Goal: Task Accomplishment & Management: Manage account settings

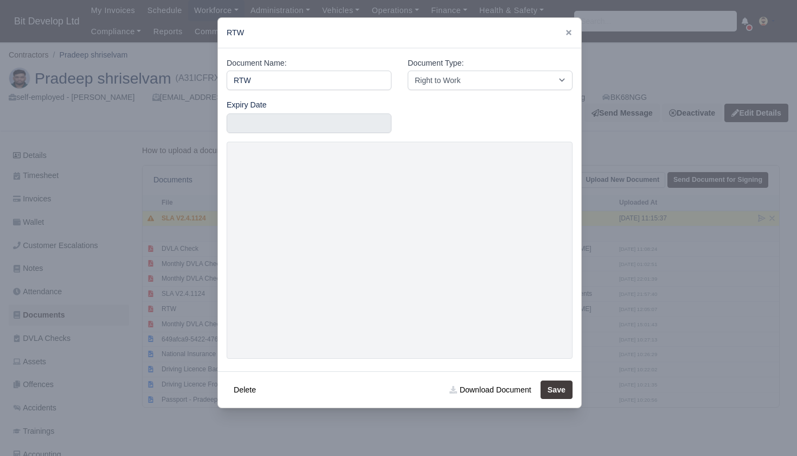
select select "right-to-work"
click at [569, 31] on icon at bounding box center [569, 33] width 8 height 8
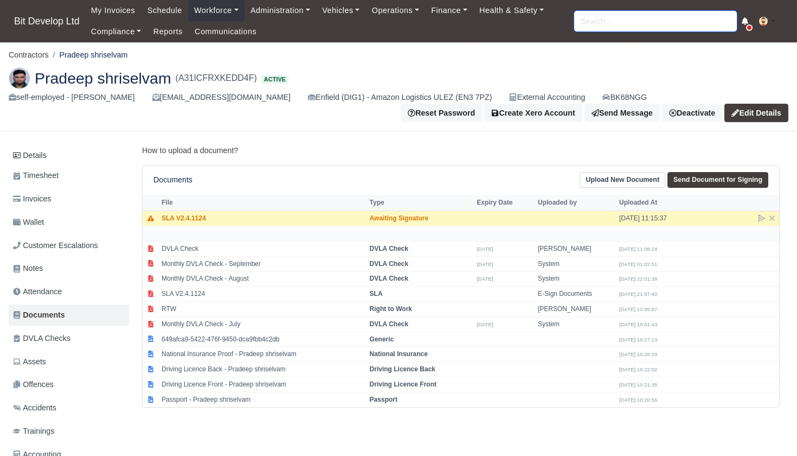
click at [599, 23] on input "search" at bounding box center [655, 21] width 163 height 21
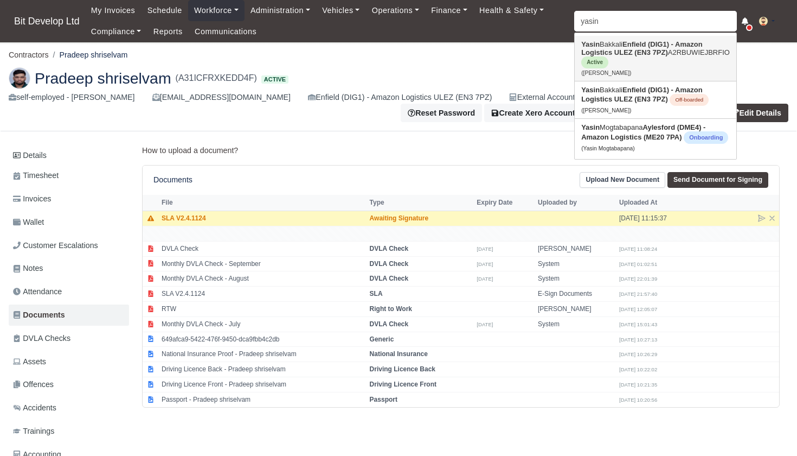
click at [617, 57] on link "Yasin Bakkali Enfield (DIG1) - Amazon Logistics ULEZ (EN3 7PZ) A2RBUWIEJBRFIO A…" at bounding box center [656, 58] width 162 height 45
type input "[PERSON_NAME]"
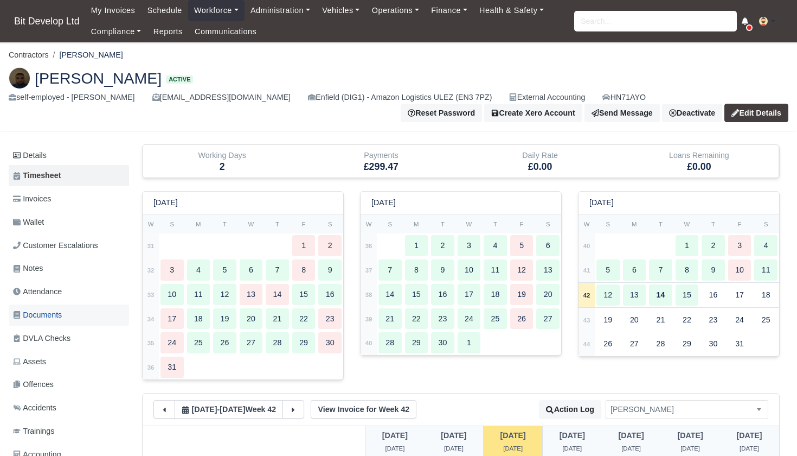
click at [51, 311] on span "Documents" at bounding box center [37, 315] width 49 height 12
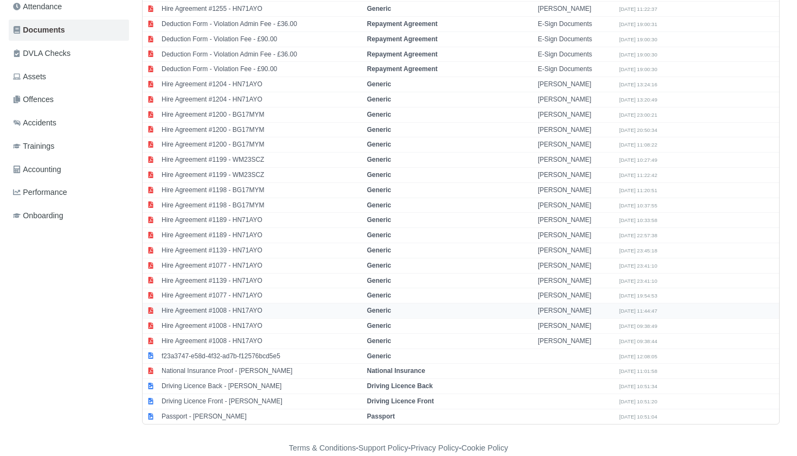
scroll to position [284, 0]
click at [214, 409] on td "Passport - Yasin Bakkali" at bounding box center [262, 416] width 206 height 15
select select "passport"
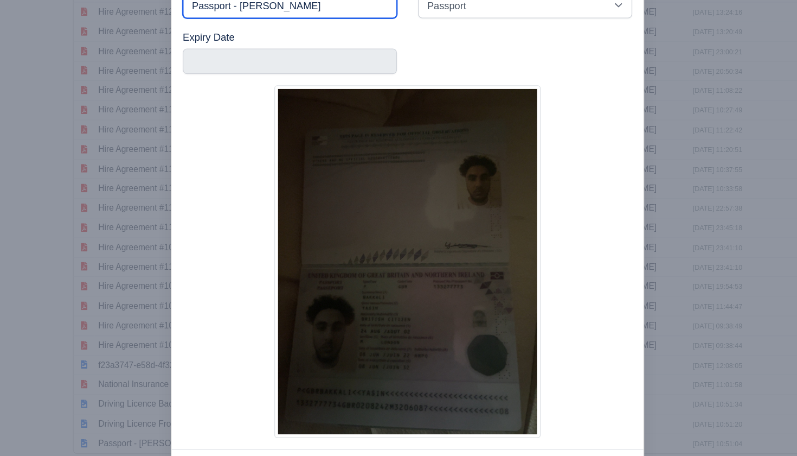
scroll to position [284, 0]
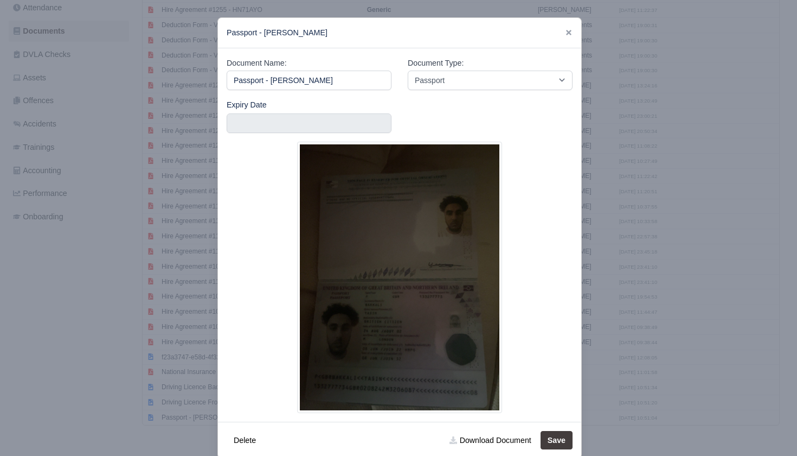
click at [155, 374] on div at bounding box center [398, 228] width 797 height 456
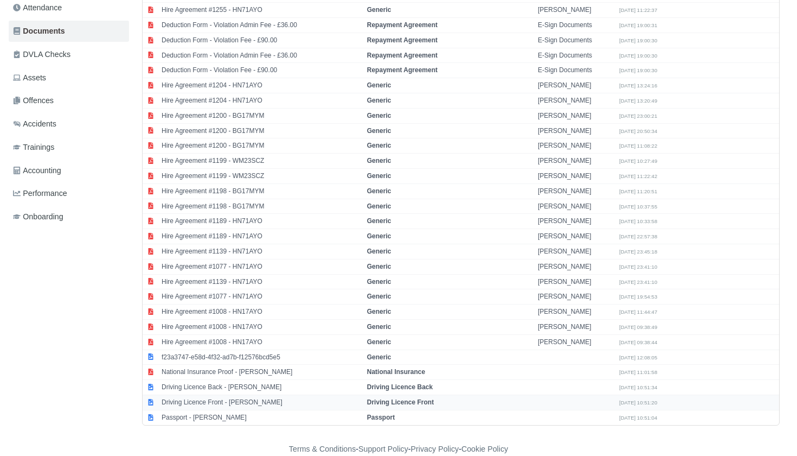
click at [241, 394] on td "Driving Licence Front - [PERSON_NAME]" at bounding box center [262, 401] width 206 height 15
select select "driving-licence-front"
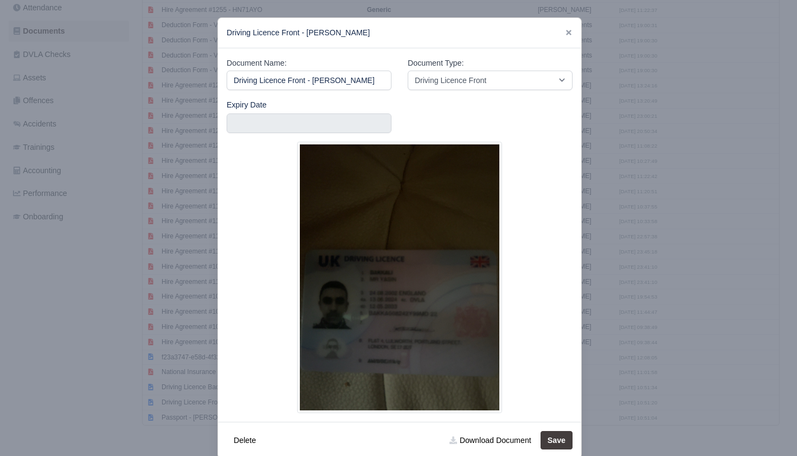
click at [89, 321] on div at bounding box center [398, 228] width 797 height 456
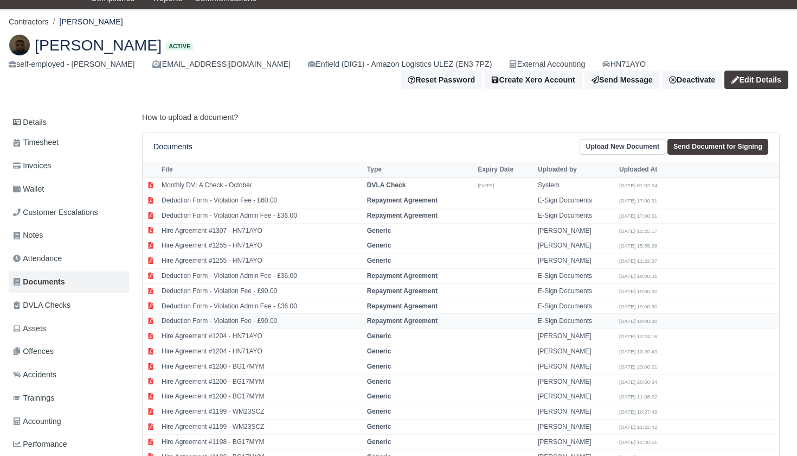
scroll to position [33, 0]
click at [31, 121] on link "Details" at bounding box center [69, 122] width 120 height 20
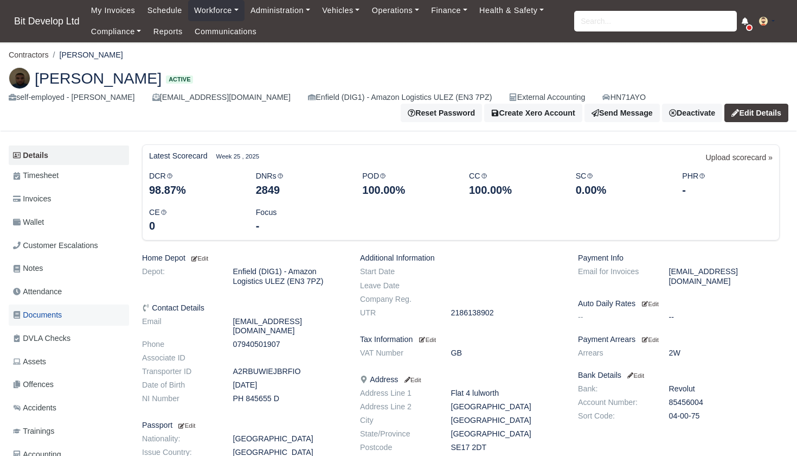
click at [50, 310] on span "Documents" at bounding box center [37, 315] width 49 height 12
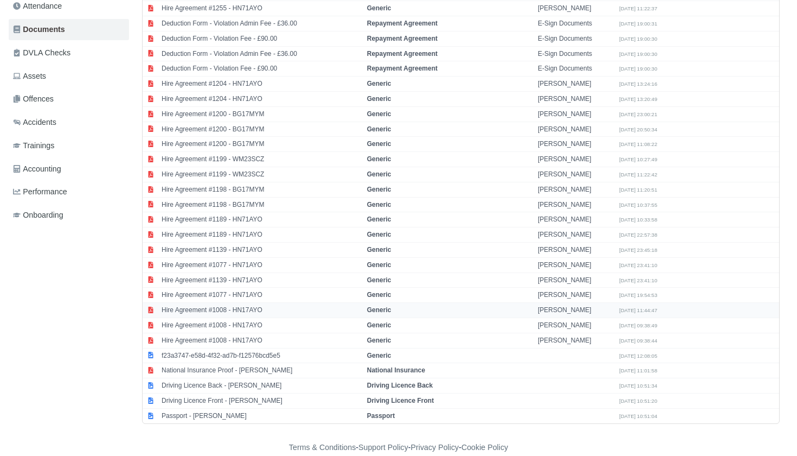
scroll to position [284, 0]
click at [229, 409] on td "Passport - Yasin Bakkali" at bounding box center [262, 416] width 206 height 15
select select "passport"
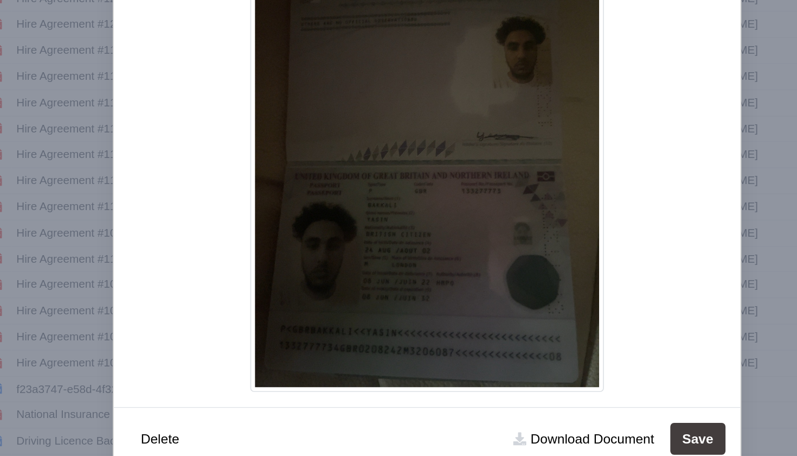
scroll to position [284, 0]
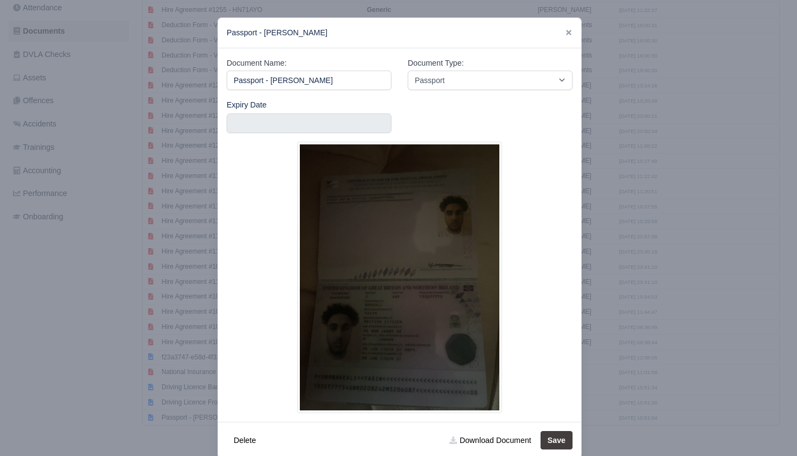
click at [109, 356] on div at bounding box center [398, 228] width 797 height 456
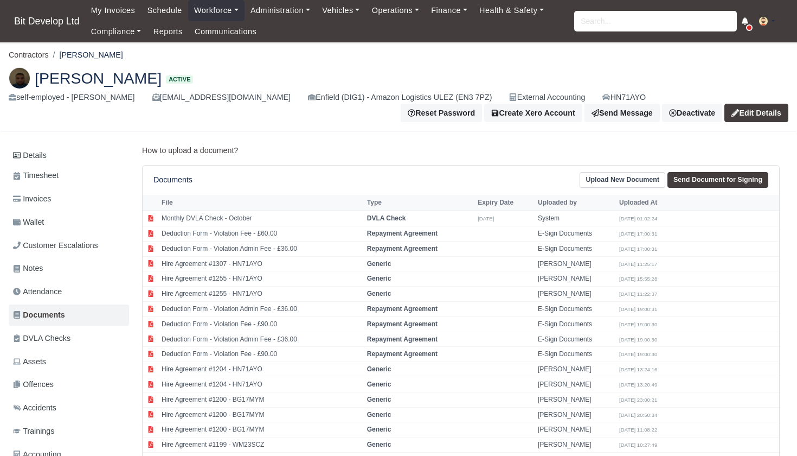
scroll to position [0, 0]
click at [49, 426] on span "Trainings" at bounding box center [33, 431] width 41 height 12
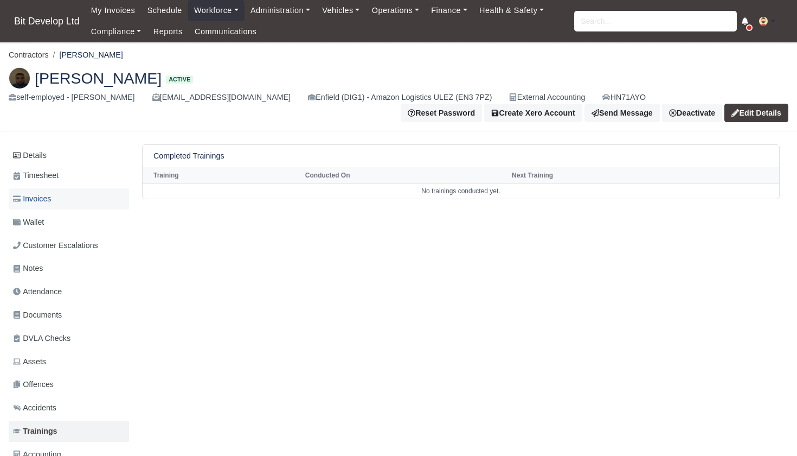
click at [40, 198] on span "Invoices" at bounding box center [32, 199] width 38 height 12
click at [56, 311] on span "Documents" at bounding box center [37, 315] width 49 height 12
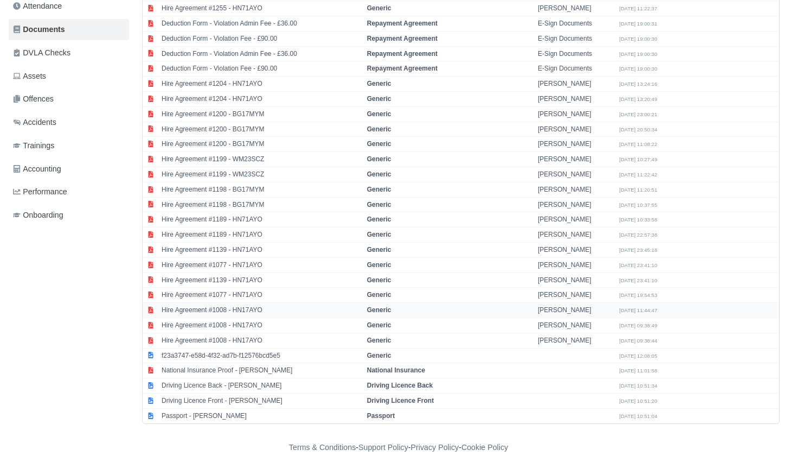
scroll to position [284, 0]
click at [290, 394] on td "Driving Licence Front - [PERSON_NAME]" at bounding box center [262, 401] width 206 height 15
select select "driving-licence-front"
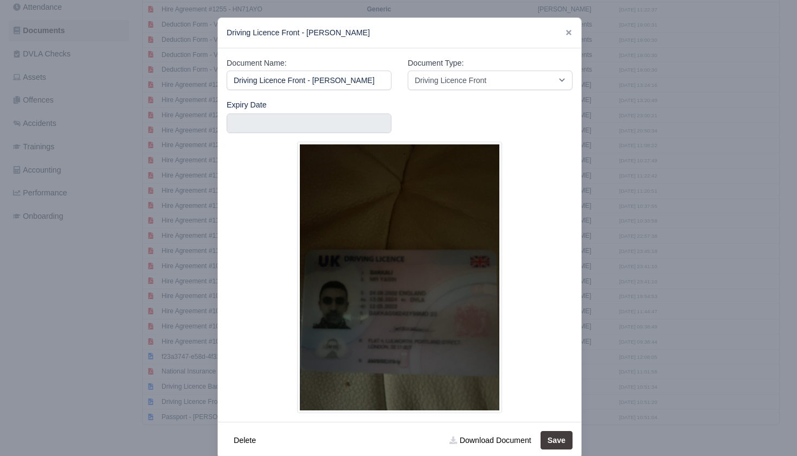
click at [131, 311] on div at bounding box center [398, 228] width 797 height 456
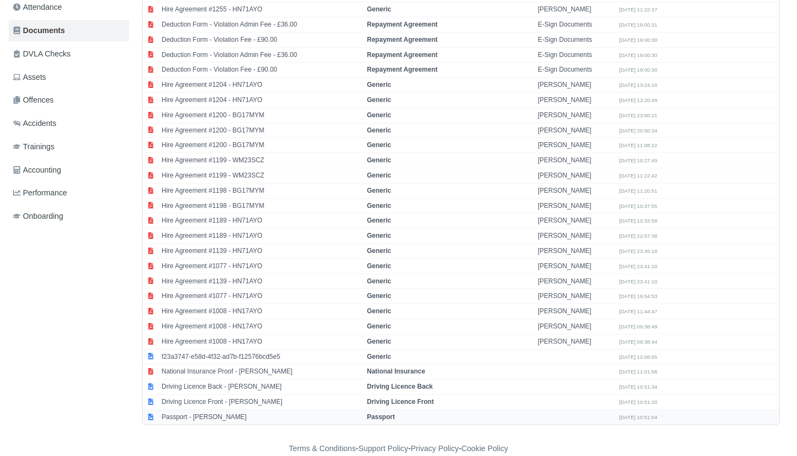
click at [224, 409] on td "Passport - Yasin Bakkali" at bounding box center [262, 416] width 206 height 15
select select "passport"
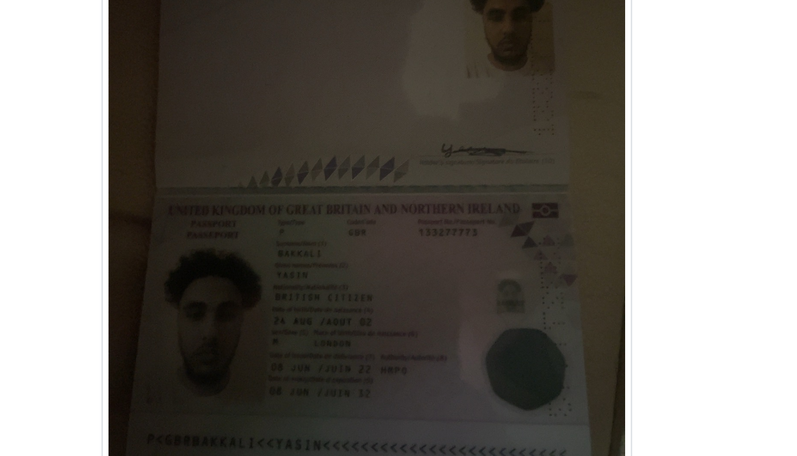
scroll to position [231, 0]
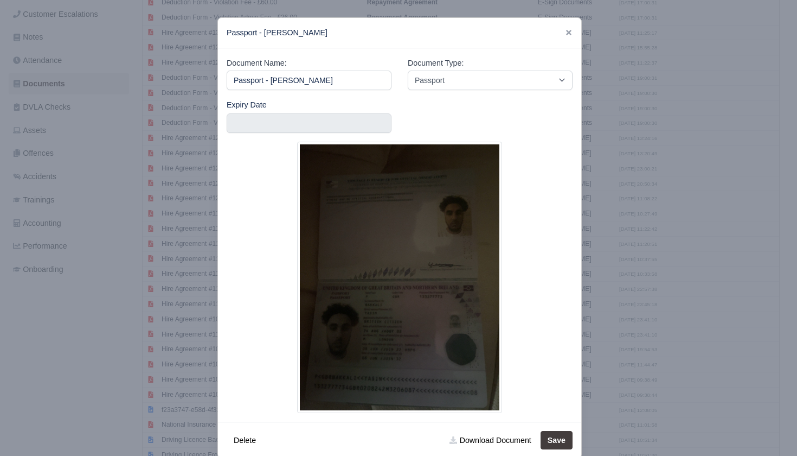
click at [701, 244] on div at bounding box center [398, 228] width 797 height 456
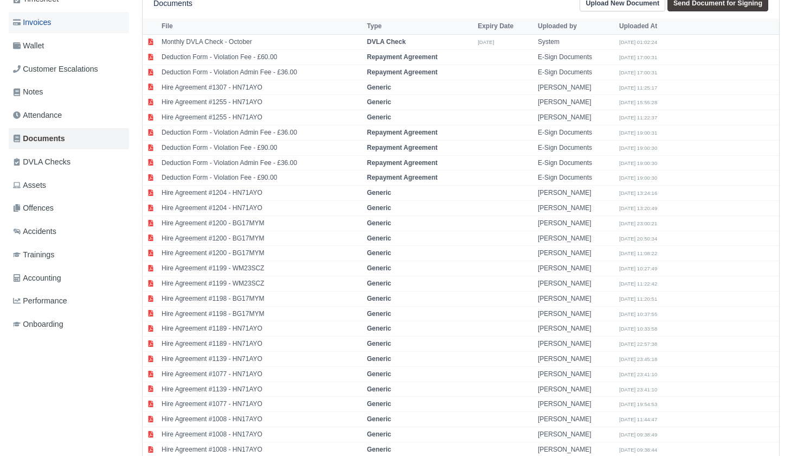
scroll to position [176, 0]
click at [59, 20] on link "Invoices" at bounding box center [69, 22] width 120 height 21
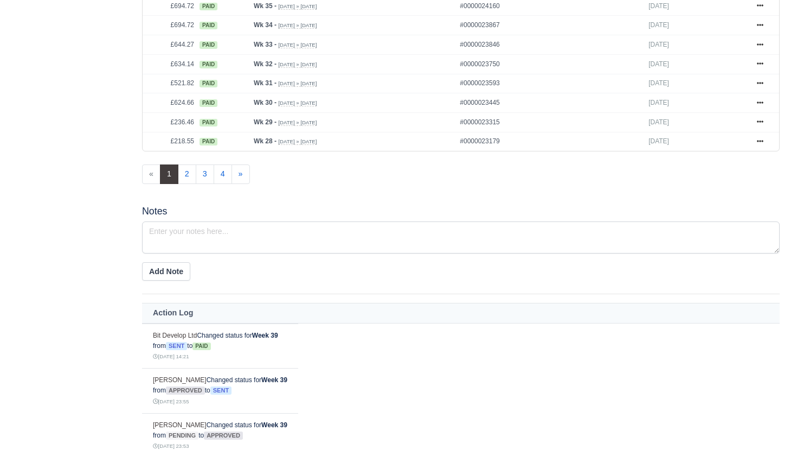
scroll to position [660, 0]
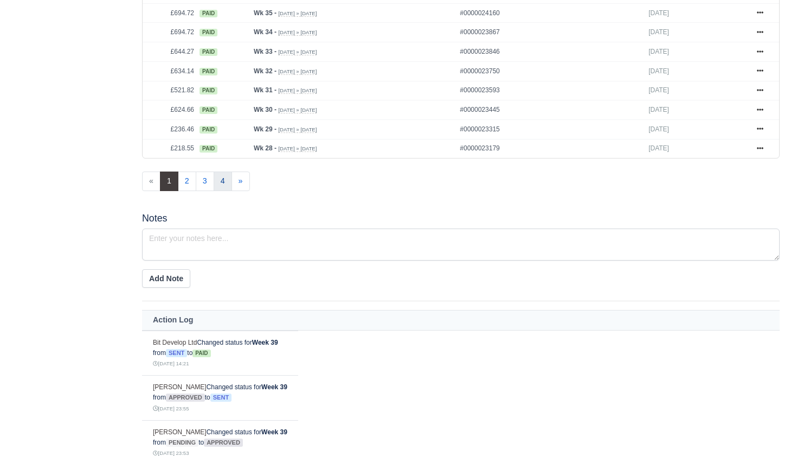
click at [228, 191] on link "4" at bounding box center [223, 181] width 18 height 20
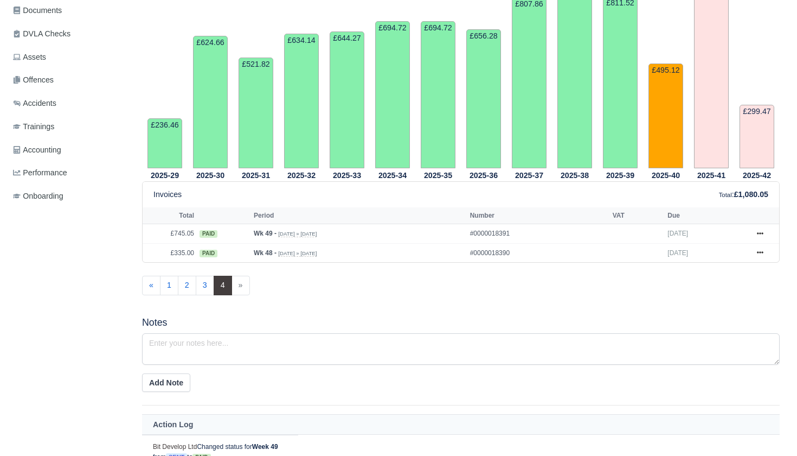
scroll to position [336, 0]
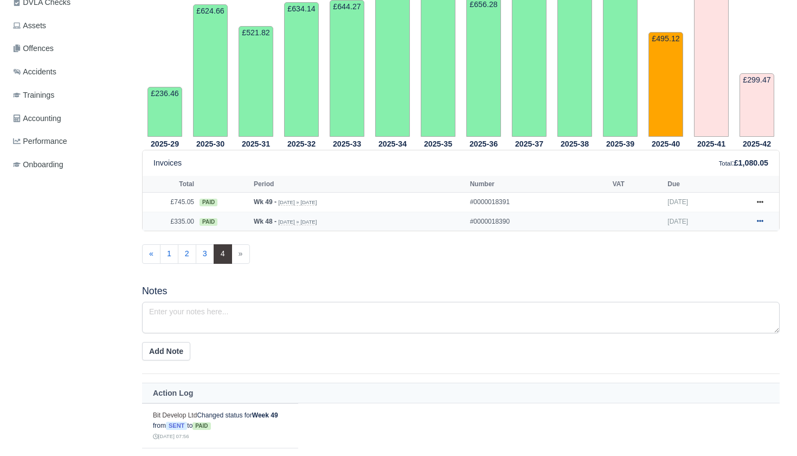
click at [762, 222] on icon at bounding box center [760, 221] width 7 height 2
click at [714, 252] on link "Show Invoice" at bounding box center [719, 240] width 97 height 23
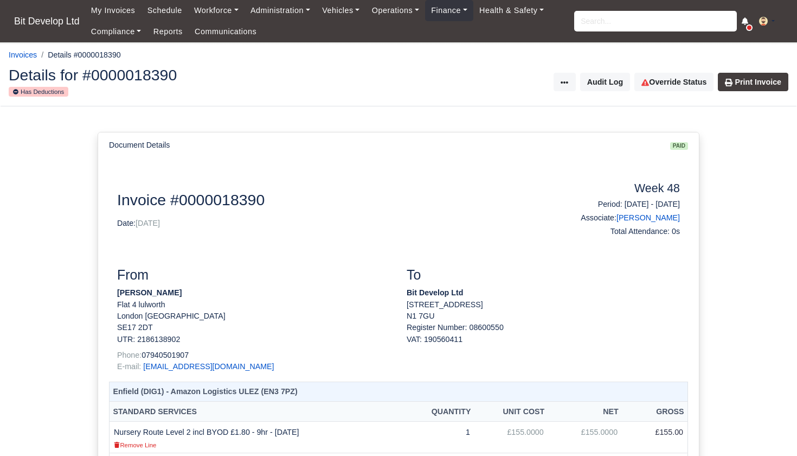
click at [628, 18] on input "search" at bounding box center [655, 21] width 163 height 21
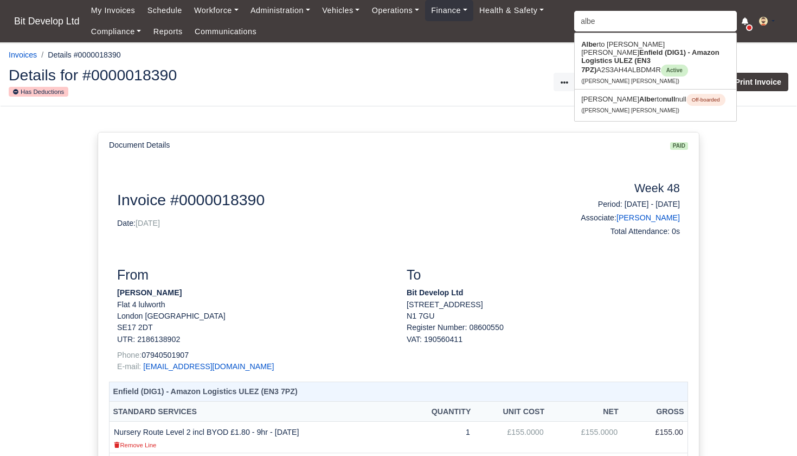
type input "[PERSON_NAME]"
type input "[PERSON_NAME] [PERSON_NAME]"
type input "[PERSON_NAME]"
type input "[PERSON_NAME] [PERSON_NAME]"
type input "[PERSON_NAME]?"
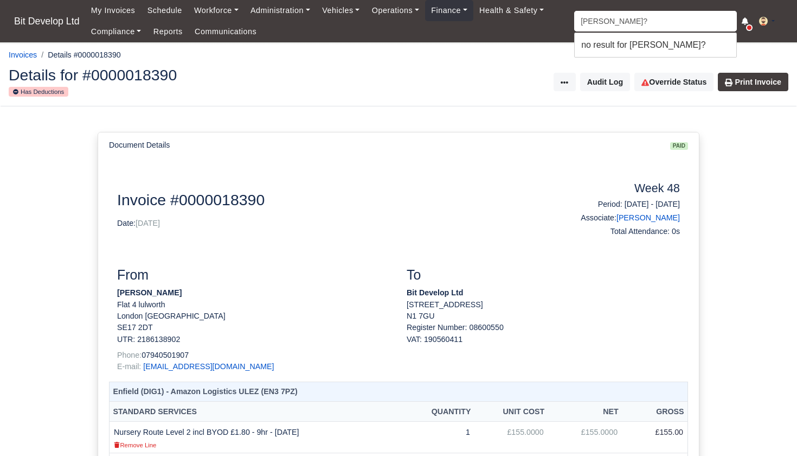
type input "[PERSON_NAME]"
type input "[PERSON_NAME] [PERSON_NAME]"
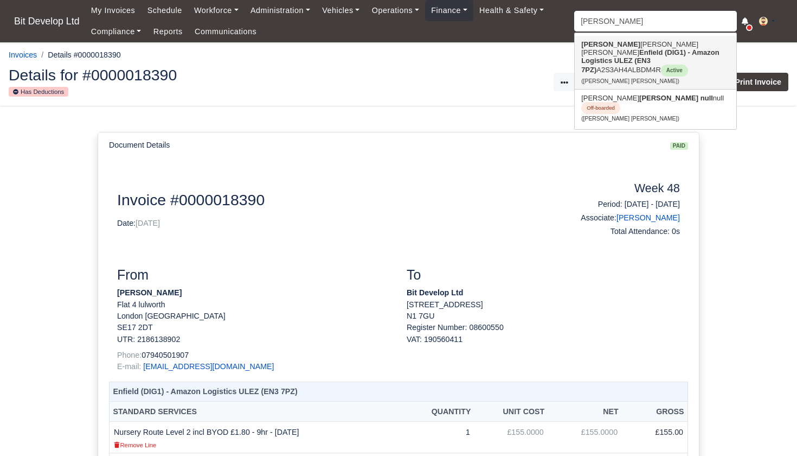
click at [632, 56] on strong "Enfield (DIG1) - Amazon Logistics ULEZ (EN3 7PZ)" at bounding box center [650, 60] width 138 height 25
type input "[PERSON_NAME] [PERSON_NAME]"
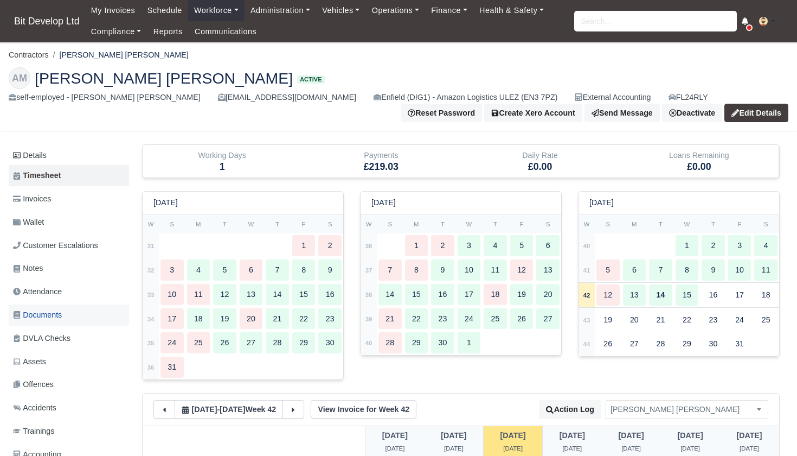
click at [33, 318] on link "Documents" at bounding box center [69, 314] width 120 height 21
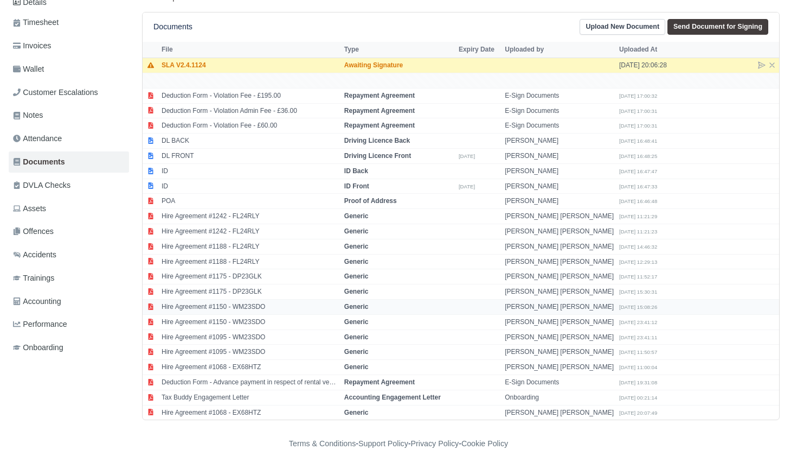
scroll to position [152, 0]
click at [199, 169] on td "ID" at bounding box center [250, 171] width 183 height 15
select select "id-back"
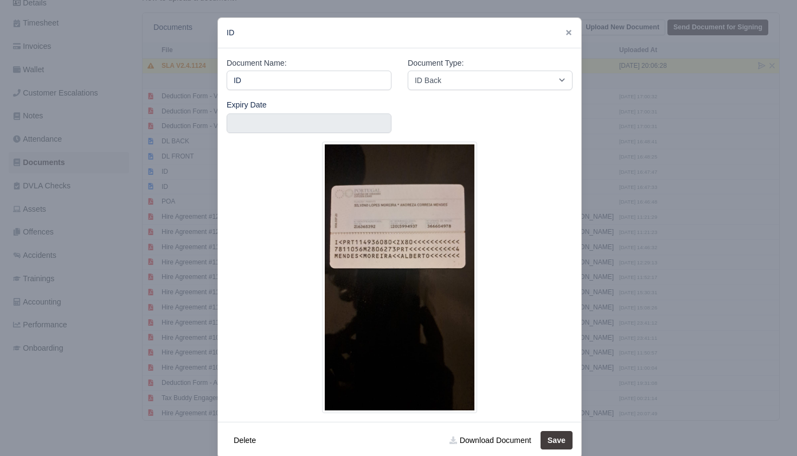
click at [145, 284] on div at bounding box center [398, 228] width 797 height 456
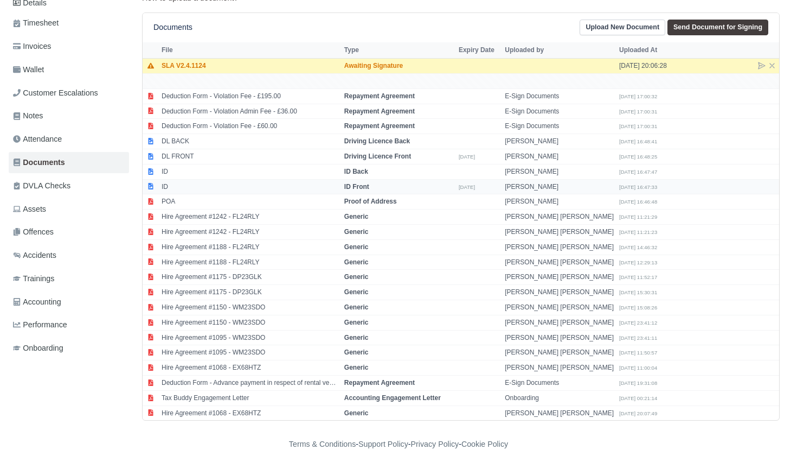
click at [366, 183] on strong "ID Front" at bounding box center [356, 187] width 25 height 8
select select "id-front"
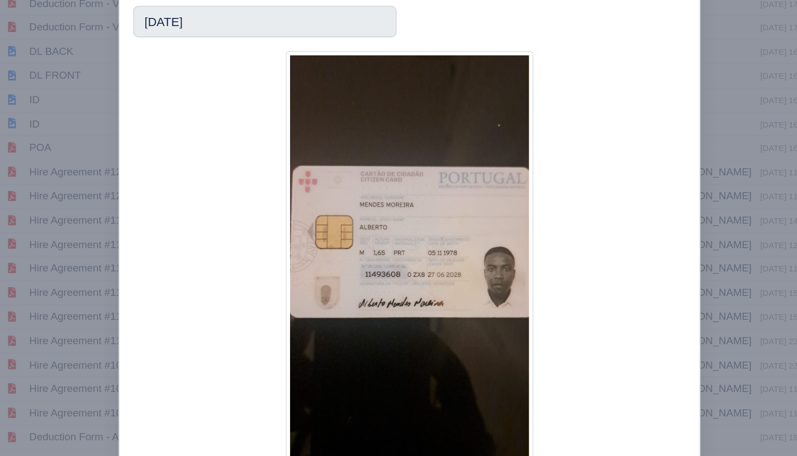
scroll to position [152, 0]
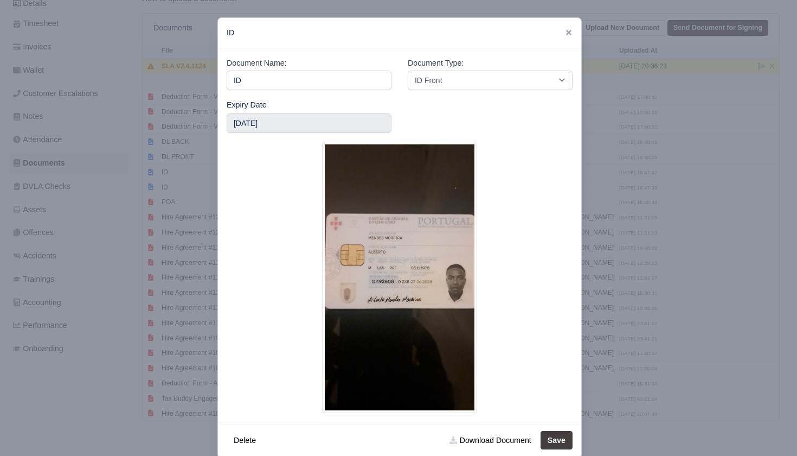
click at [124, 299] on div at bounding box center [398, 228] width 797 height 456
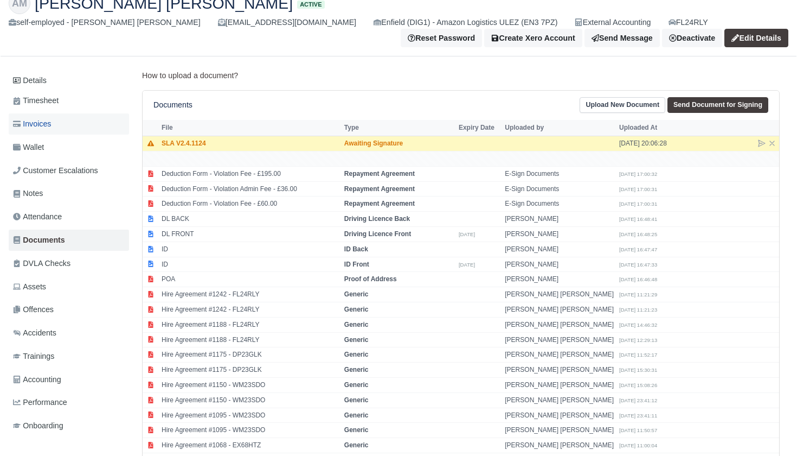
scroll to position [41, 0]
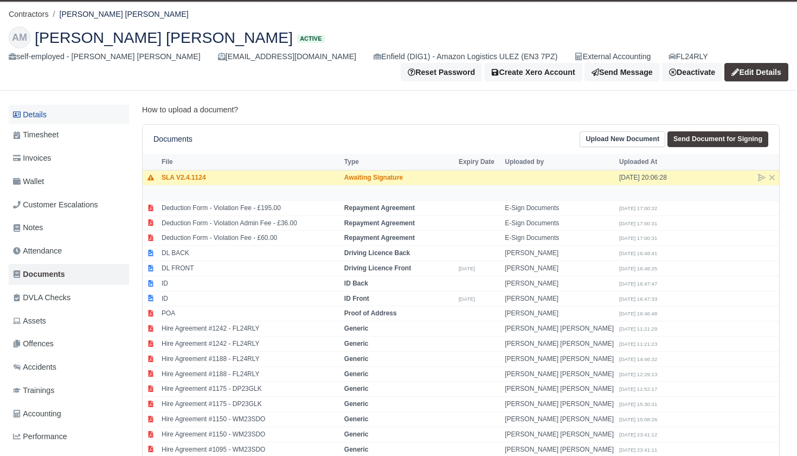
click at [41, 118] on link "Details" at bounding box center [69, 115] width 120 height 20
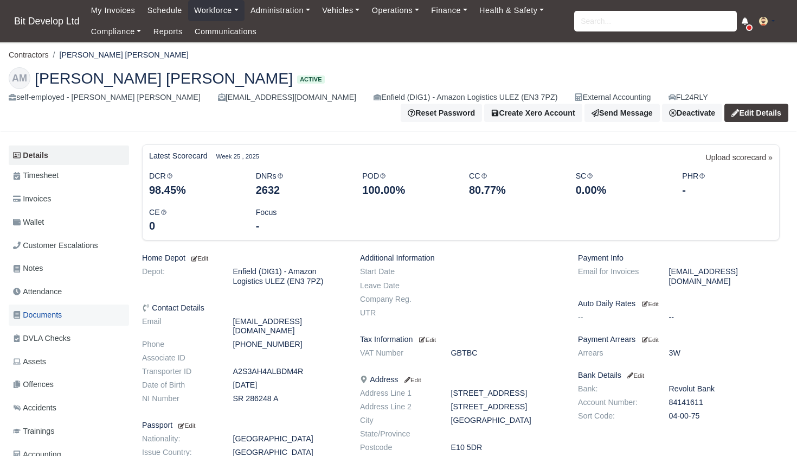
click at [54, 312] on span "Documents" at bounding box center [37, 315] width 49 height 12
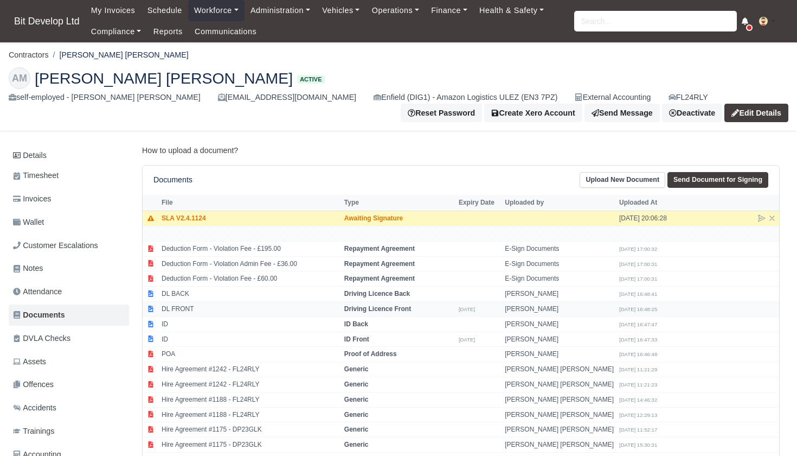
click at [208, 305] on td "DL FRONT" at bounding box center [250, 309] width 183 height 15
select select "driving-licence-front"
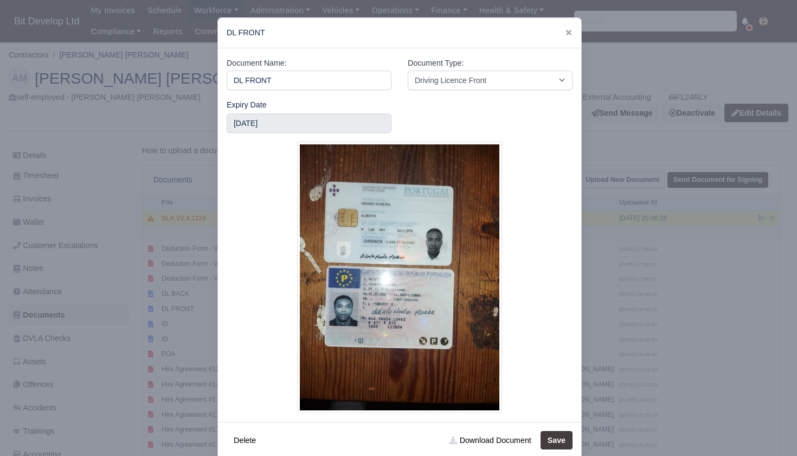
click at [171, 335] on div at bounding box center [398, 228] width 797 height 456
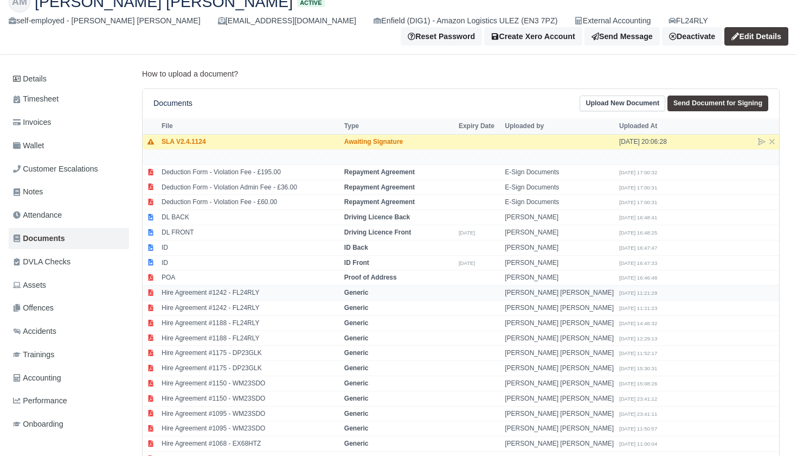
scroll to position [75, 0]
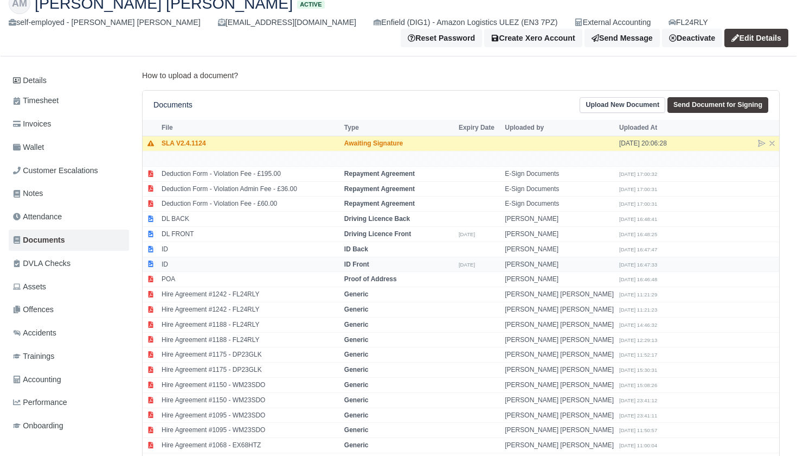
click at [206, 261] on td "ID" at bounding box center [250, 264] width 183 height 15
select select "id-front"
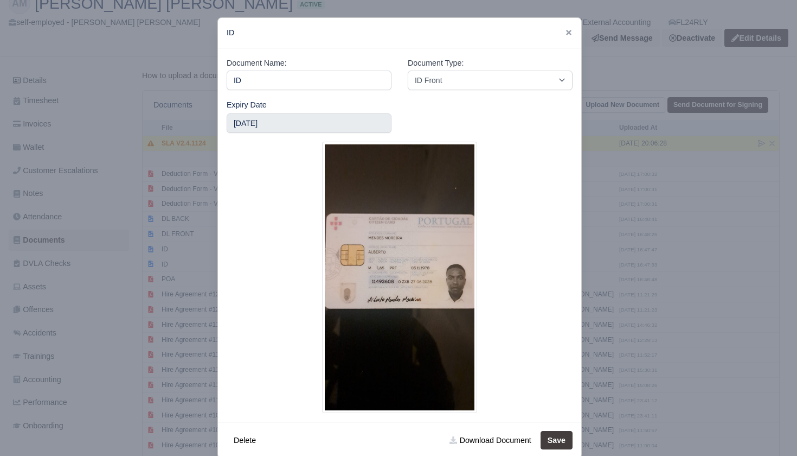
click at [176, 319] on div at bounding box center [398, 228] width 797 height 456
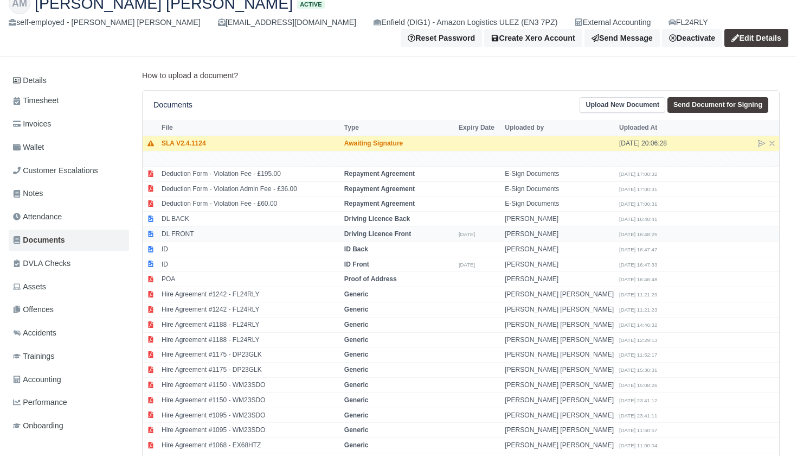
click at [202, 227] on td "DL FRONT" at bounding box center [250, 234] width 183 height 15
select select "driving-licence-front"
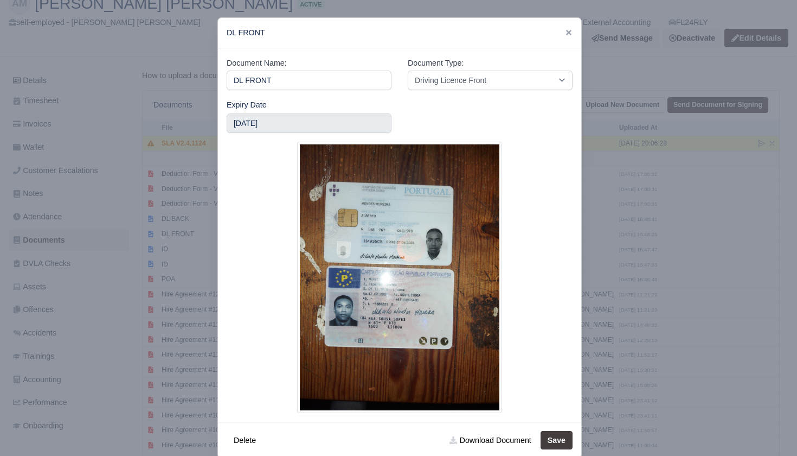
click at [185, 261] on div at bounding box center [398, 228] width 797 height 456
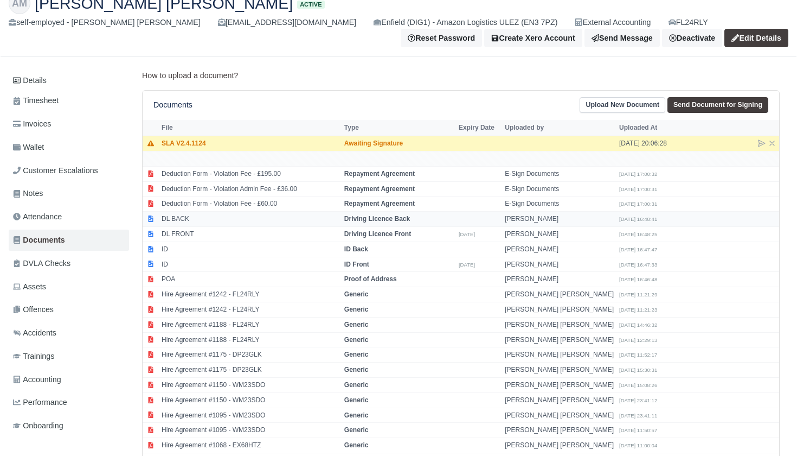
click at [197, 214] on td "DL BACK" at bounding box center [250, 219] width 183 height 15
select select "driving-licence-back"
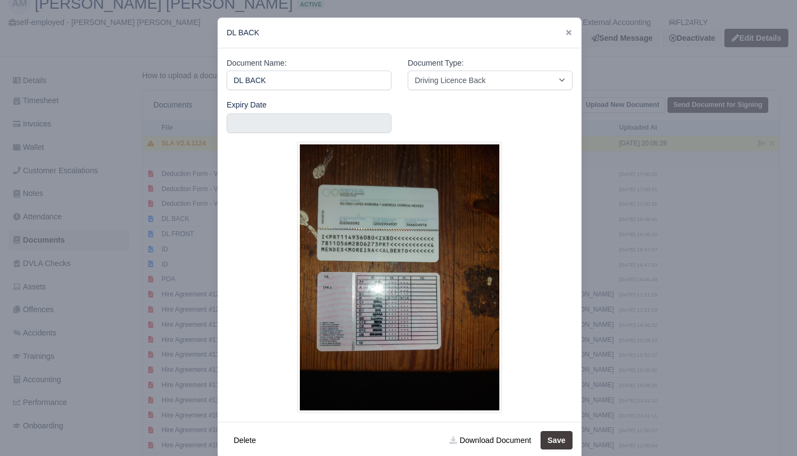
click at [182, 258] on div at bounding box center [398, 228] width 797 height 456
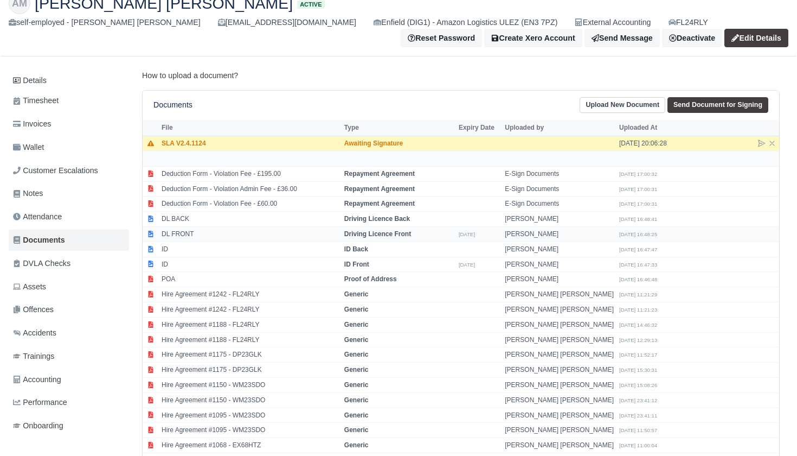
click at [249, 227] on td "DL FRONT" at bounding box center [250, 234] width 183 height 15
select select "driving-licence-front"
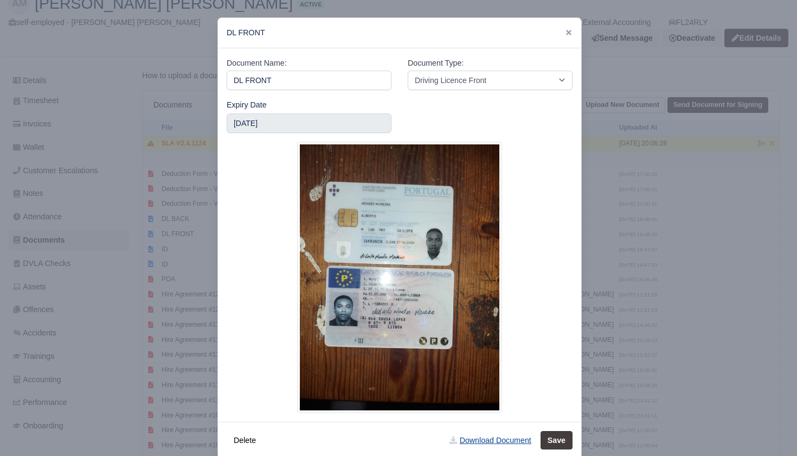
click at [486, 436] on link "Download Document" at bounding box center [490, 440] width 95 height 18
click at [117, 64] on div at bounding box center [398, 228] width 797 height 456
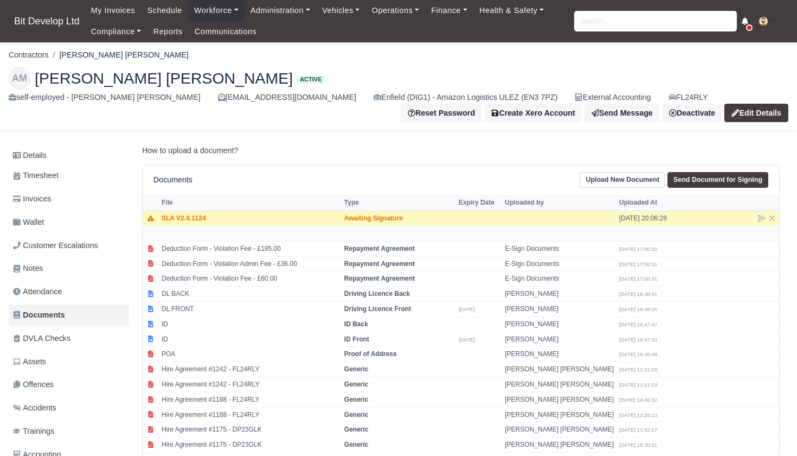
scroll to position [0, 0]
click at [623, 24] on input "search" at bounding box center [655, 21] width 163 height 21
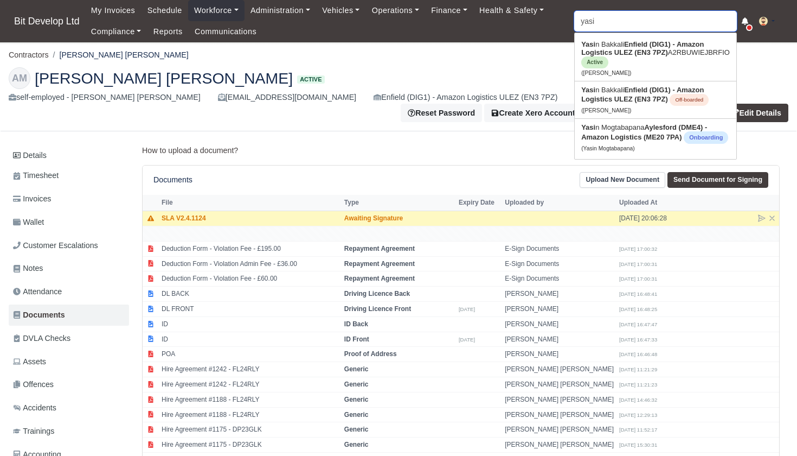
type input "yasin"
type input "yasin Bakkali"
click at [629, 44] on strong "Enfield (DIG1) - Amazon Logistics ULEZ (EN3 7PZ)" at bounding box center [641, 48] width 121 height 16
type input "[PERSON_NAME]"
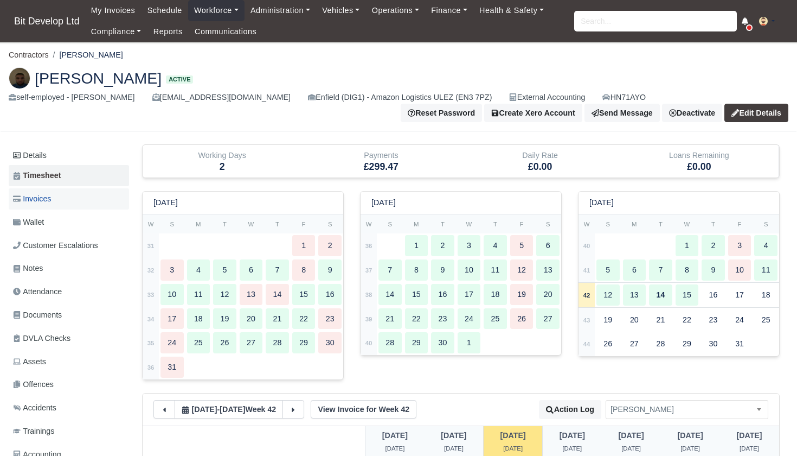
click at [59, 195] on link "Invoices" at bounding box center [69, 198] width 120 height 21
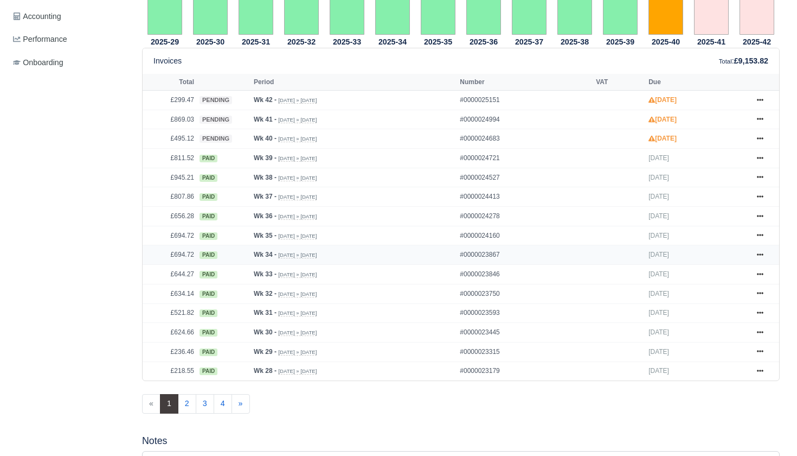
scroll to position [440, 0]
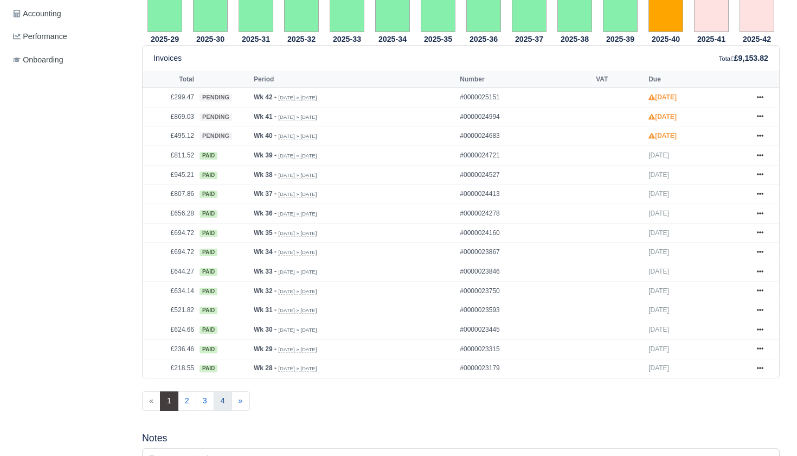
click at [224, 411] on link "4" at bounding box center [223, 401] width 18 height 20
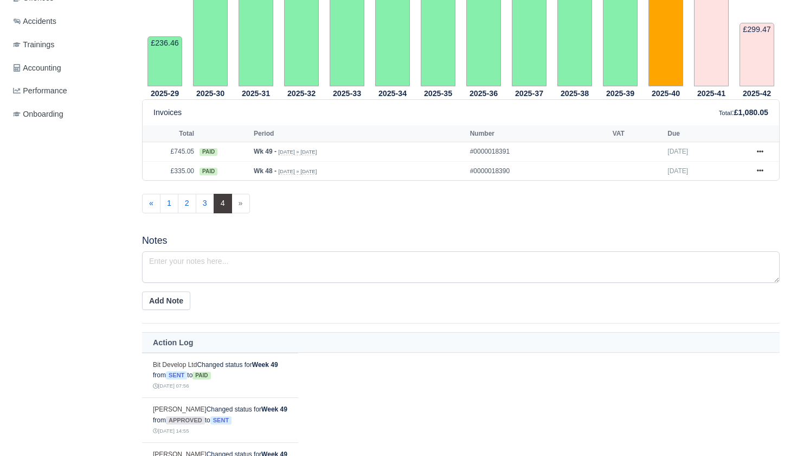
scroll to position [375, 0]
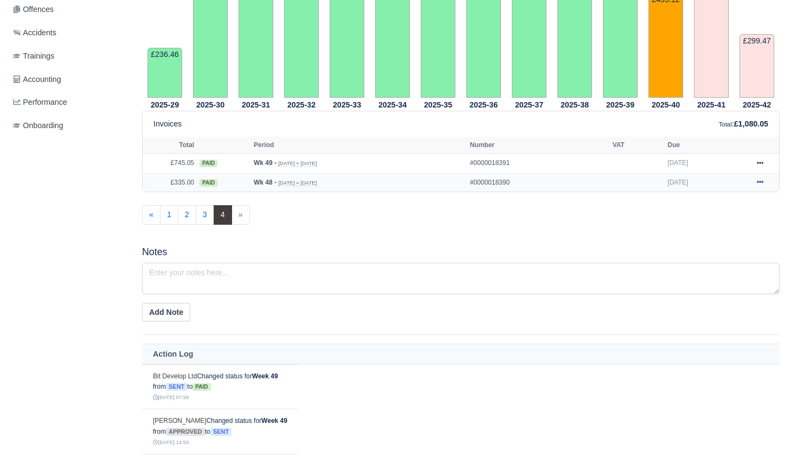
click at [764, 189] on link at bounding box center [760, 183] width 16 height 14
click at [726, 213] on link "Show Invoice" at bounding box center [719, 201] width 97 height 23
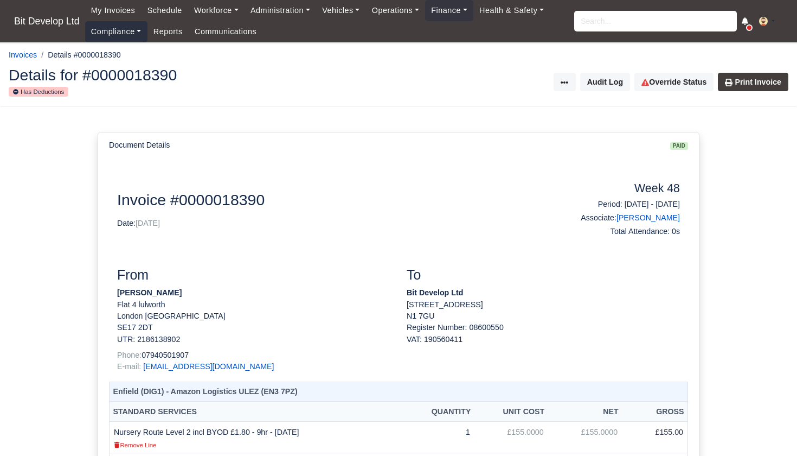
click at [122, 34] on link "Compliance" at bounding box center [116, 31] width 62 height 21
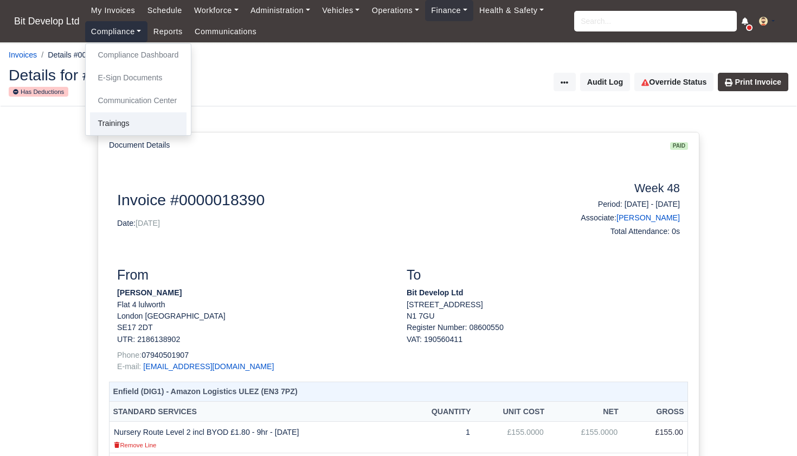
click at [125, 120] on link "Trainings" at bounding box center [138, 123] width 97 height 23
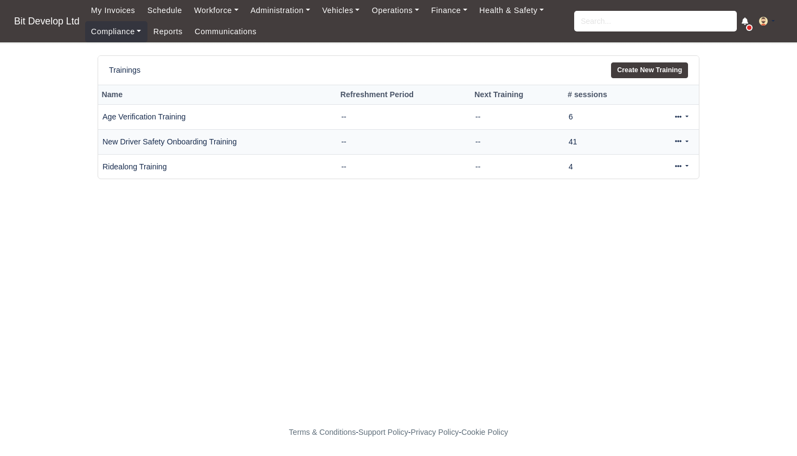
click at [684, 140] on link at bounding box center [681, 142] width 25 height 16
click at [632, 175] on link "View" at bounding box center [646, 176] width 97 height 17
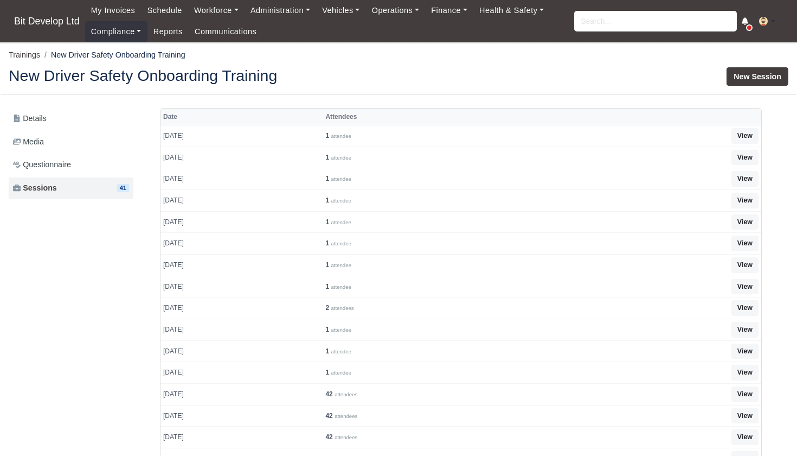
click at [760, 72] on link "New Session" at bounding box center [758, 76] width 62 height 18
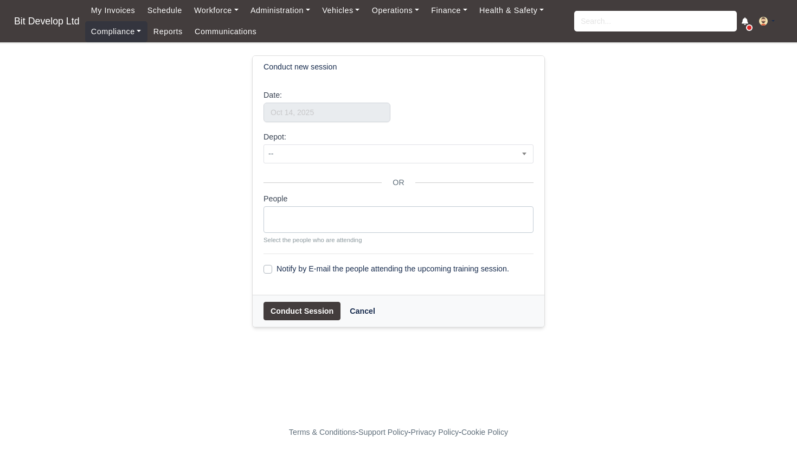
select select
click at [355, 108] on input "text" at bounding box center [327, 113] width 127 height 20
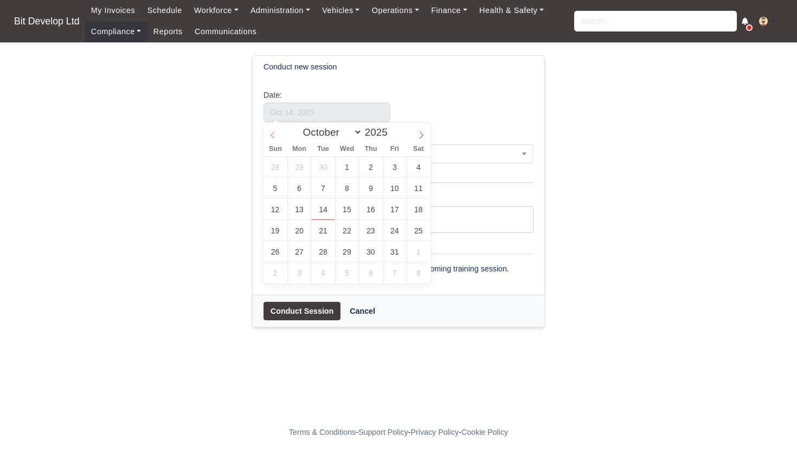
select select "8"
click at [276, 136] on icon at bounding box center [273, 135] width 8 height 8
click at [394, 129] on span at bounding box center [393, 129] width 8 height 6
click at [395, 136] on span at bounding box center [393, 135] width 8 height 6
type input "2024"
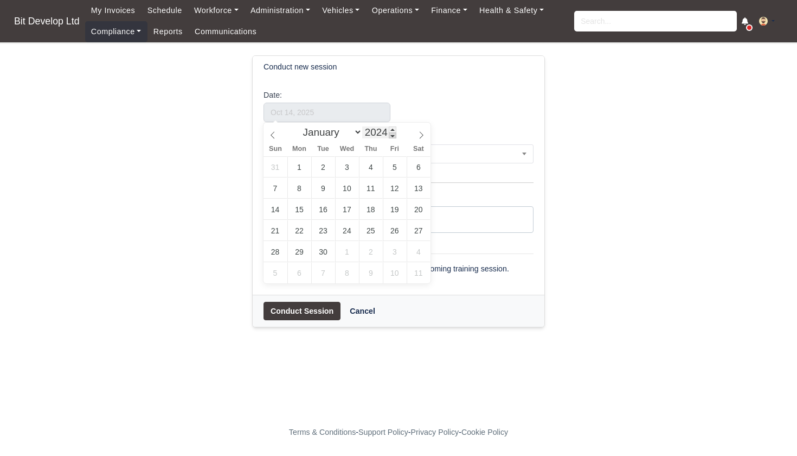
click at [395, 136] on span at bounding box center [393, 135] width 8 height 6
click at [419, 135] on icon at bounding box center [422, 135] width 8 height 8
select select "10"
click at [419, 135] on icon at bounding box center [422, 135] width 8 height 8
type input "November 29, 2024"
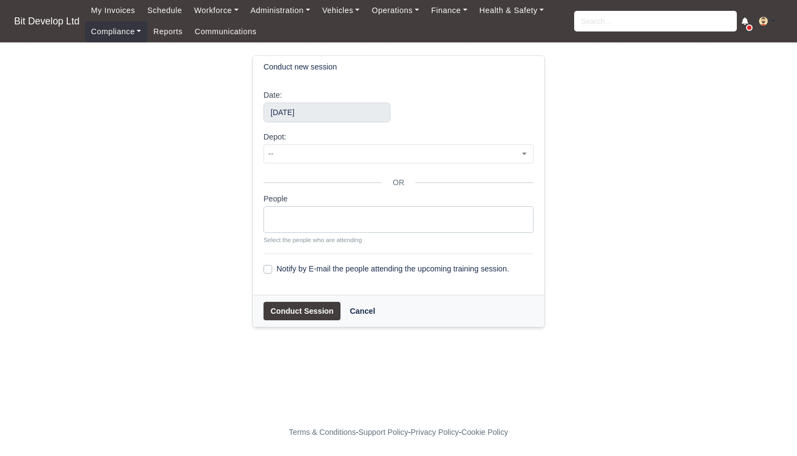
click at [316, 224] on ul at bounding box center [398, 218] width 269 height 22
type input "yas"
select select "3843"
click at [293, 311] on button "Conduct Session" at bounding box center [302, 311] width 77 height 18
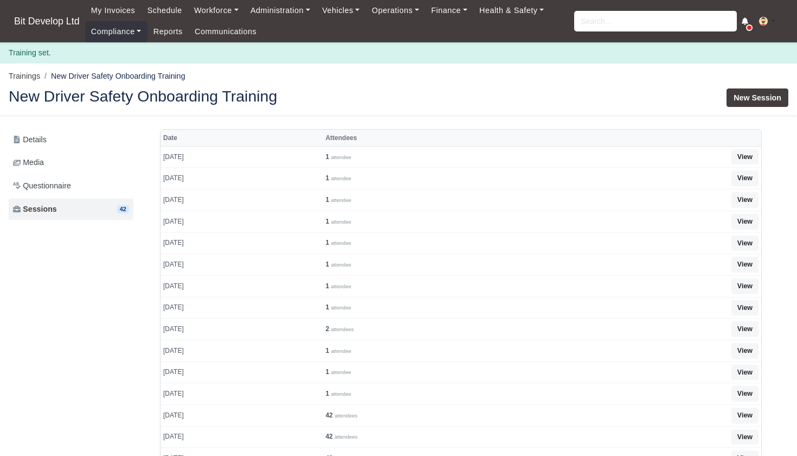
click at [761, 99] on link "New Session" at bounding box center [758, 97] width 62 height 18
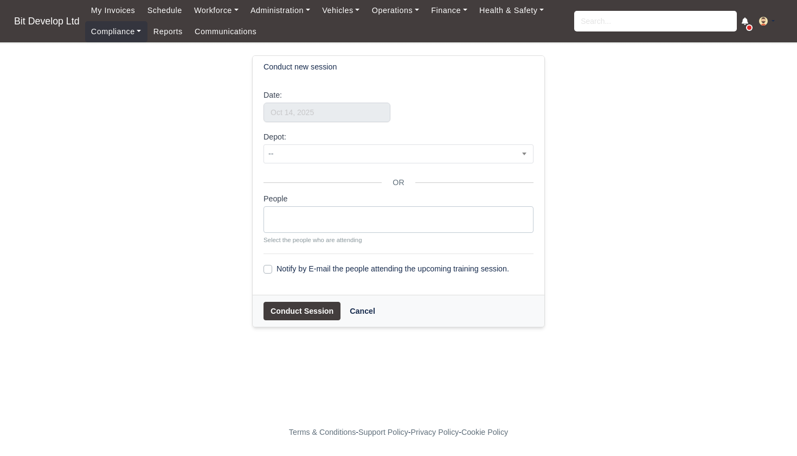
select select
click at [335, 213] on ul at bounding box center [398, 218] width 269 height 22
type input "yas"
select select "3843"
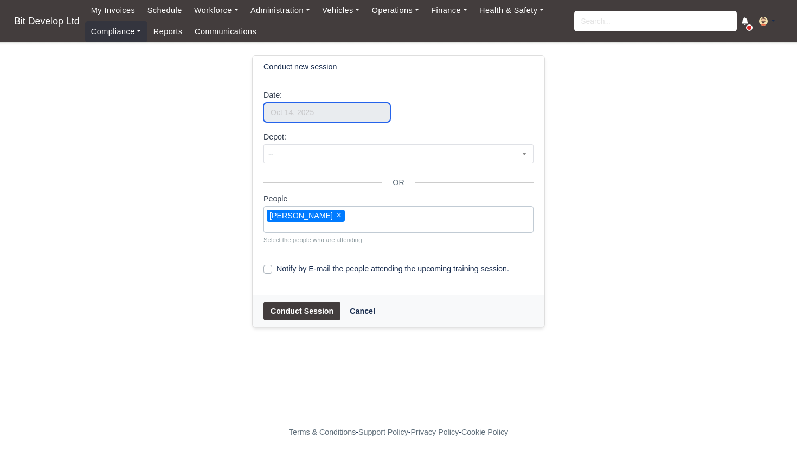
click at [327, 112] on input "text" at bounding box center [327, 113] width 127 height 20
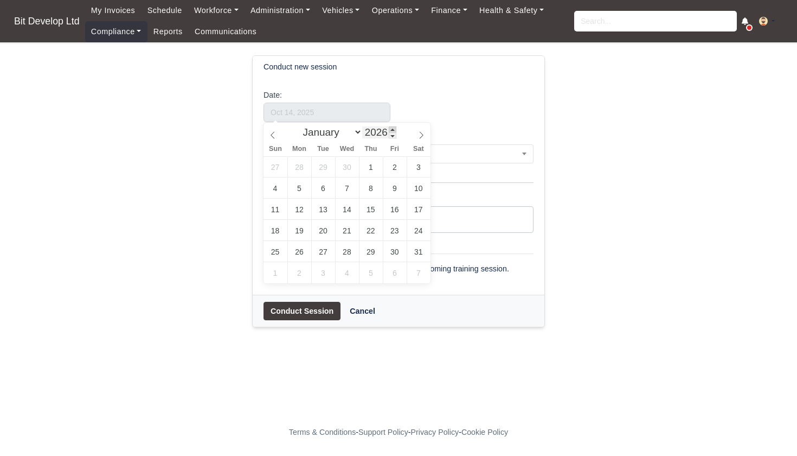
click at [394, 129] on span at bounding box center [393, 129] width 8 height 6
click at [396, 134] on span at bounding box center [393, 135] width 8 height 6
type input "2024"
click at [396, 134] on span at bounding box center [393, 135] width 8 height 6
select select "10"
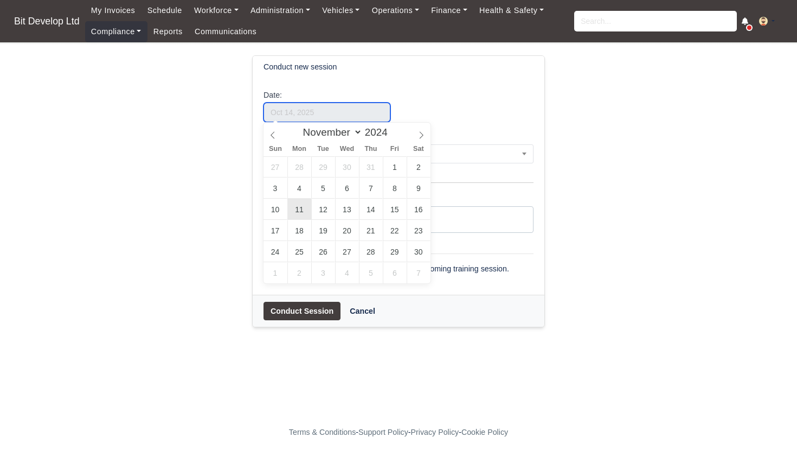
type input "November 11, 2024"
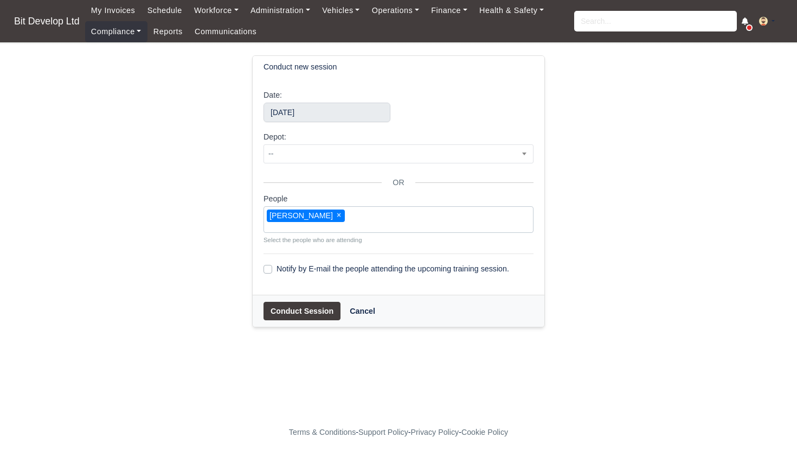
click at [303, 306] on button "Conduct Session" at bounding box center [302, 311] width 77 height 18
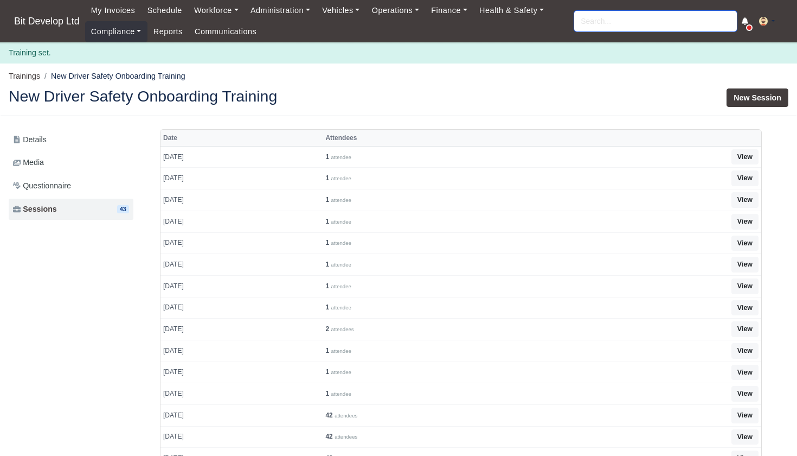
click at [634, 22] on input "search" at bounding box center [655, 21] width 163 height 21
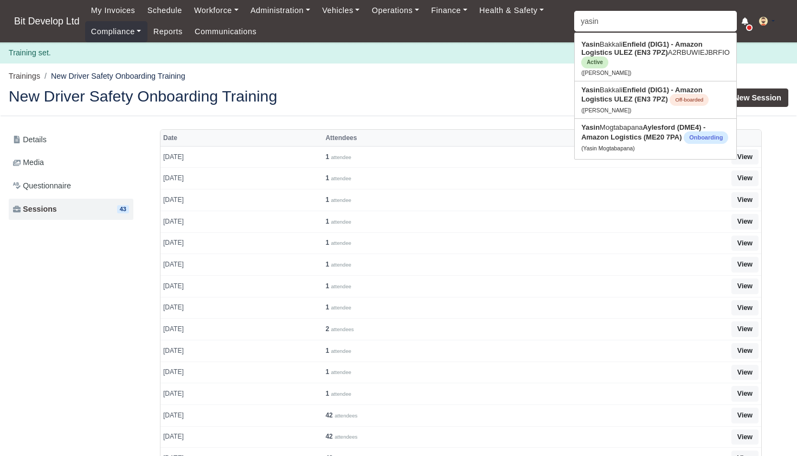
click at [472, 88] on div "New Session" at bounding box center [598, 97] width 398 height 18
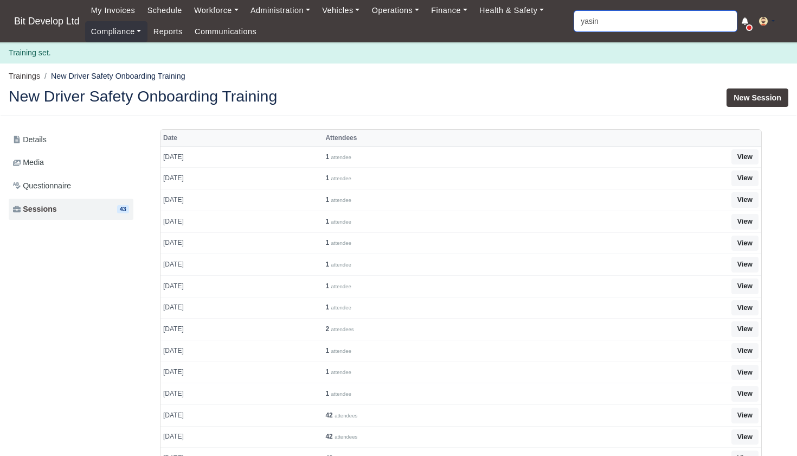
click at [610, 28] on input "yasin" at bounding box center [655, 21] width 163 height 21
type input "yasin"
type input "[PERSON_NAME]"
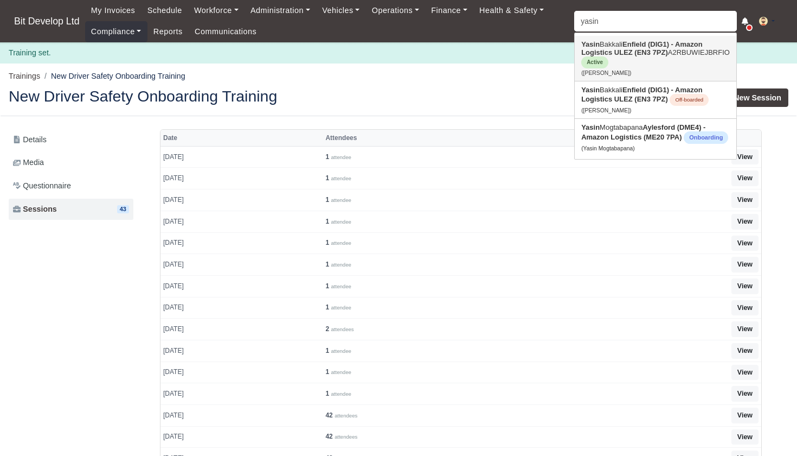
click at [606, 53] on strong "Enfield (DIG1) - Amazon Logistics ULEZ (EN3 7PZ)" at bounding box center [641, 48] width 121 height 16
type input "[PERSON_NAME]"
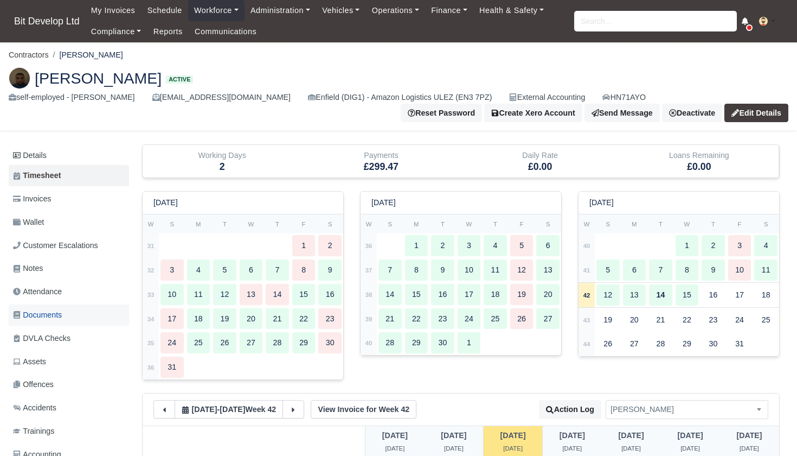
click at [47, 311] on span "Documents" at bounding box center [37, 315] width 49 height 12
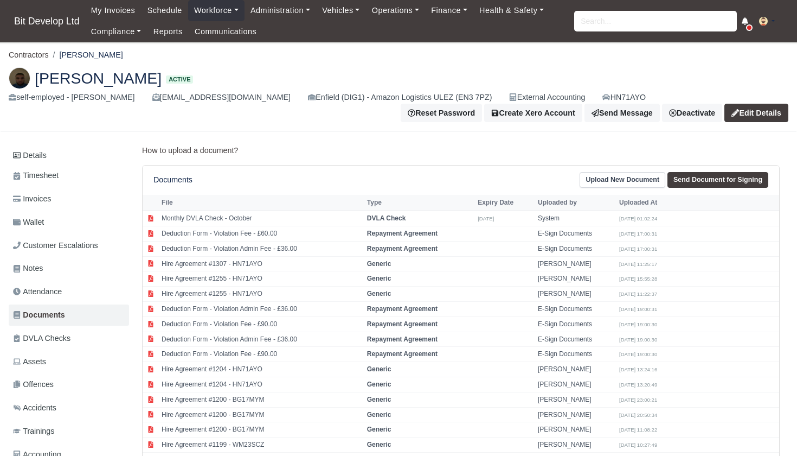
click at [625, 176] on link "Upload New Document" at bounding box center [623, 180] width 86 height 16
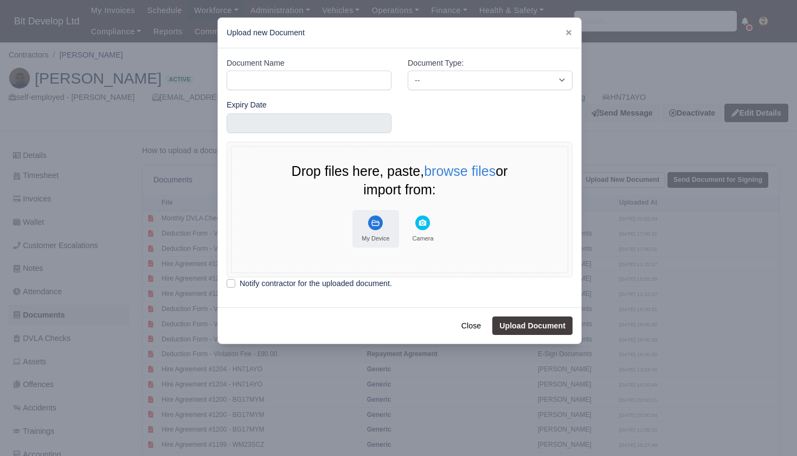
click at [368, 217] on icon "File Uploader" at bounding box center [375, 222] width 15 height 15
type input "d"
type input "DL NEW"
click at [445, 75] on select "-- Accounting Engagement Letter Age Verification Confirmation Background Check …" at bounding box center [490, 81] width 165 height 20
select select "driving-licence-front"
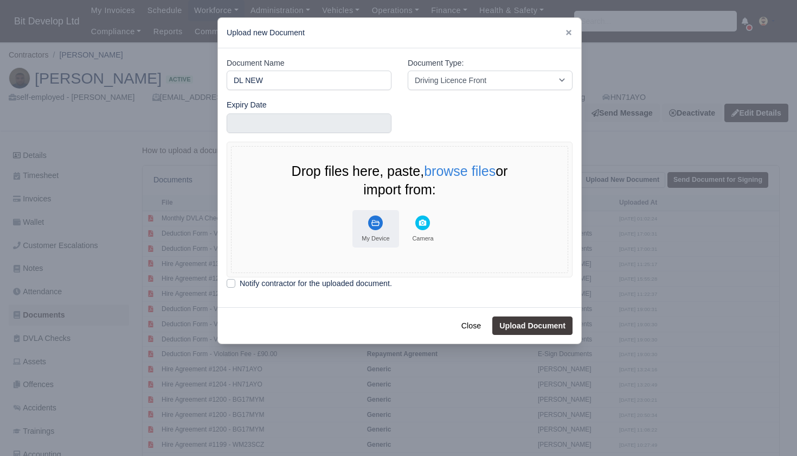
click at [381, 217] on rect "File Uploader" at bounding box center [375, 222] width 15 height 15
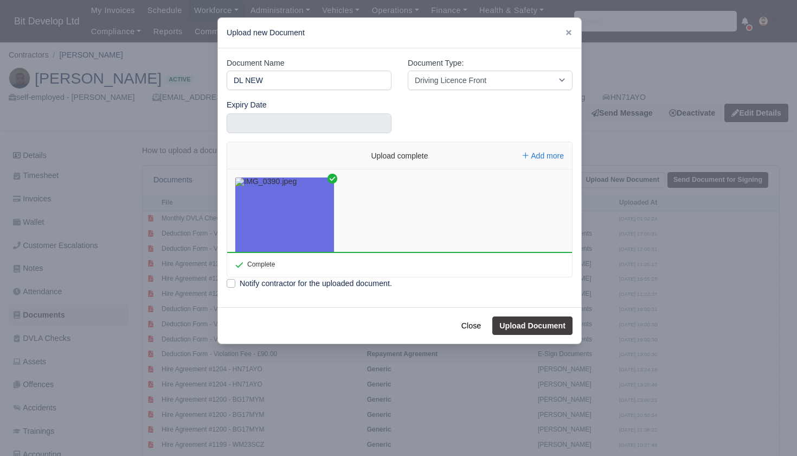
click at [528, 322] on button "Upload Document" at bounding box center [532, 325] width 80 height 18
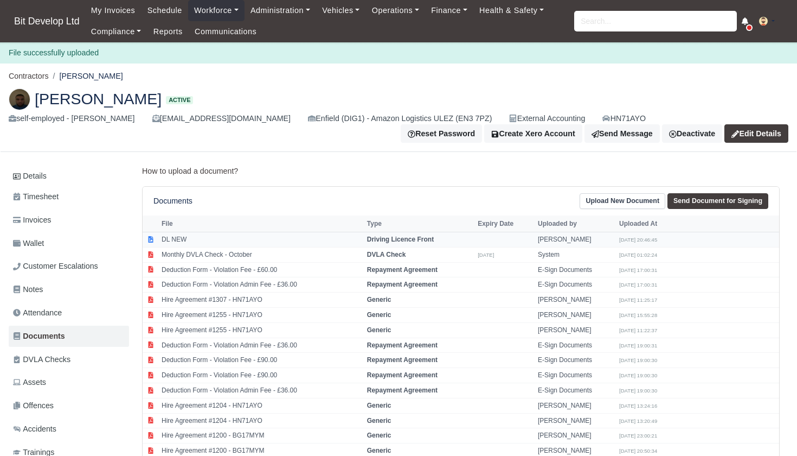
click at [421, 238] on strong "Driving Licence Front" at bounding box center [400, 239] width 67 height 8
select select "driving-licence-front"
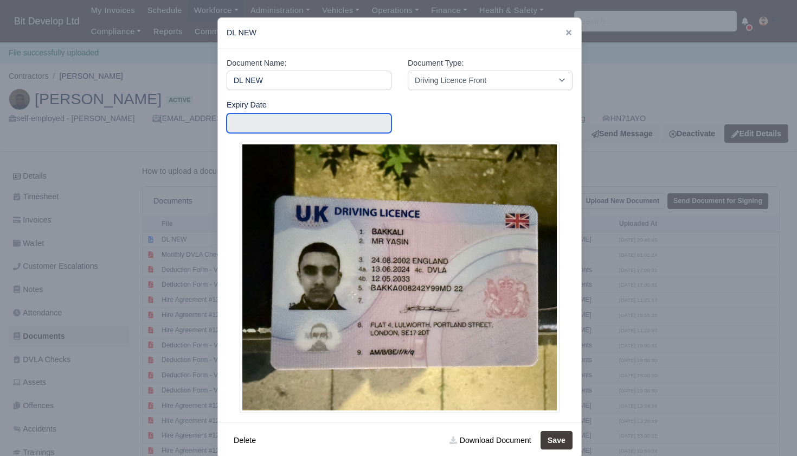
click at [322, 124] on input "text" at bounding box center [309, 123] width 165 height 20
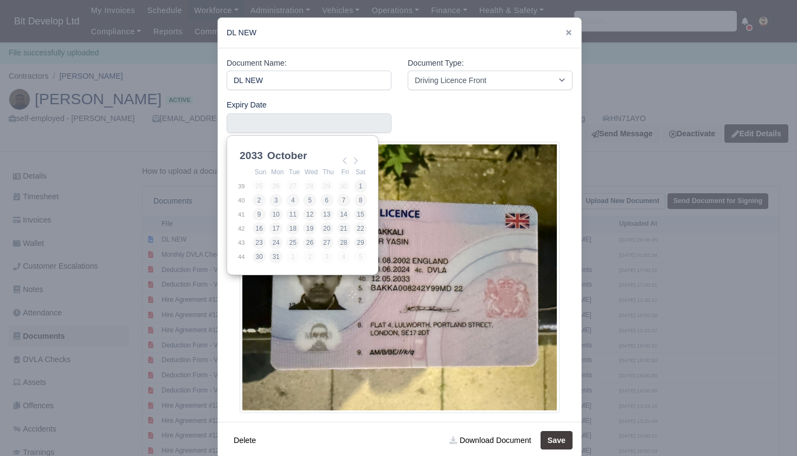
scroll to position [3, 0]
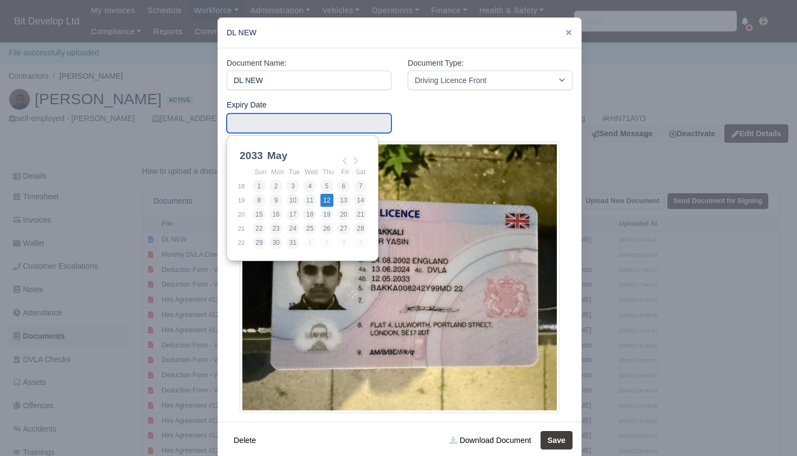
type input "2033-05-12"
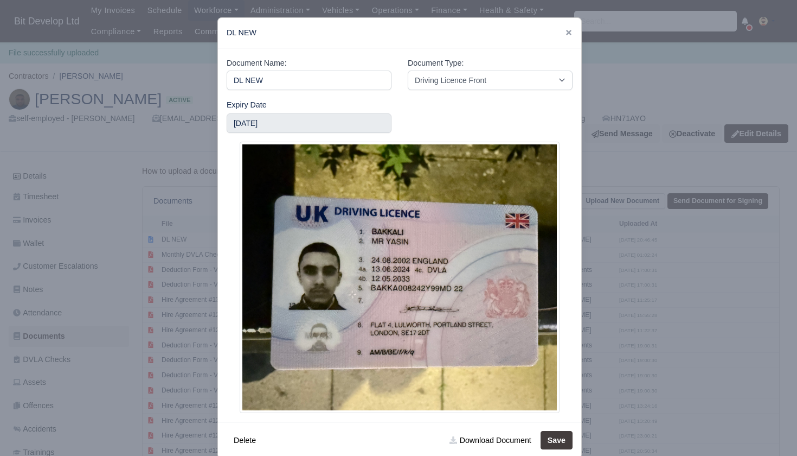
click at [566, 437] on button "Save" at bounding box center [557, 440] width 32 height 18
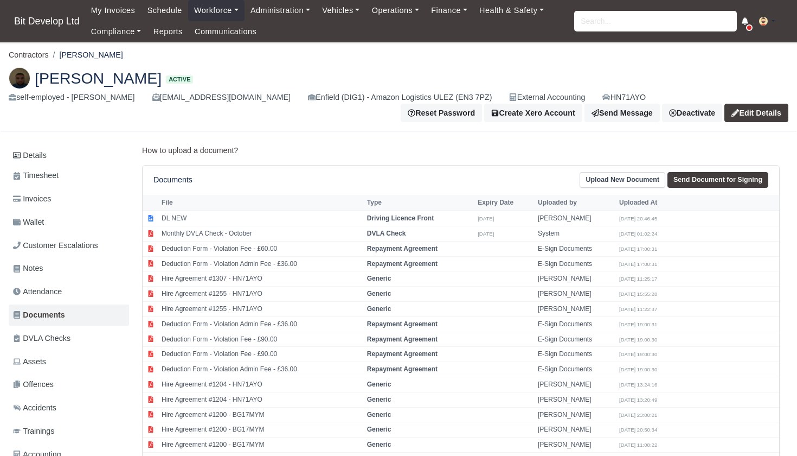
click at [610, 175] on link "Upload New Document" at bounding box center [623, 180] width 86 height 16
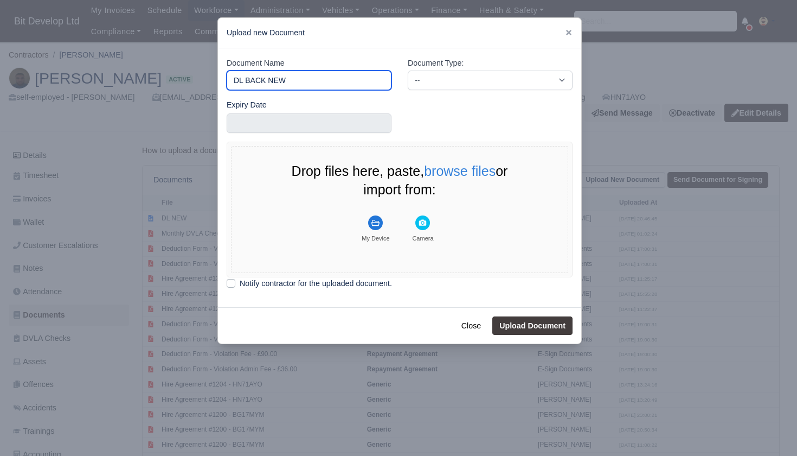
type input "DL BACK NEW"
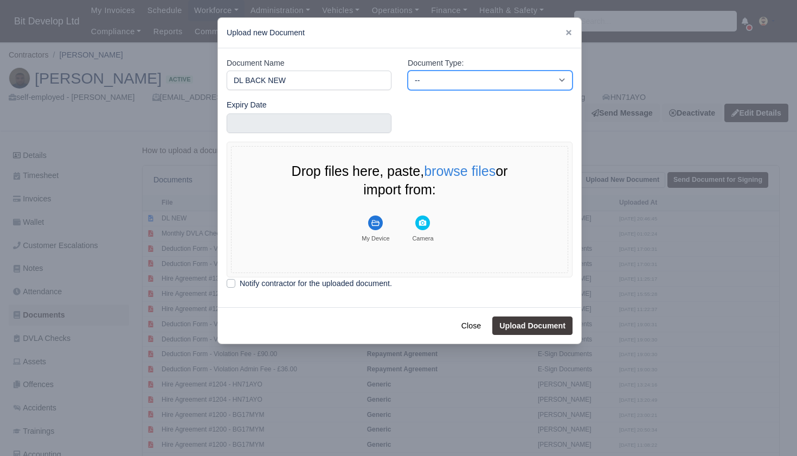
click at [456, 74] on select "-- Accounting Engagement Letter Age Verification Confirmation Background Check …" at bounding box center [490, 81] width 165 height 20
select select "driving-licence-back"
click at [377, 230] on button "My Device" at bounding box center [376, 228] width 47 height 37
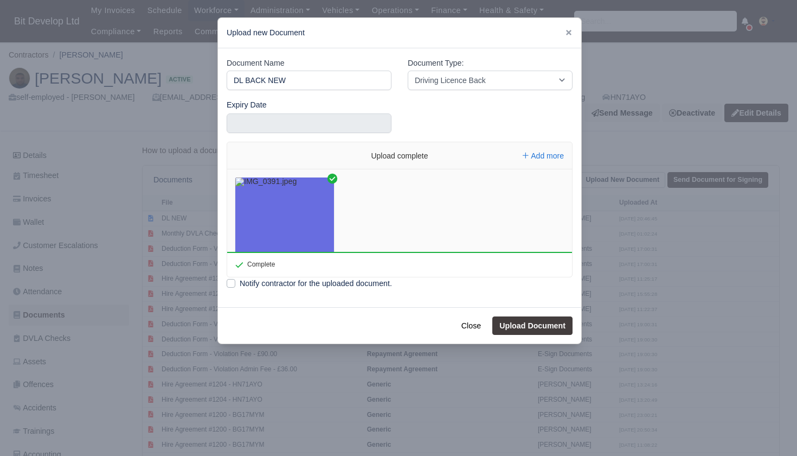
click at [524, 327] on button "Upload Document" at bounding box center [532, 325] width 80 height 18
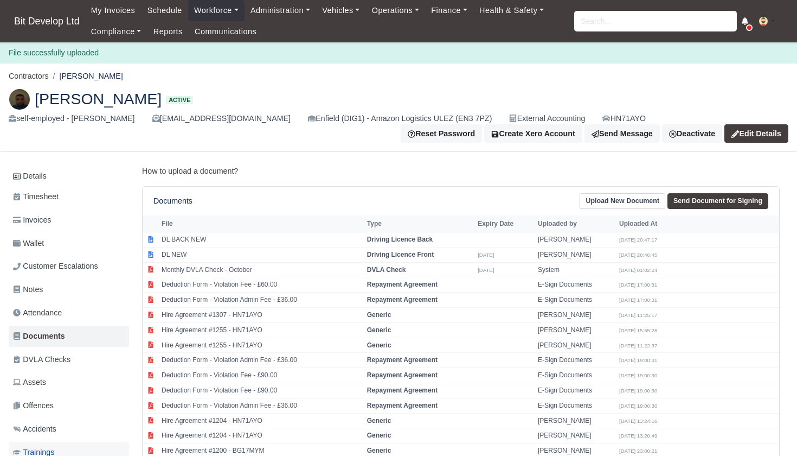
click at [54, 446] on span "Trainings" at bounding box center [33, 452] width 41 height 12
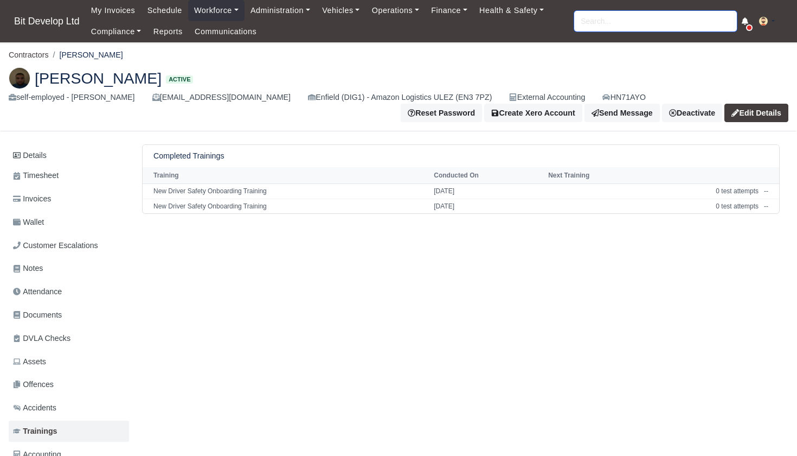
click at [654, 22] on input "search" at bounding box center [655, 21] width 163 height 21
type input "[PERSON_NAME]"
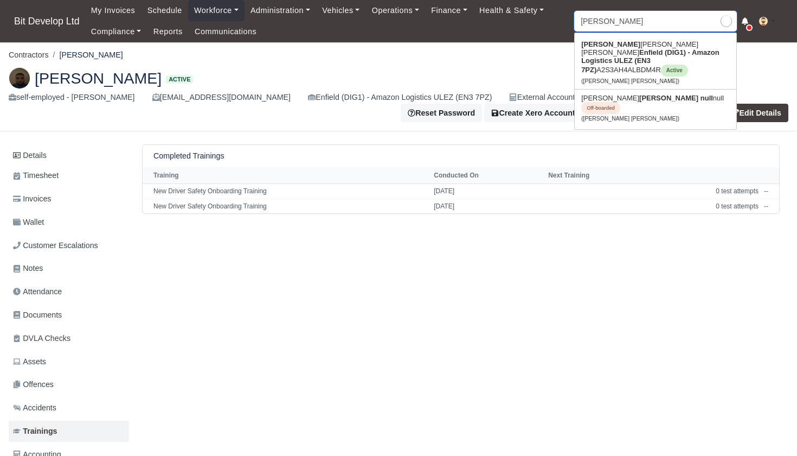
type input "[PERSON_NAME] [PERSON_NAME]"
click at [626, 55] on strong "Enfield (DIG1) - Amazon Logistics ULEZ (EN3 7PZ)" at bounding box center [650, 60] width 138 height 25
type input "[PERSON_NAME] [PERSON_NAME]"
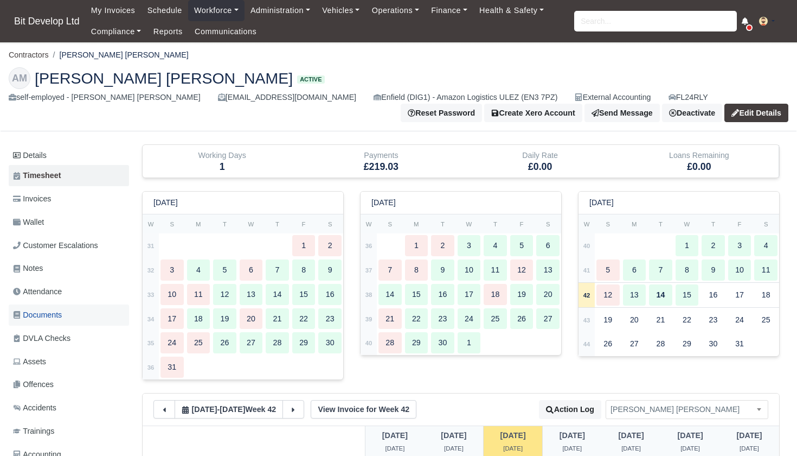
click at [46, 310] on span "Documents" at bounding box center [37, 315] width 49 height 12
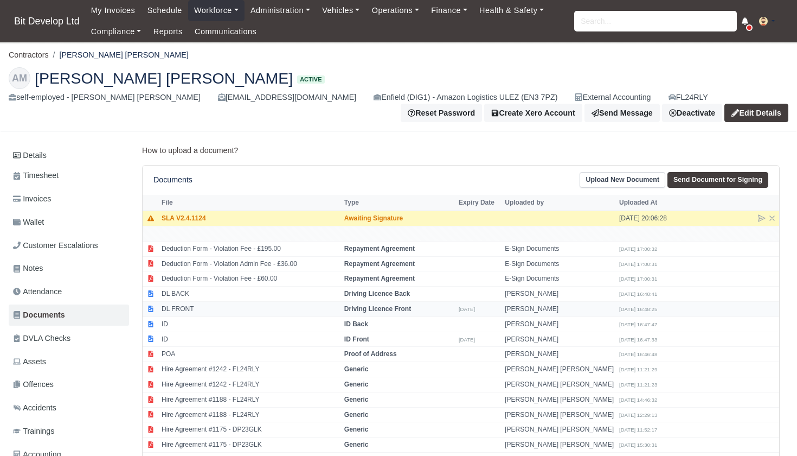
click at [195, 307] on td "DL FRONT" at bounding box center [250, 309] width 183 height 15
select select "driving-licence-front"
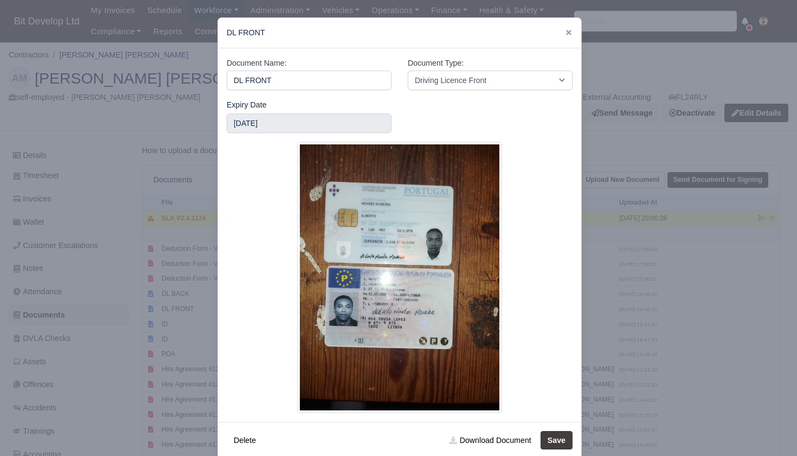
click at [652, 269] on div at bounding box center [398, 228] width 797 height 456
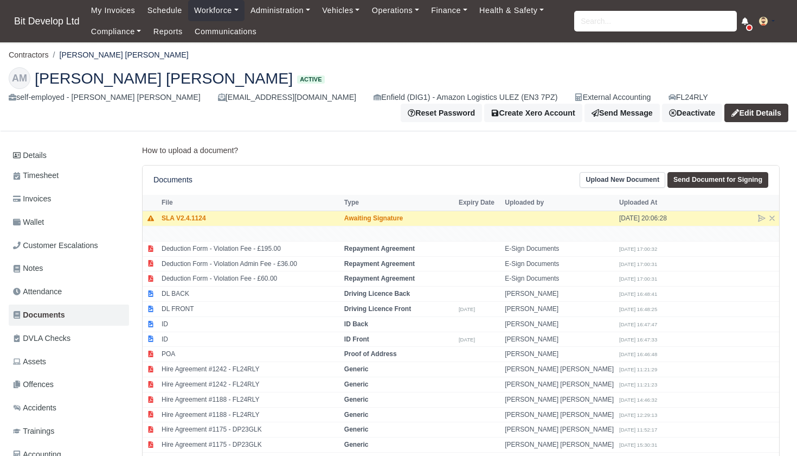
click at [616, 177] on link "Upload New Document" at bounding box center [623, 180] width 86 height 16
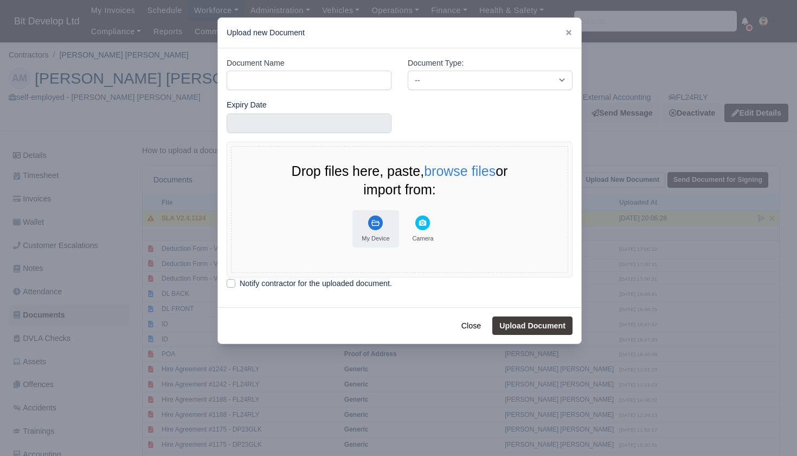
click at [382, 219] on rect "File Uploader" at bounding box center [375, 222] width 15 height 15
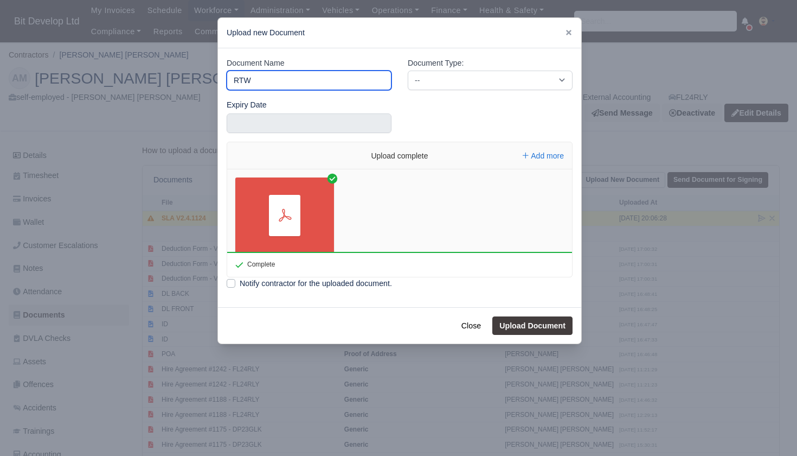
type input "RTW"
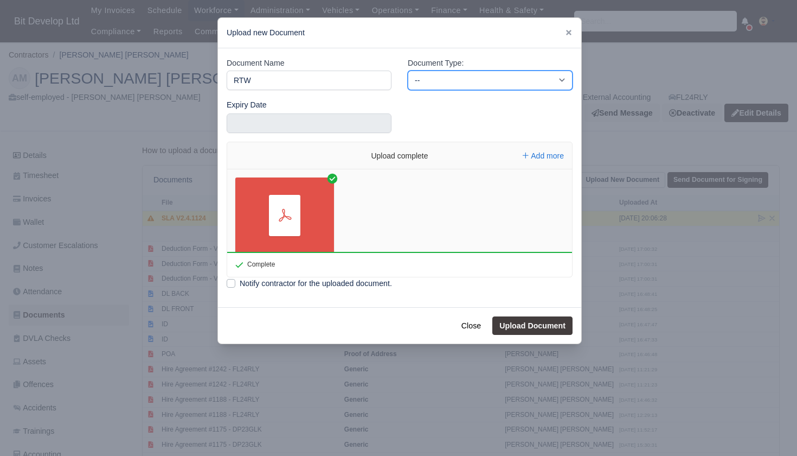
click at [507, 83] on select "-- Accounting Engagement Letter Age Verification Confirmation Background Check …" at bounding box center [490, 81] width 165 height 20
select select "right-to-work"
click at [534, 331] on button "Upload Document" at bounding box center [532, 325] width 80 height 18
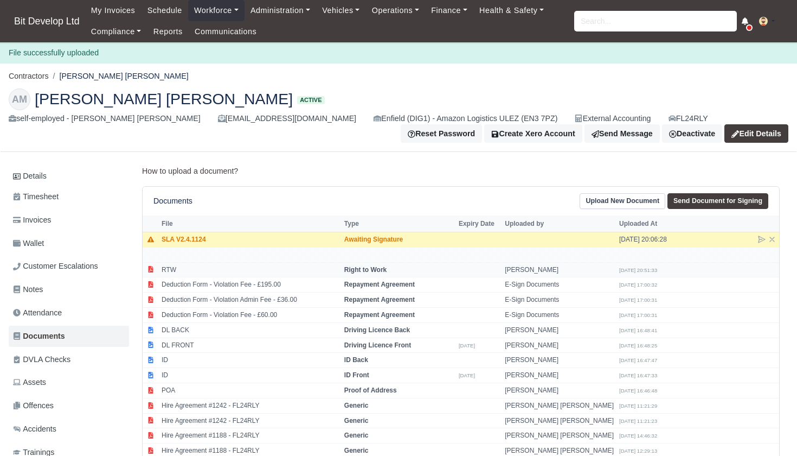
click at [387, 267] on strong "Right to Work" at bounding box center [365, 270] width 42 height 8
select select "right-to-work"
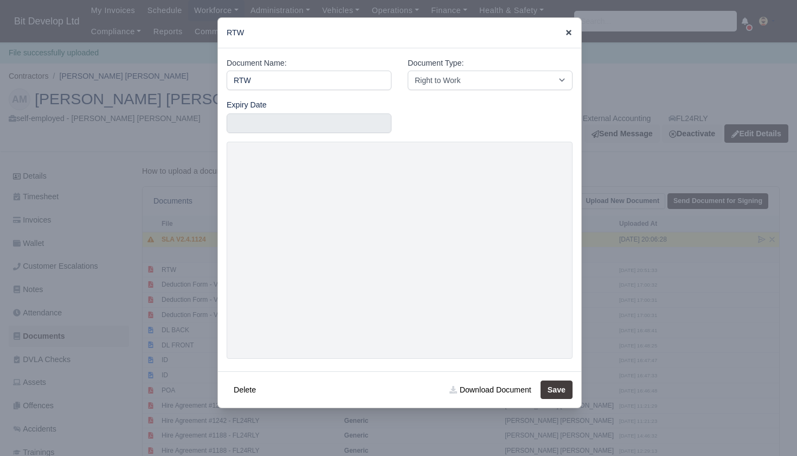
click at [570, 31] on icon at bounding box center [568, 32] width 5 height 5
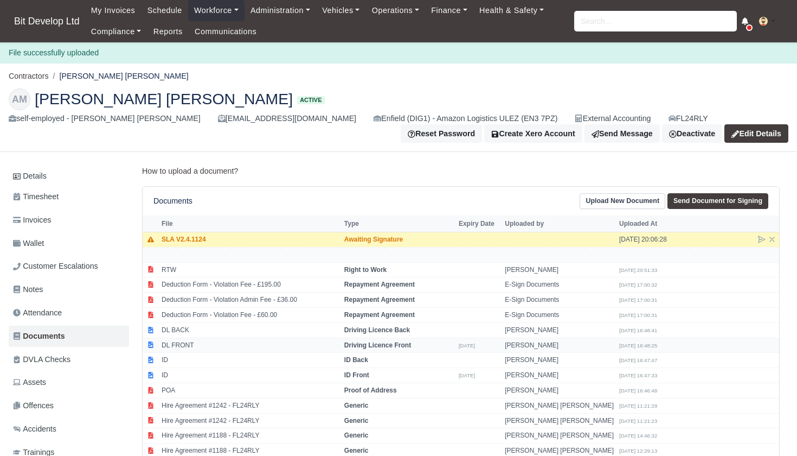
click at [188, 339] on td "DL FRONT" at bounding box center [250, 344] width 183 height 15
select select "driving-licence-front"
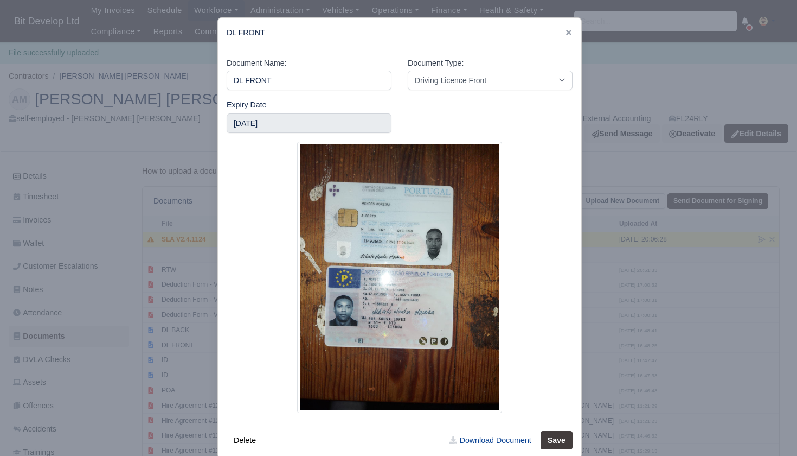
click at [486, 438] on link "Download Document" at bounding box center [490, 440] width 95 height 18
click at [170, 315] on div at bounding box center [398, 228] width 797 height 456
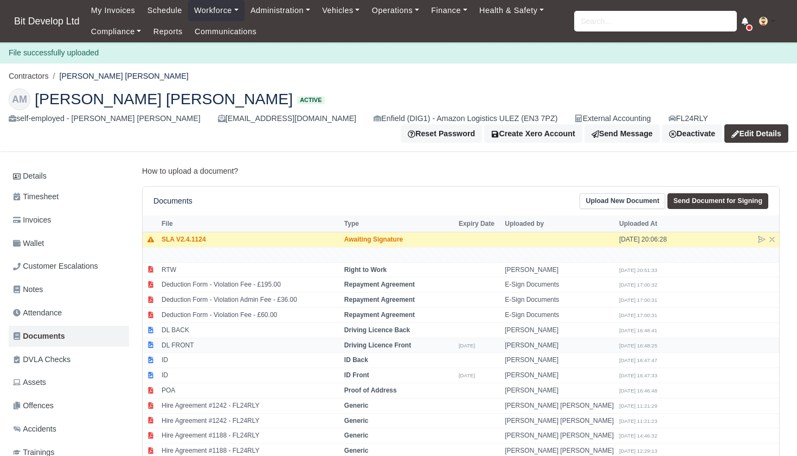
click at [189, 338] on td "DL FRONT" at bounding box center [250, 344] width 183 height 15
select select "driving-licence-front"
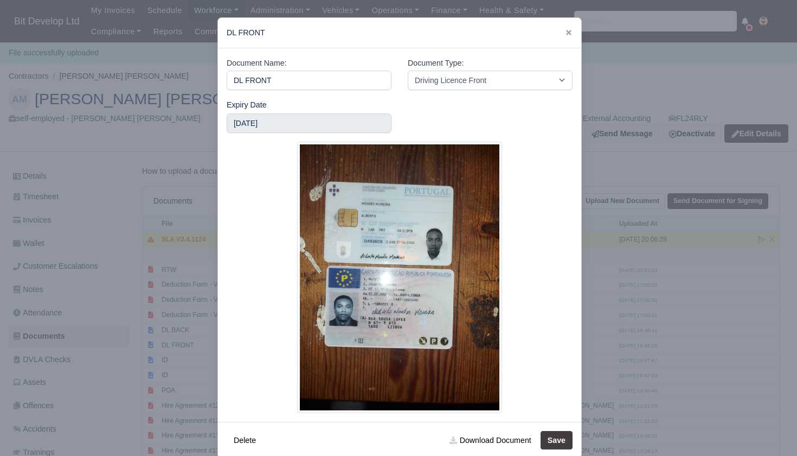
drag, startPoint x: 189, startPoint y: 322, endPoint x: 183, endPoint y: 325, distance: 7.3
click at [189, 322] on div at bounding box center [398, 228] width 797 height 456
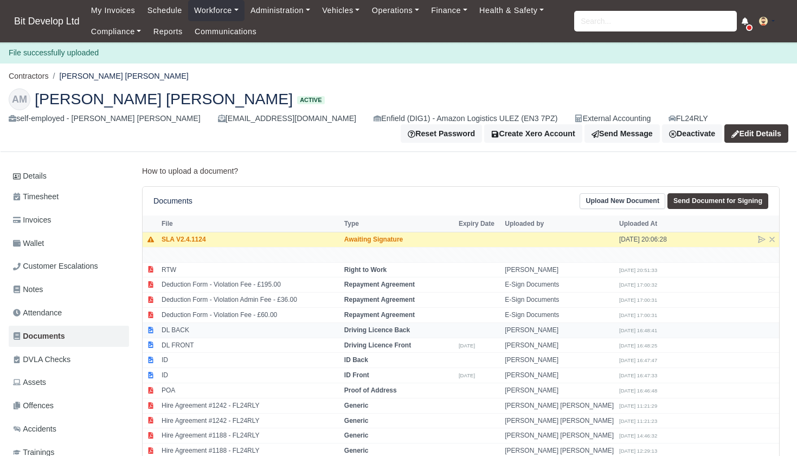
click at [182, 325] on td "DL BACK" at bounding box center [250, 329] width 183 height 15
select select "driving-licence-back"
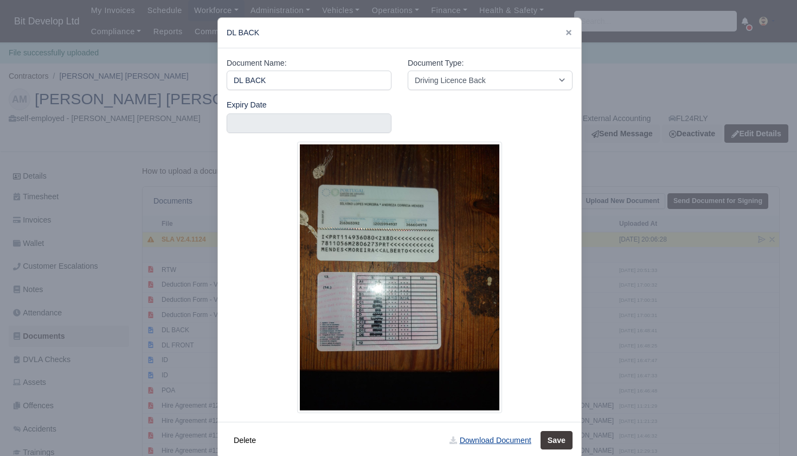
click at [481, 437] on link "Download Document" at bounding box center [490, 440] width 95 height 18
click at [178, 332] on div at bounding box center [398, 228] width 797 height 456
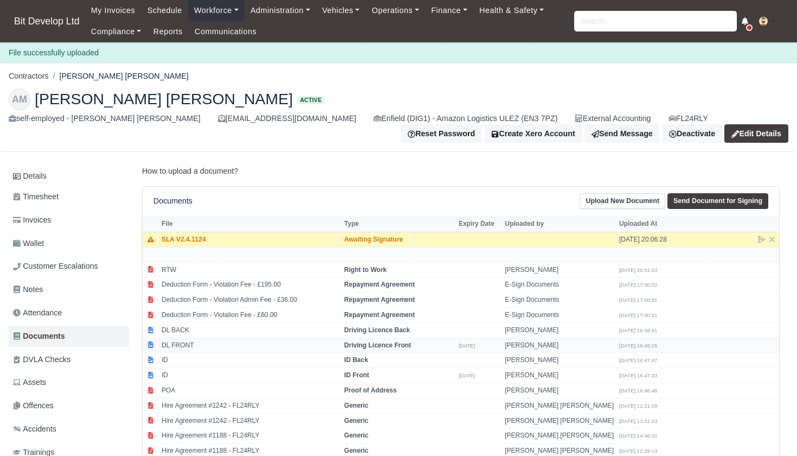
click at [201, 341] on td "DL FRONT" at bounding box center [250, 344] width 183 height 15
select select "driving-licence-front"
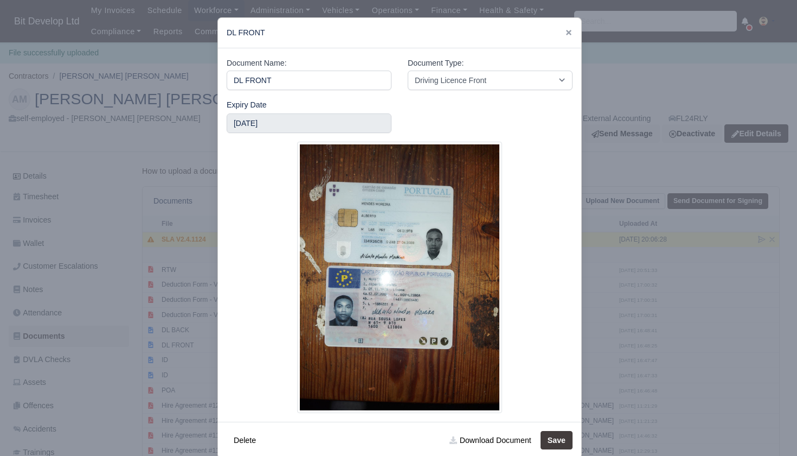
click at [177, 325] on div at bounding box center [398, 228] width 797 height 456
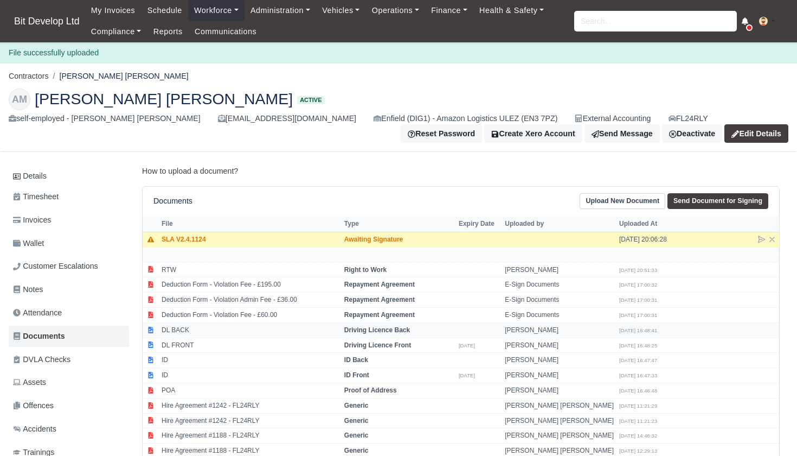
click at [177, 325] on td "DL BACK" at bounding box center [250, 329] width 183 height 15
select select "driving-licence-back"
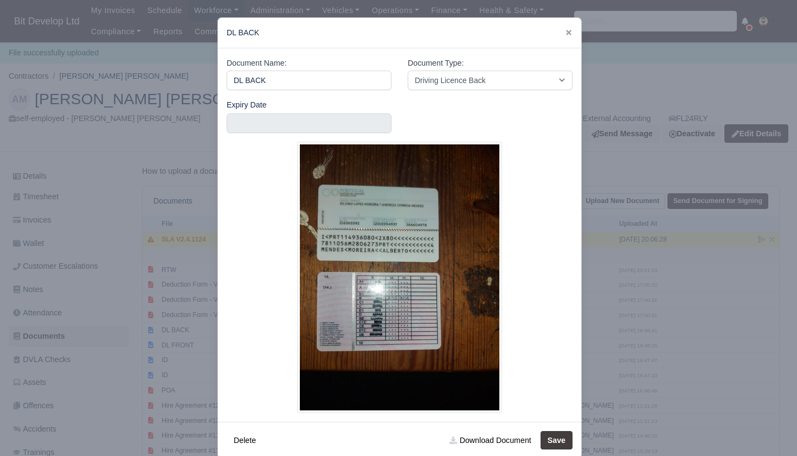
click at [175, 304] on div at bounding box center [398, 228] width 797 height 456
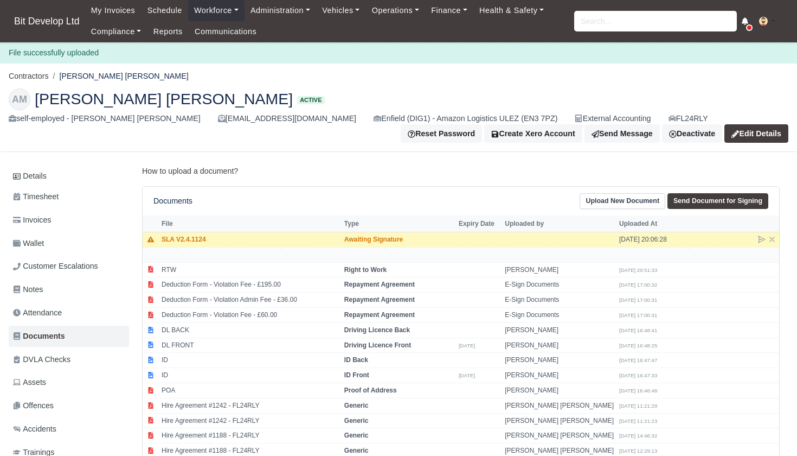
click at [632, 31] on div "My Invoices Schedule Workforce Manpower Expiring Documents Leave Requests Daily…" at bounding box center [436, 21] width 703 height 42
click at [626, 23] on input "search" at bounding box center [655, 21] width 163 height 21
type input "TIMO"
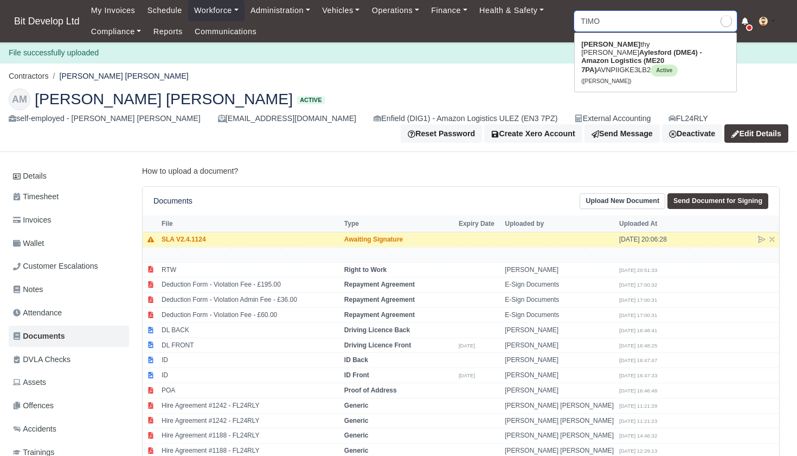
type input "TIMOthy Carnell mckean"
click at [602, 55] on strong "Aylesford (DME4) - Amazon Logistics (ME20 7PA)" at bounding box center [641, 60] width 121 height 25
type input "[PERSON_NAME]"
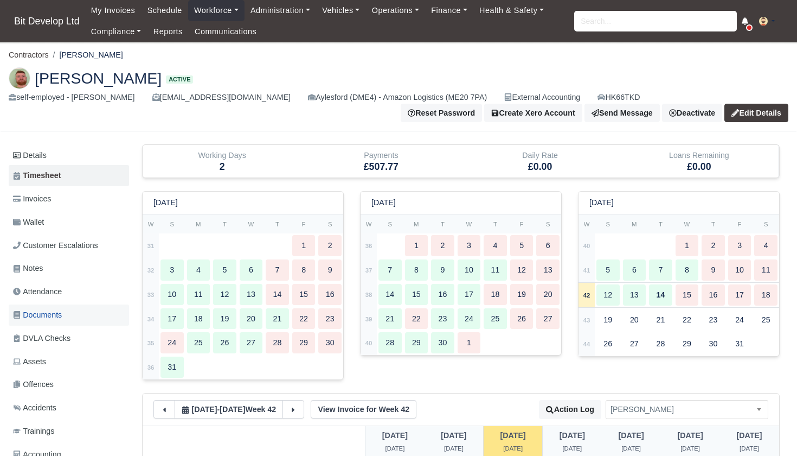
click at [48, 309] on span "Documents" at bounding box center [37, 315] width 49 height 12
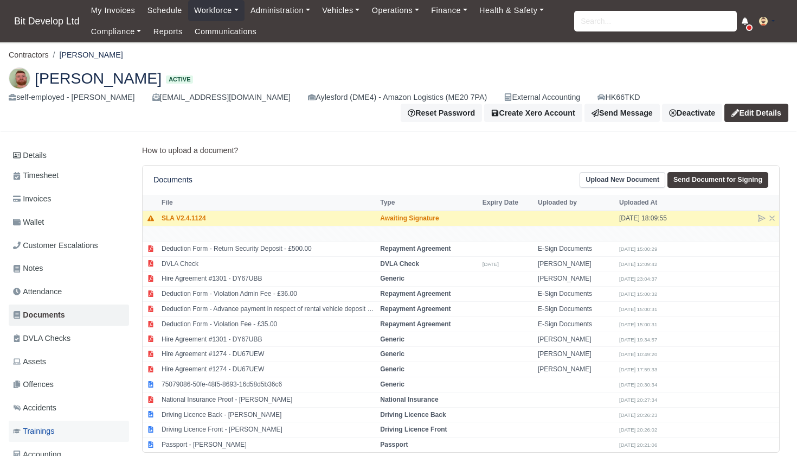
click at [43, 425] on span "Trainings" at bounding box center [33, 431] width 41 height 12
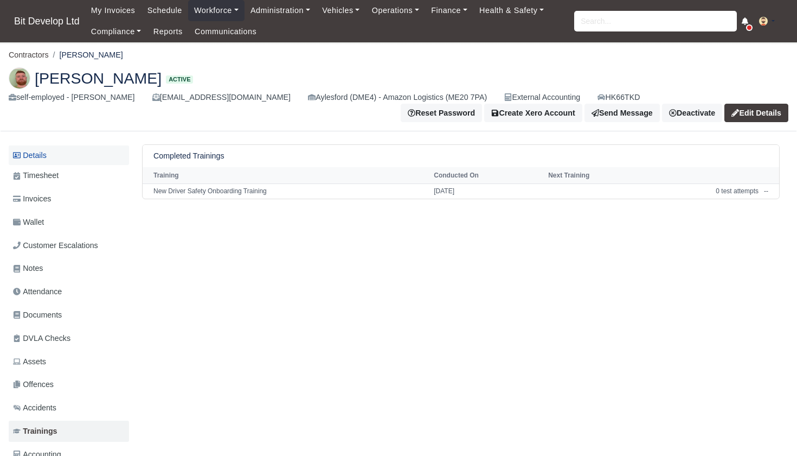
click at [42, 155] on link "Details" at bounding box center [69, 155] width 120 height 20
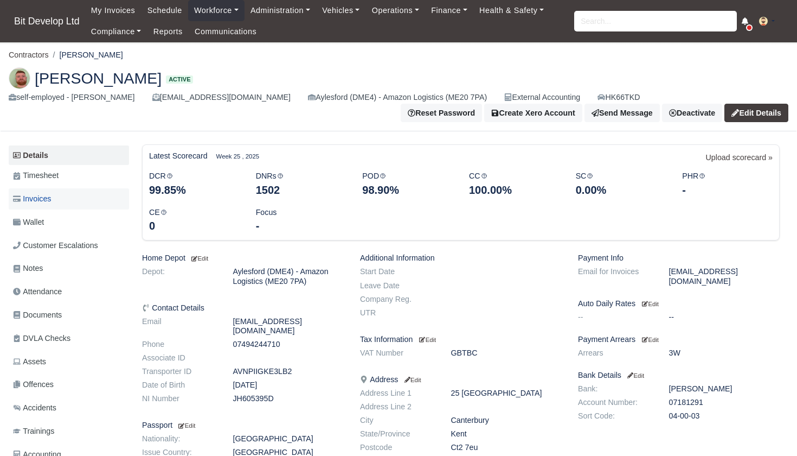
click at [57, 196] on link "Invoices" at bounding box center [69, 198] width 120 height 21
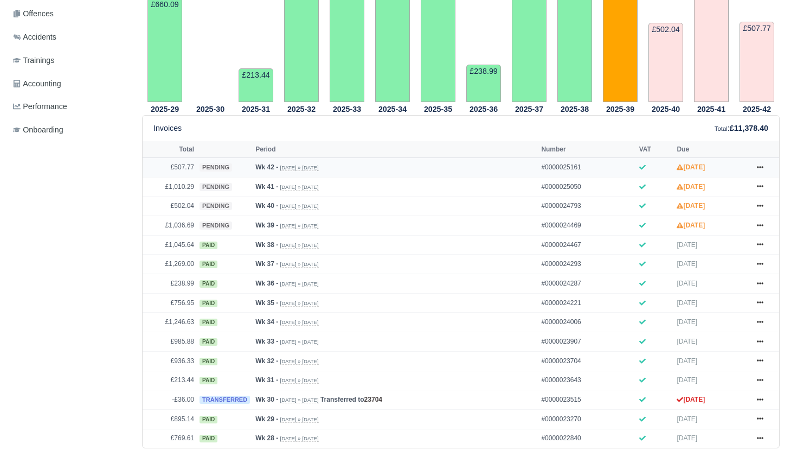
scroll to position [376, 0]
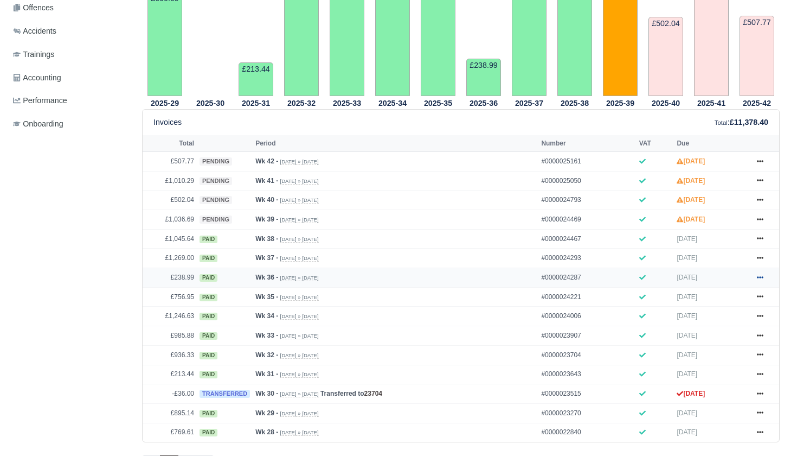
click at [763, 280] on icon at bounding box center [760, 277] width 7 height 7
click at [708, 308] on link "Show Invoice" at bounding box center [719, 296] width 97 height 23
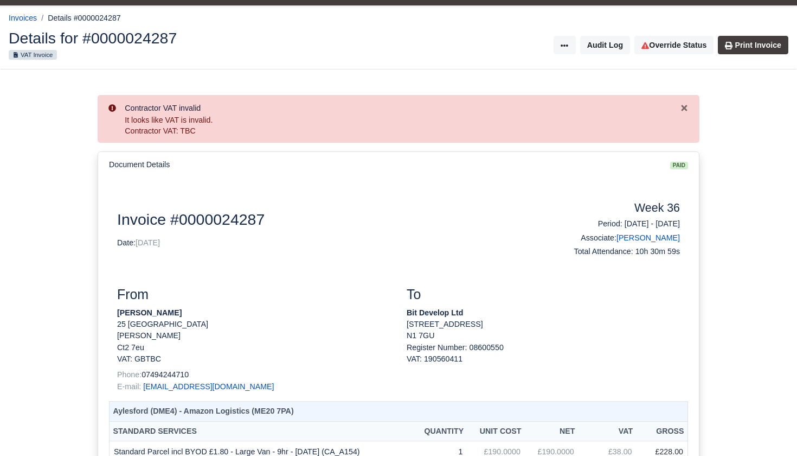
scroll to position [40, 0]
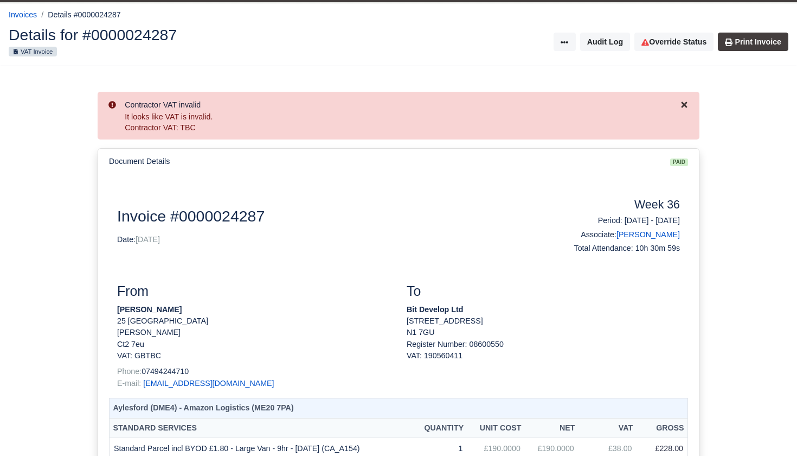
click at [682, 103] on icon "Close" at bounding box center [684, 104] width 9 height 9
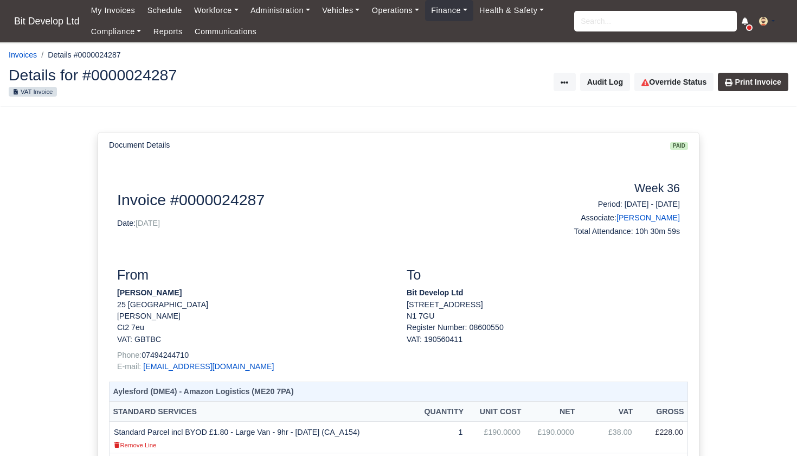
scroll to position [0, 0]
click at [755, 78] on link "Print Invoice" at bounding box center [753, 82] width 71 height 18
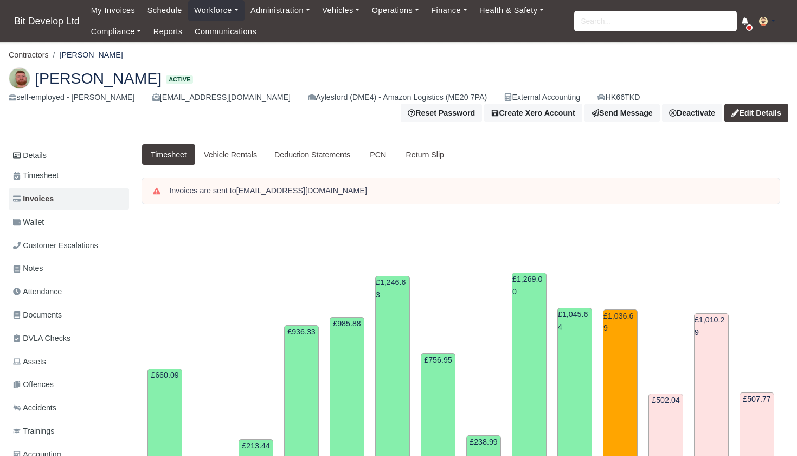
scroll to position [376, 0]
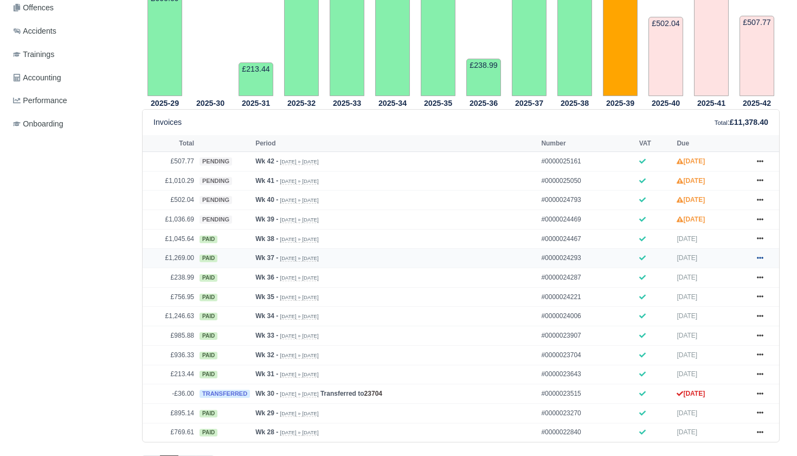
click at [762, 261] on icon at bounding box center [760, 257] width 7 height 7
click at [698, 336] on link "Print" at bounding box center [719, 324] width 97 height 23
click at [759, 241] on icon at bounding box center [760, 238] width 7 height 7
click at [692, 317] on link "Print" at bounding box center [719, 305] width 97 height 23
click at [759, 222] on icon at bounding box center [760, 219] width 7 height 7
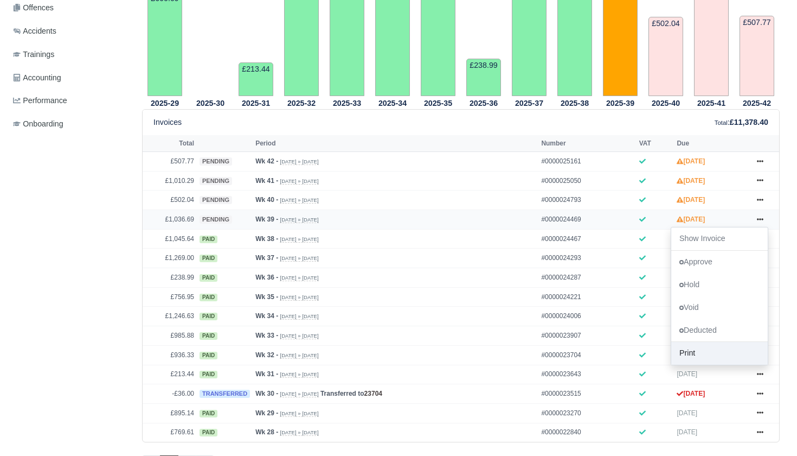
click at [693, 365] on link "Print" at bounding box center [719, 353] width 97 height 23
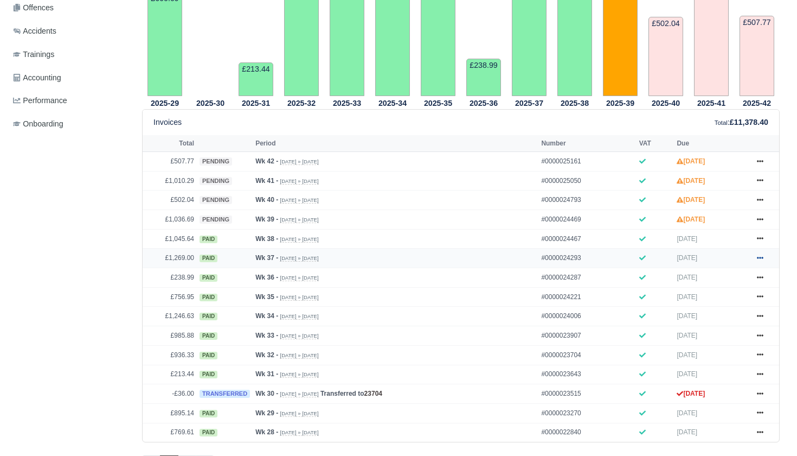
click at [762, 259] on icon at bounding box center [760, 258] width 7 height 2
click at [714, 289] on link "Show Invoice" at bounding box center [719, 277] width 97 height 23
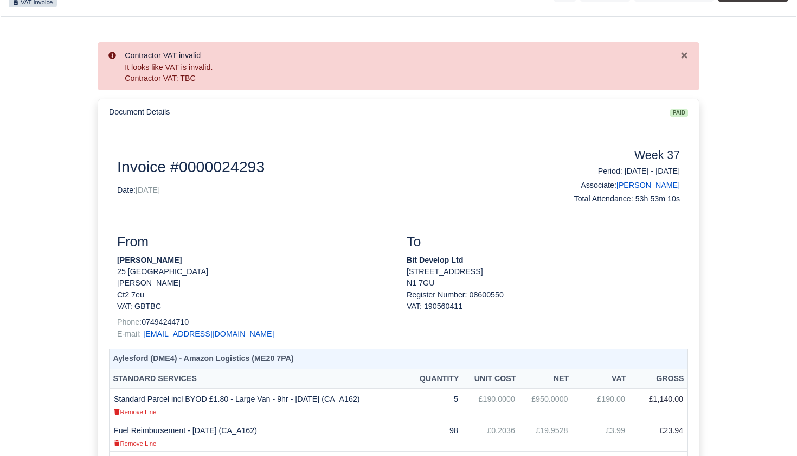
scroll to position [83, 0]
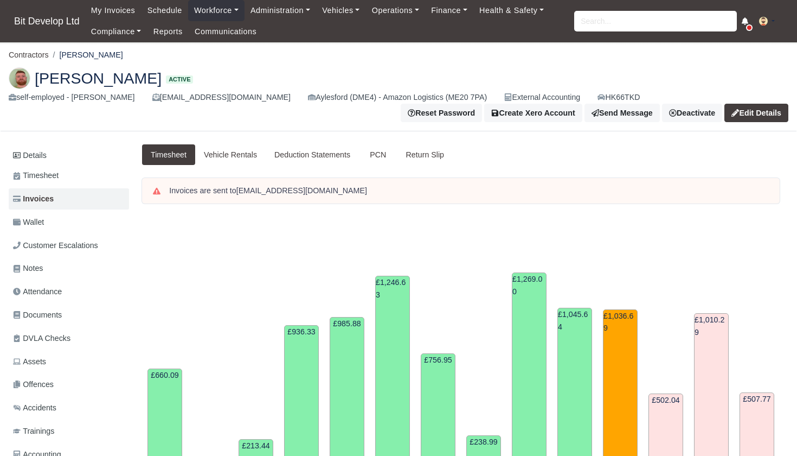
scroll to position [376, 0]
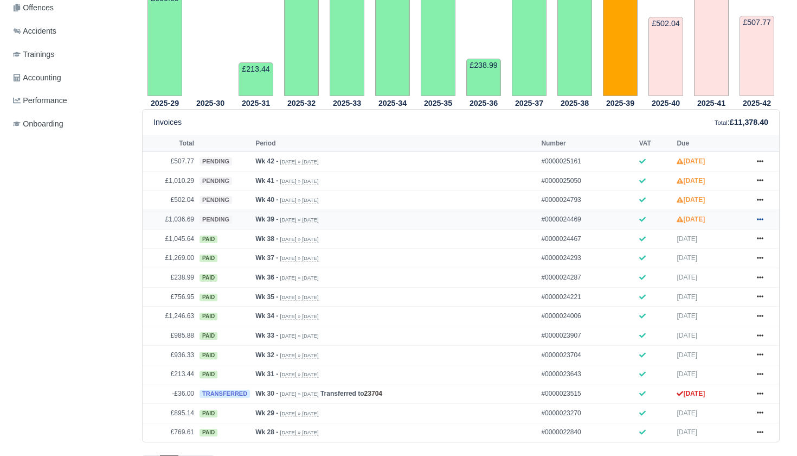
click at [762, 222] on icon at bounding box center [760, 219] width 7 height 7
click at [720, 250] on link "Show Invoice" at bounding box center [719, 238] width 97 height 23
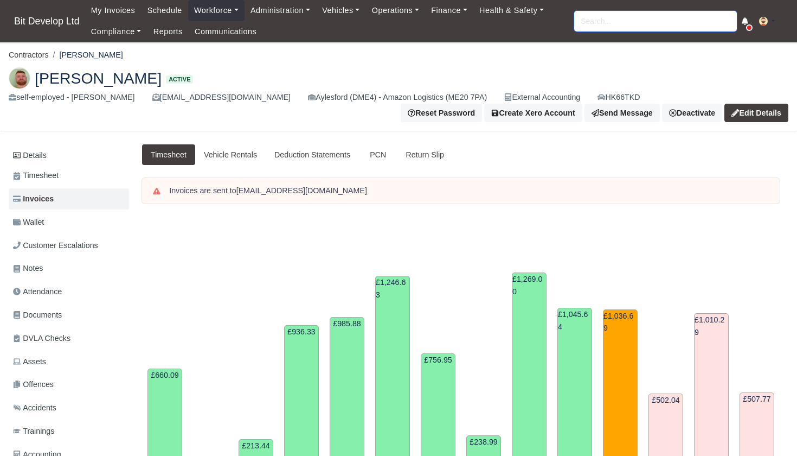
click at [599, 23] on input "search" at bounding box center [655, 21] width 163 height 21
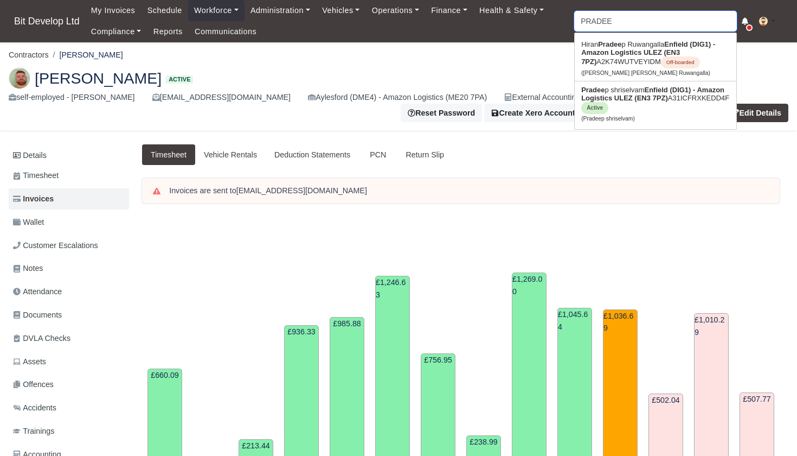
type input "PRADEEP"
type input "PRADEEP shriselvam"
click at [641, 106] on link "Pradeep shriselvam Enfield (DIG1) - Amazon Logistics ULEZ (EN3 7PZ) A31ICFRXKED…" at bounding box center [656, 103] width 162 height 45
type input "Pradeep shriselvam"
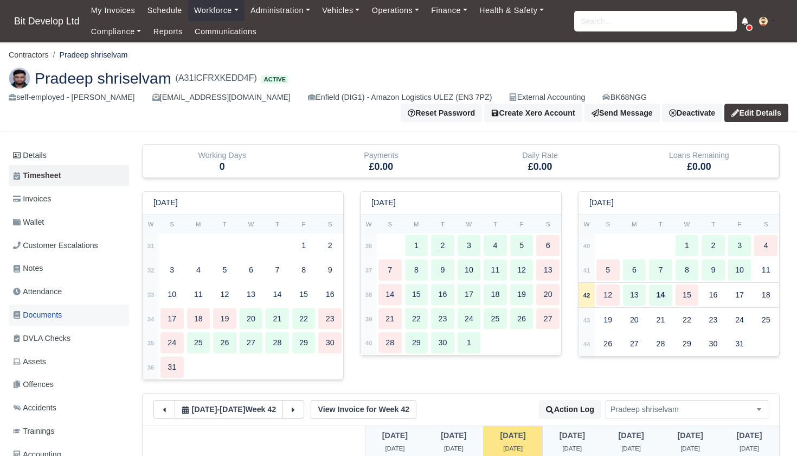
click at [48, 315] on span "Documents" at bounding box center [37, 315] width 49 height 12
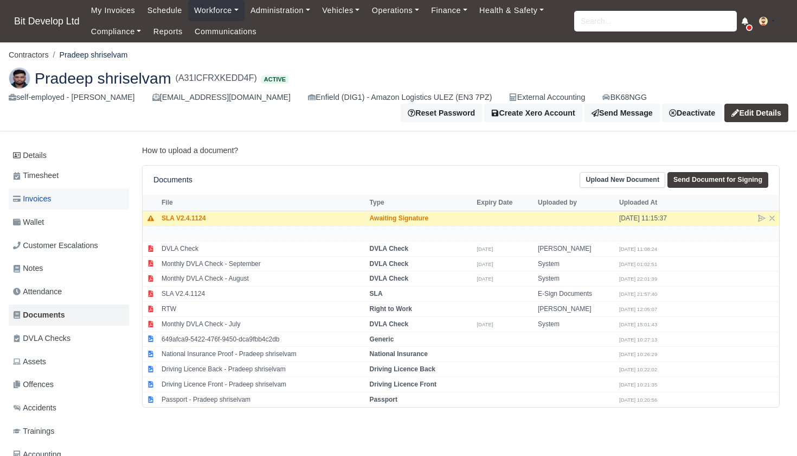
click at [56, 193] on link "Invoices" at bounding box center [69, 198] width 120 height 21
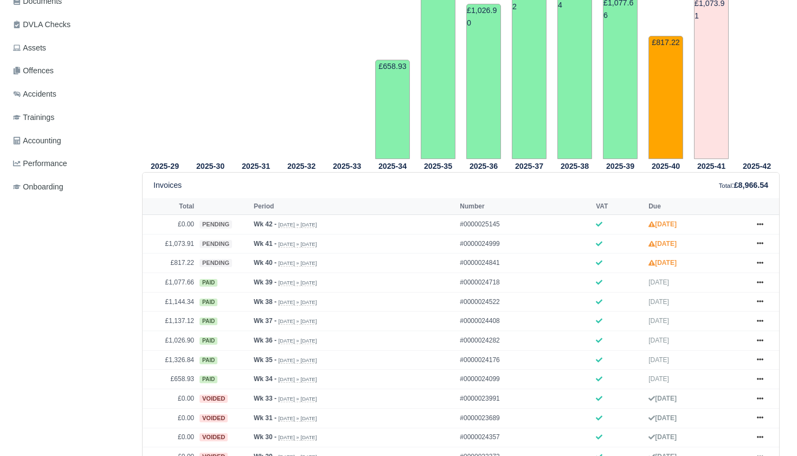
scroll to position [314, 0]
click at [761, 343] on icon at bounding box center [760, 339] width 7 height 7
click at [702, 418] on link "Print" at bounding box center [719, 406] width 97 height 23
click at [762, 323] on icon at bounding box center [760, 320] width 7 height 7
click at [699, 398] on link "Print" at bounding box center [719, 386] width 97 height 23
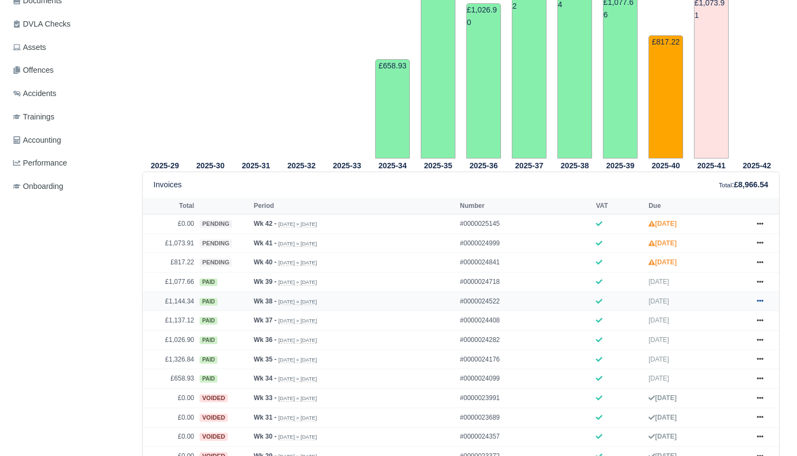
click at [762, 302] on icon at bounding box center [760, 301] width 7 height 2
click at [701, 379] on link "Print" at bounding box center [719, 367] width 97 height 23
click at [760, 283] on icon at bounding box center [760, 281] width 7 height 2
click at [694, 360] on link "Print" at bounding box center [719, 348] width 97 height 23
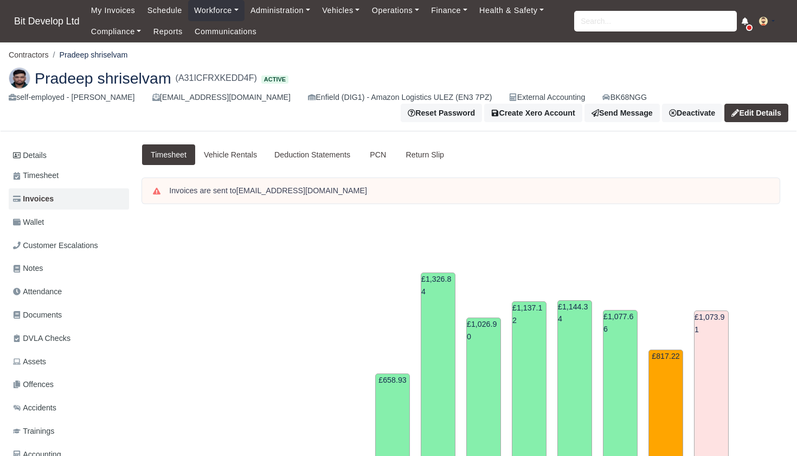
scroll to position [0, 0]
click at [603, 25] on input "search" at bounding box center [655, 21] width 163 height 21
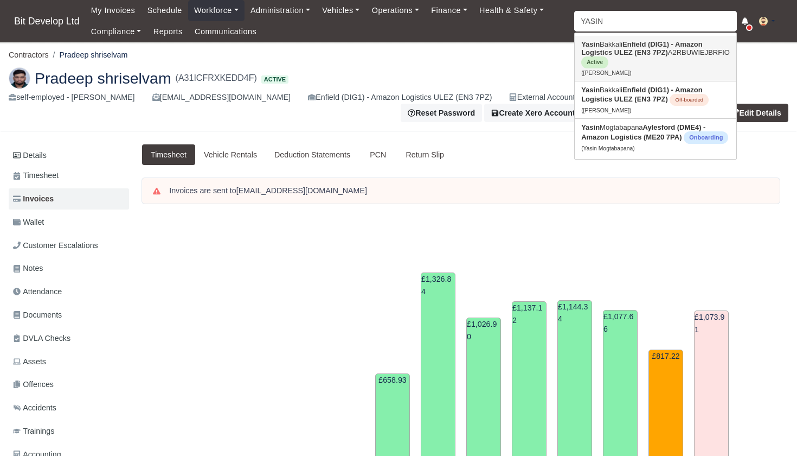
click at [627, 53] on strong "Enfield (DIG1) - Amazon Logistics ULEZ (EN3 7PZ)" at bounding box center [641, 48] width 121 height 16
type input "[PERSON_NAME]"
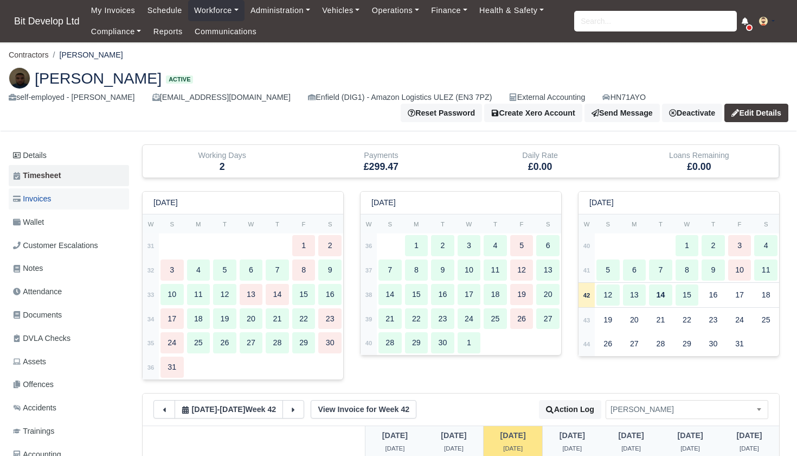
click at [51, 201] on span "Invoices" at bounding box center [32, 199] width 38 height 12
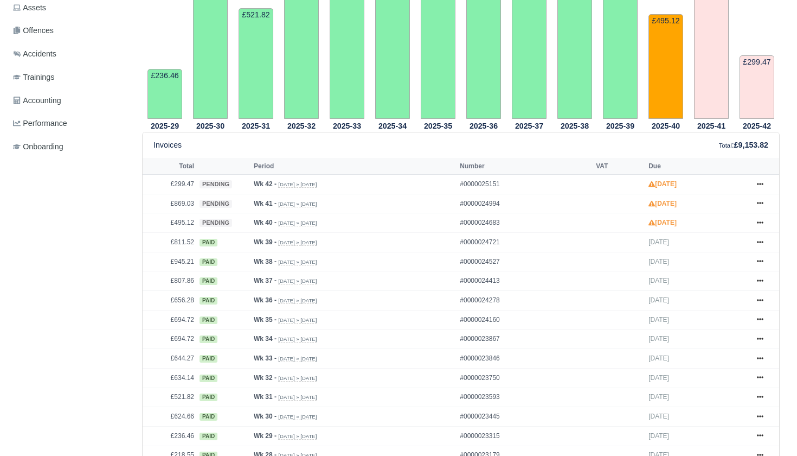
scroll to position [355, 0]
click at [759, 242] on icon at bounding box center [760, 241] width 7 height 2
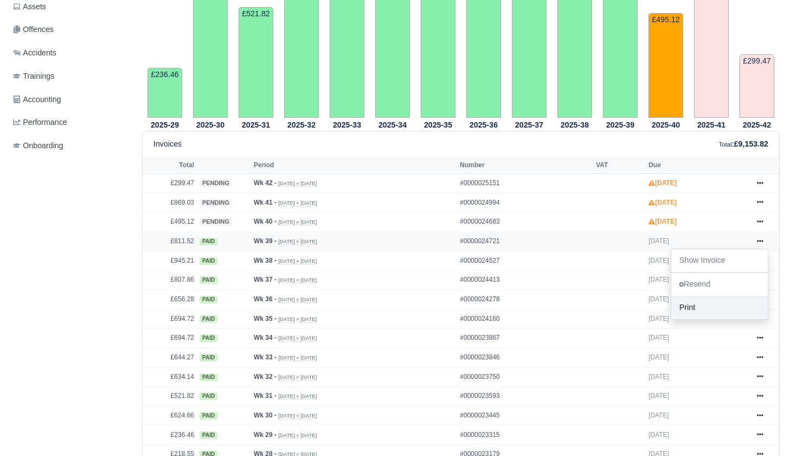
click at [705, 319] on link "Print" at bounding box center [719, 307] width 97 height 23
click at [763, 263] on icon at bounding box center [760, 260] width 7 height 7
click at [705, 338] on link "Print" at bounding box center [719, 327] width 97 height 23
click at [760, 280] on icon at bounding box center [760, 279] width 7 height 2
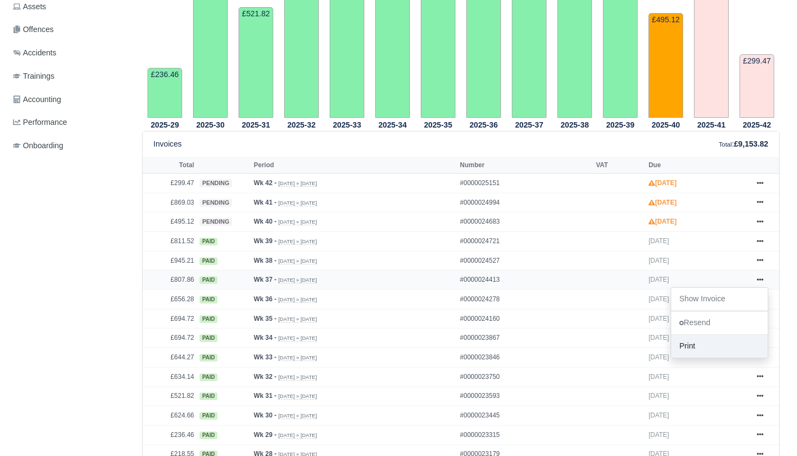
click at [721, 357] on link "Print" at bounding box center [719, 346] width 97 height 23
click at [761, 302] on icon at bounding box center [760, 299] width 7 height 7
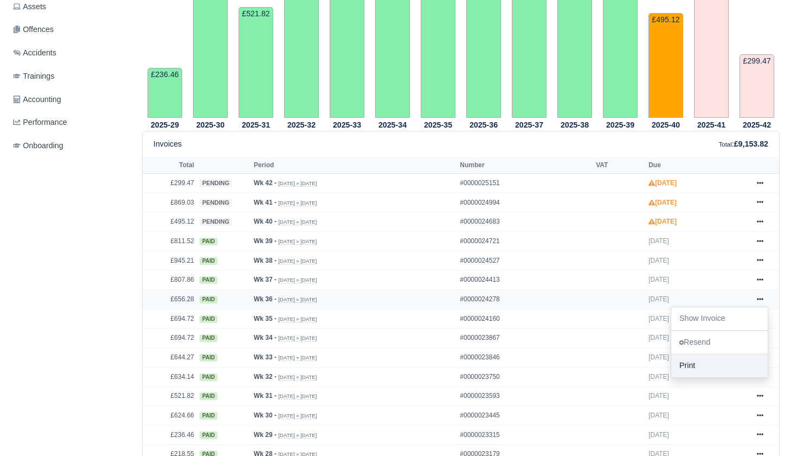
click at [714, 377] on link "Print" at bounding box center [719, 365] width 97 height 23
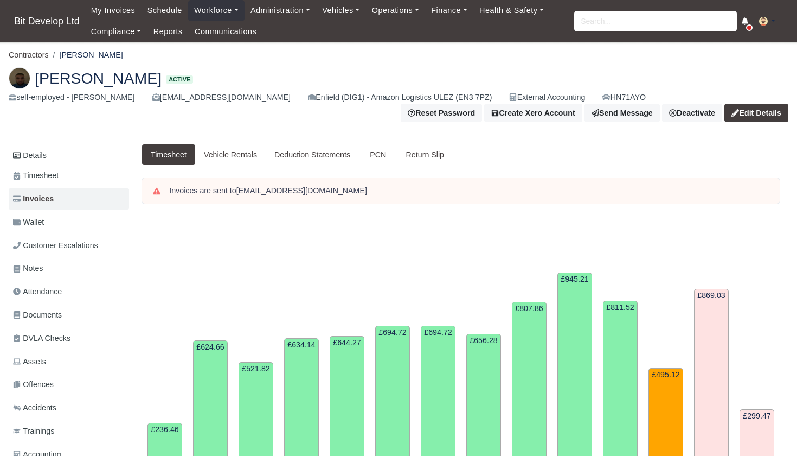
scroll to position [0, 0]
click at [593, 27] on input "search" at bounding box center [655, 21] width 163 height 21
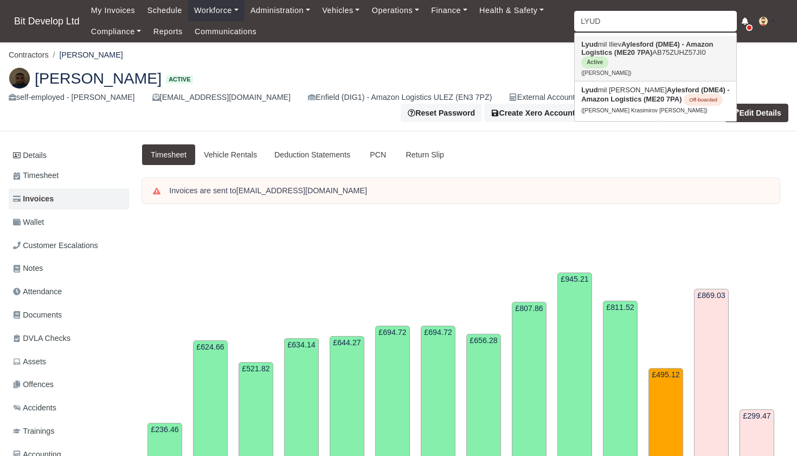
click at [622, 54] on strong "Aylesford (DME4) - Amazon Logistics (ME20 7PA)" at bounding box center [647, 48] width 132 height 16
type input "Lyudmil Iliev"
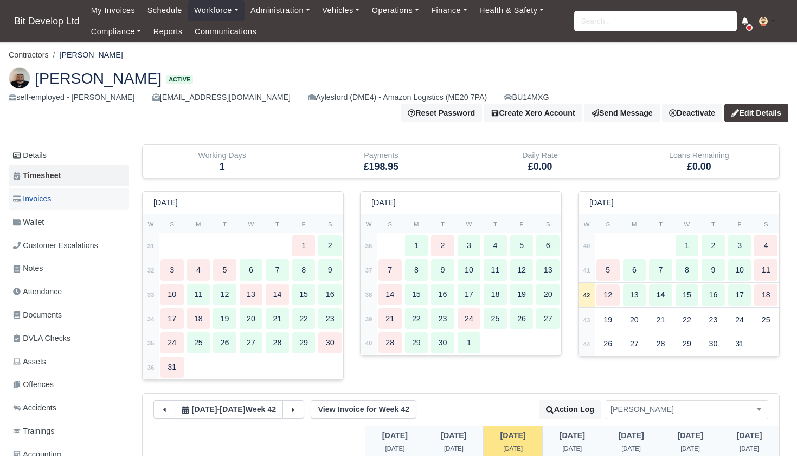
click at [58, 188] on link "Invoices" at bounding box center [69, 198] width 120 height 21
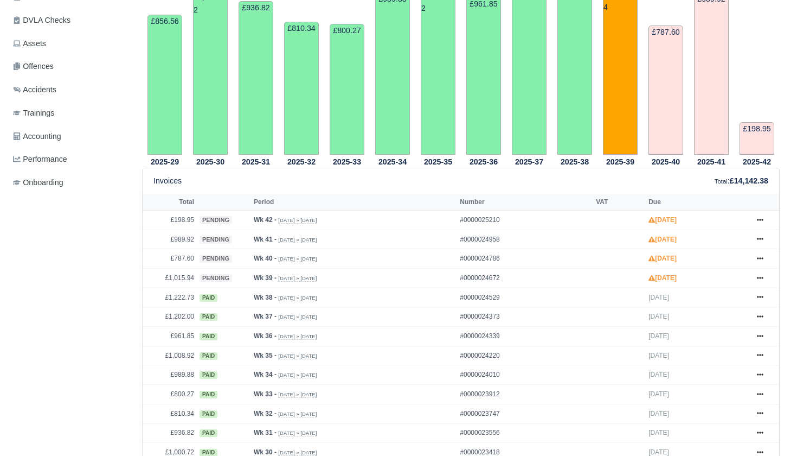
scroll to position [321, 0]
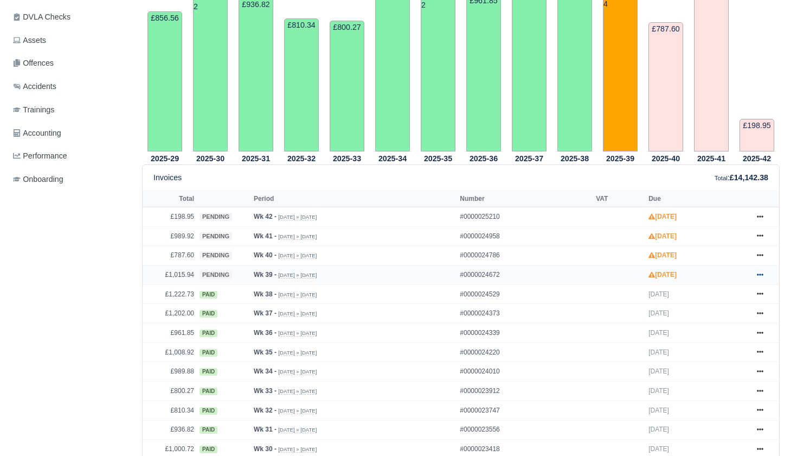
click at [762, 273] on icon at bounding box center [760, 274] width 7 height 2
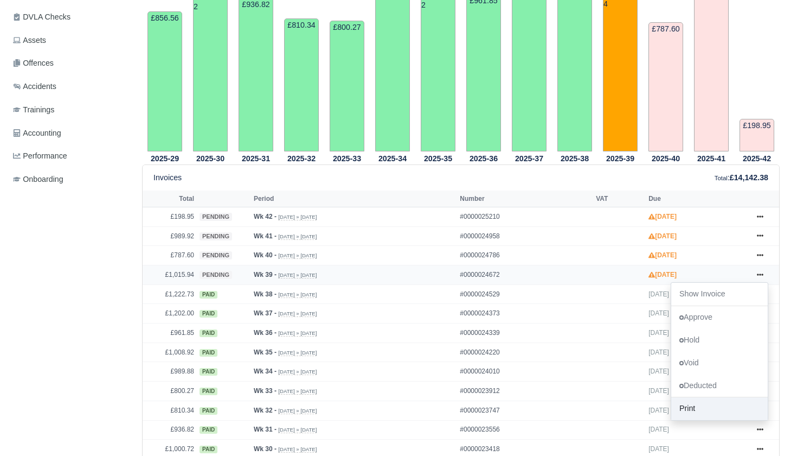
click at [713, 407] on link "Print" at bounding box center [719, 409] width 97 height 23
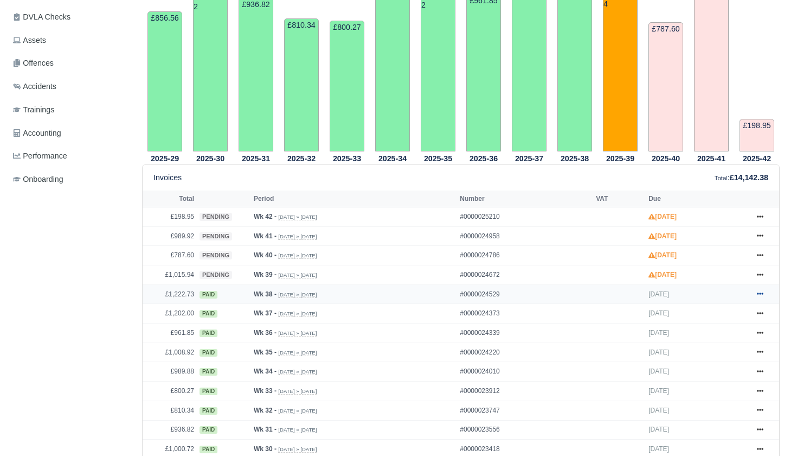
click at [760, 290] on icon at bounding box center [760, 293] width 7 height 7
click at [709, 360] on link "Print" at bounding box center [719, 360] width 97 height 23
click at [763, 312] on icon at bounding box center [760, 313] width 7 height 2
click at [695, 375] on link "Print" at bounding box center [719, 379] width 97 height 23
click at [763, 329] on icon at bounding box center [760, 332] width 7 height 7
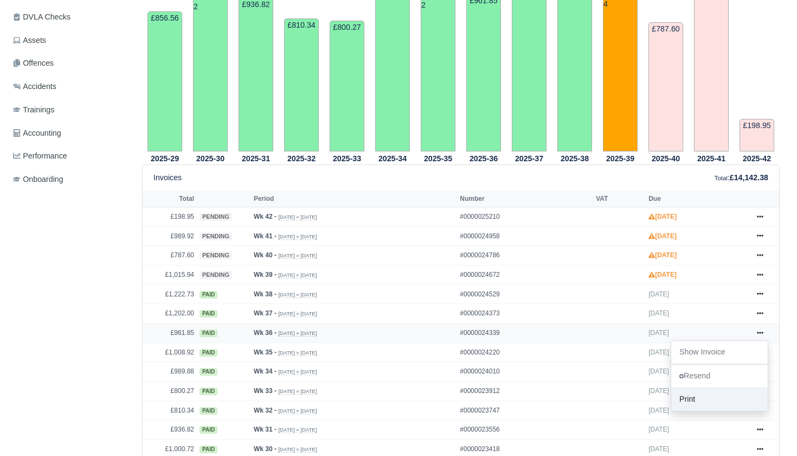
click at [693, 397] on link "Print" at bounding box center [719, 399] width 97 height 23
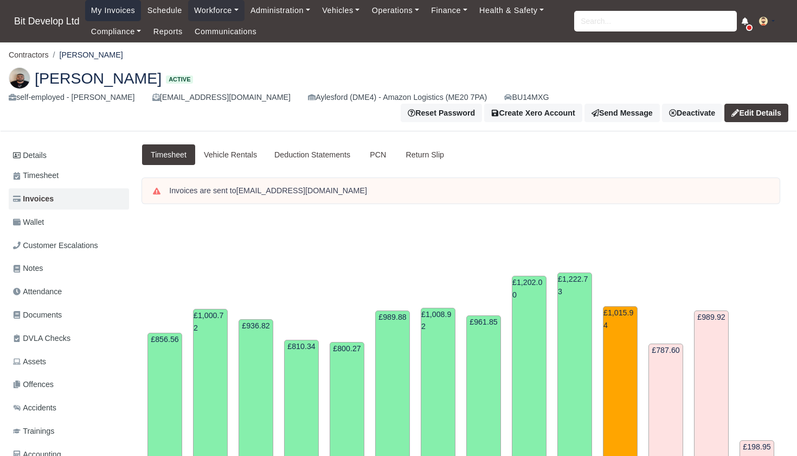
scroll to position [0, 0]
click at [655, 17] on input "search" at bounding box center [655, 21] width 163 height 21
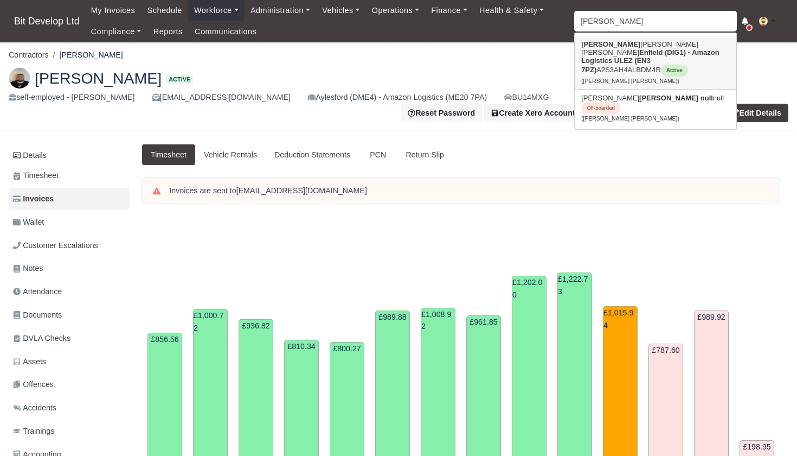
click at [629, 54] on strong "Enfield (DIG1) - Amazon Logistics ULEZ (EN3 7PZ)" at bounding box center [650, 60] width 138 height 25
type input "[PERSON_NAME] [PERSON_NAME]"
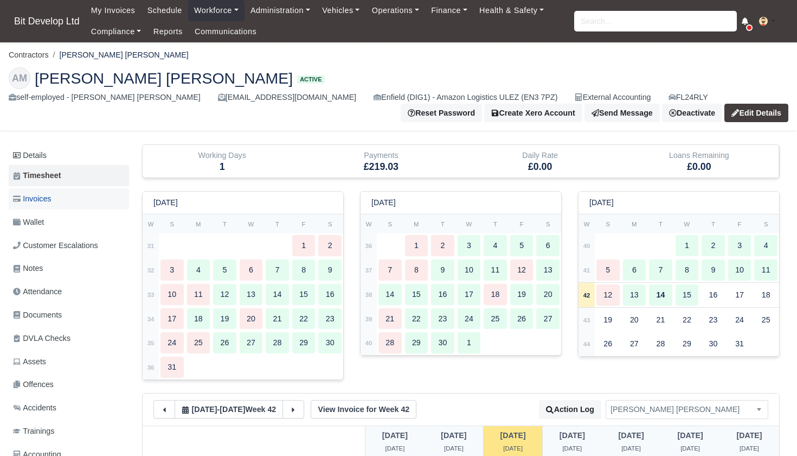
click at [46, 194] on span "Invoices" at bounding box center [32, 199] width 38 height 12
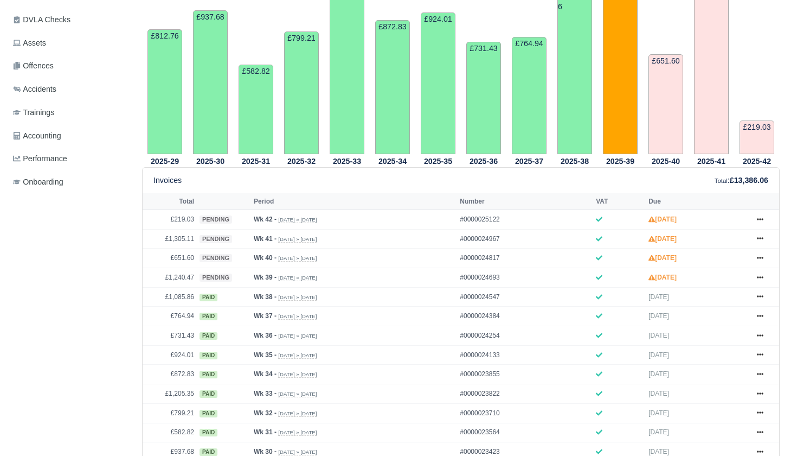
scroll to position [320, 0]
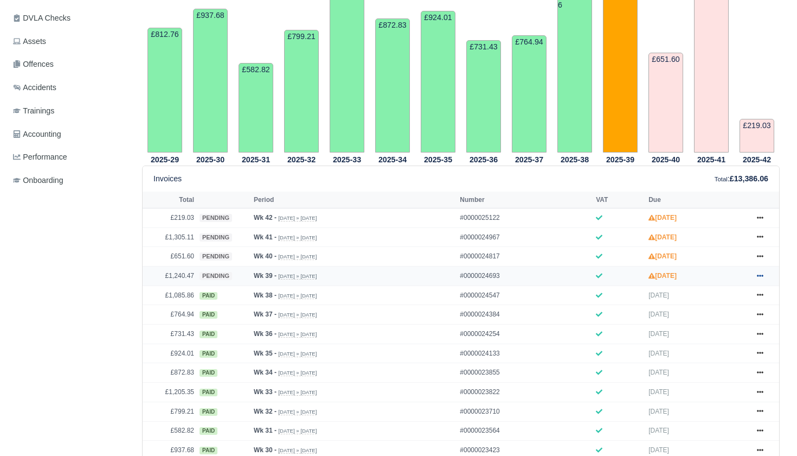
click at [760, 277] on icon at bounding box center [760, 275] width 7 height 2
click at [693, 421] on link "Print" at bounding box center [719, 410] width 97 height 23
click at [762, 298] on icon at bounding box center [760, 294] width 7 height 7
click at [716, 373] on link "Print" at bounding box center [719, 361] width 97 height 23
click at [761, 317] on icon at bounding box center [760, 314] width 7 height 7
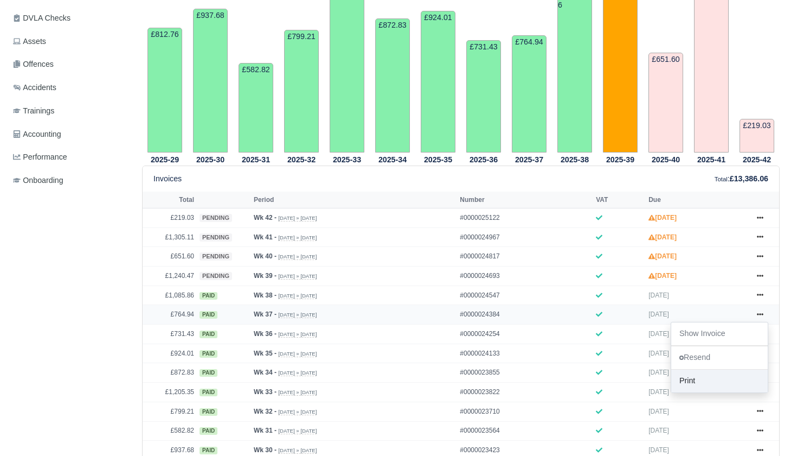
click at [711, 392] on link "Print" at bounding box center [719, 380] width 97 height 23
click at [759, 337] on icon at bounding box center [760, 333] width 7 height 7
click at [692, 412] on link "Print" at bounding box center [719, 400] width 97 height 23
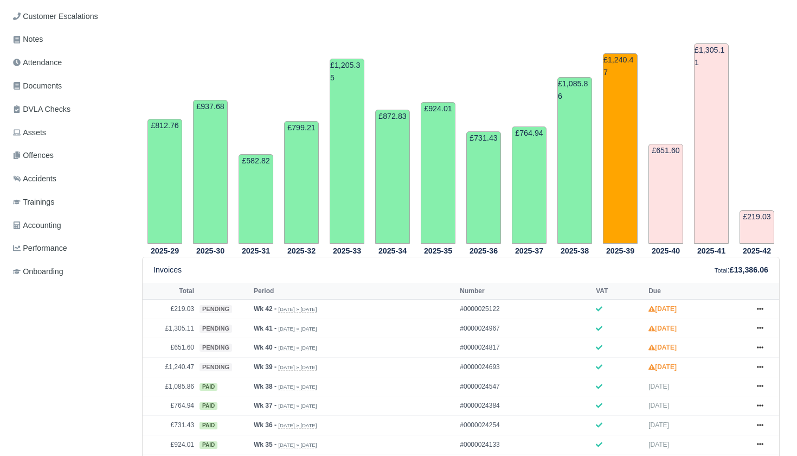
scroll to position [451, 0]
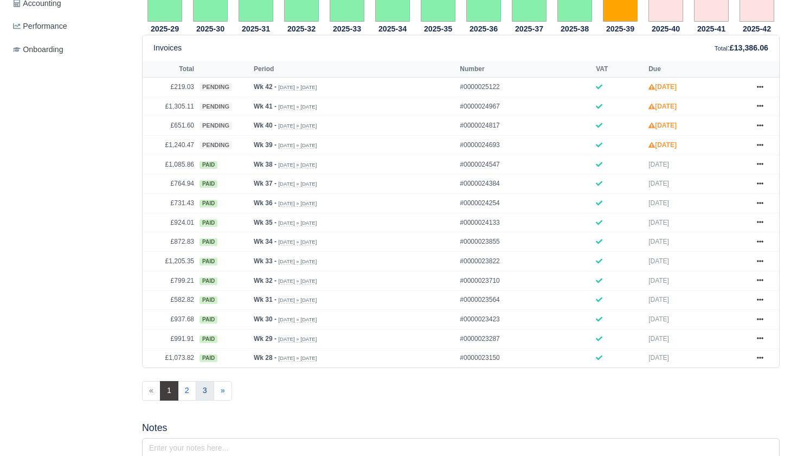
click at [203, 400] on link "3" at bounding box center [205, 391] width 18 height 20
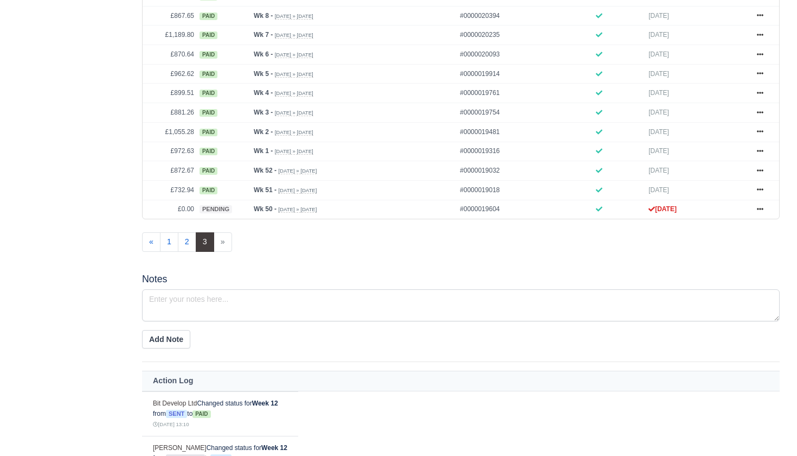
scroll to position [534, 0]
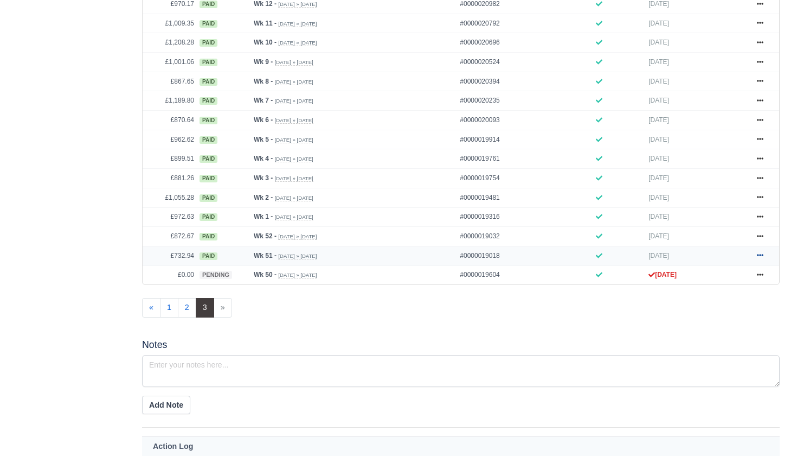
click at [758, 258] on icon at bounding box center [760, 255] width 7 height 7
click at [704, 286] on link "Show Invoice" at bounding box center [719, 275] width 97 height 23
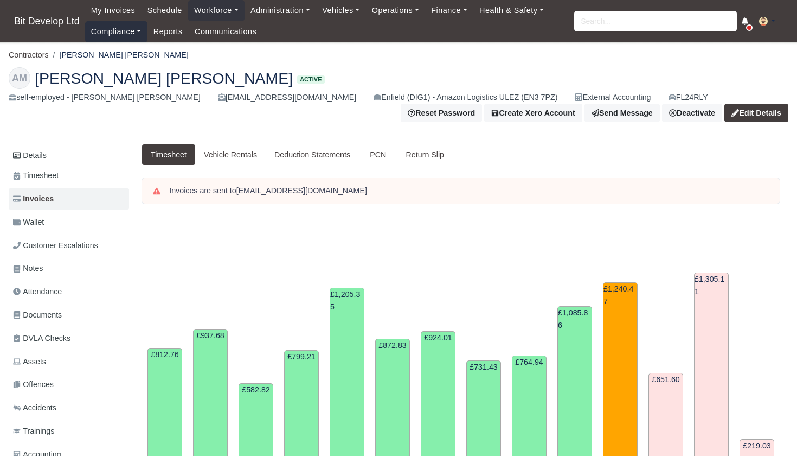
click at [112, 33] on link "Compliance" at bounding box center [116, 31] width 62 height 21
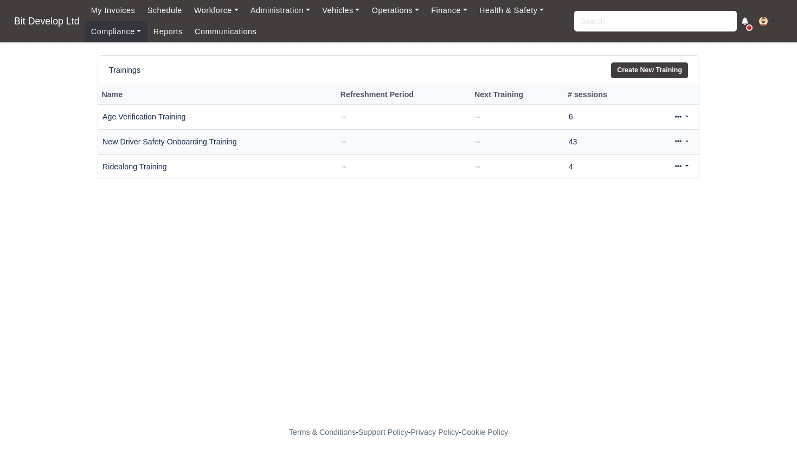
click at [681, 139] on link at bounding box center [681, 142] width 25 height 16
click at [632, 176] on link "View" at bounding box center [646, 176] width 97 height 17
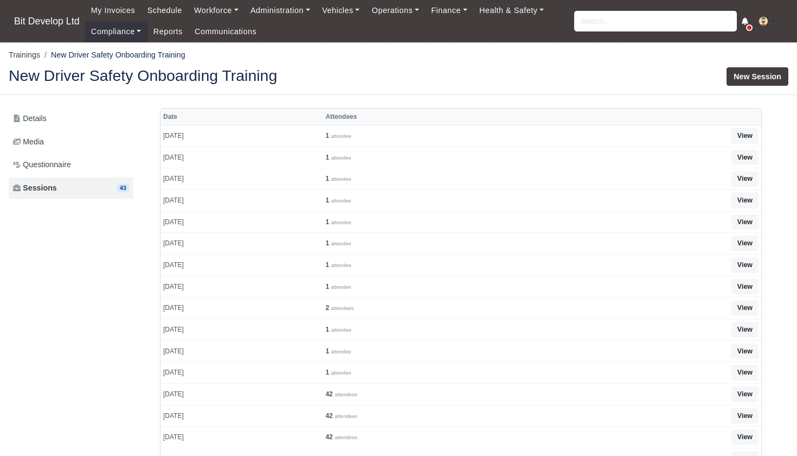
click at [757, 79] on link "New Session" at bounding box center [758, 76] width 62 height 18
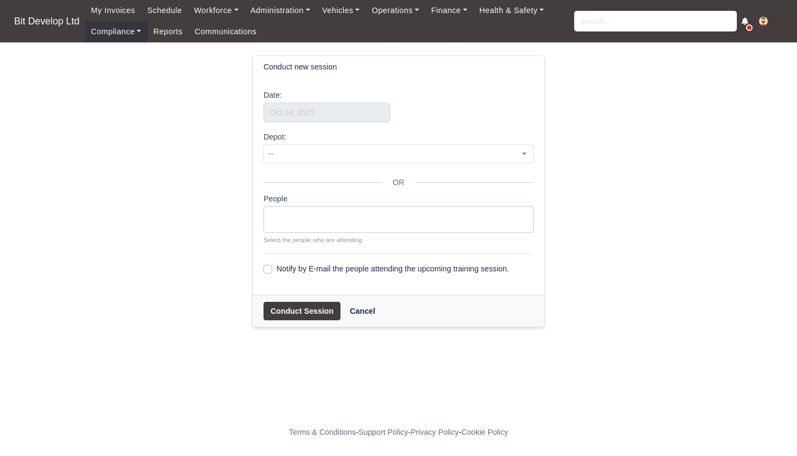
select select
select select "9"
click at [361, 107] on input "text" at bounding box center [327, 113] width 127 height 20
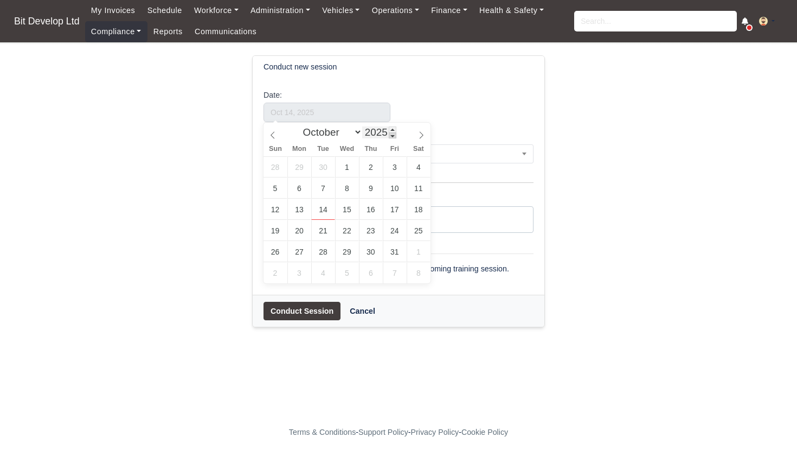
type input "2024"
click at [396, 135] on span at bounding box center [393, 135] width 8 height 6
select select "10"
type input "November 19, 2024"
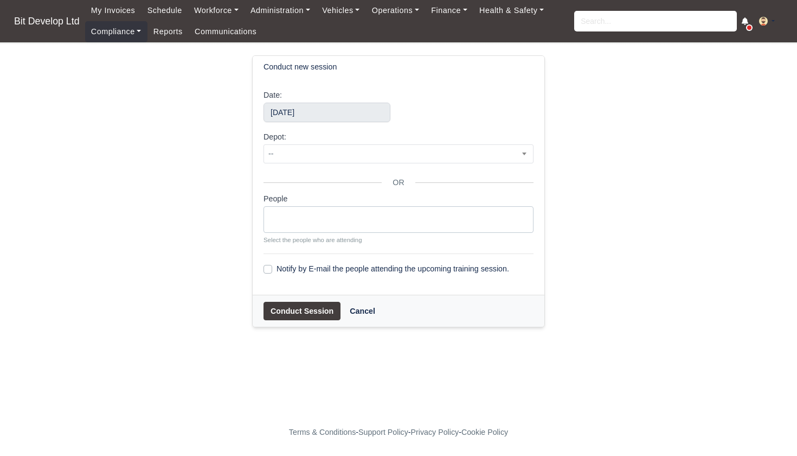
click at [324, 213] on ul at bounding box center [398, 218] width 269 height 22
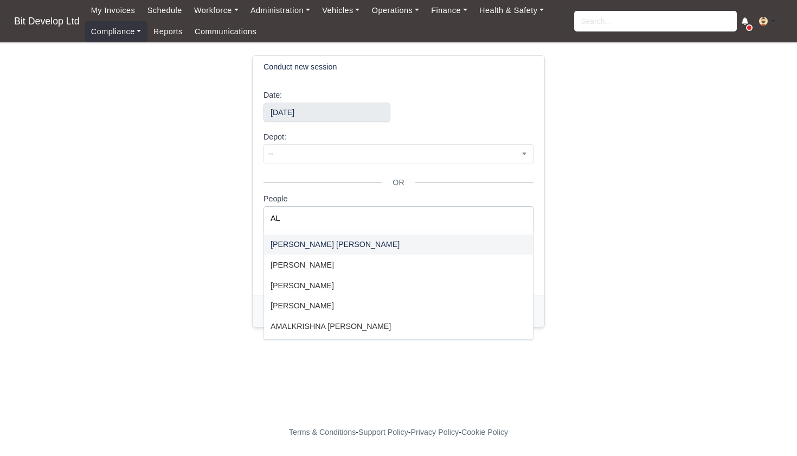
type input "AL"
select select "3987"
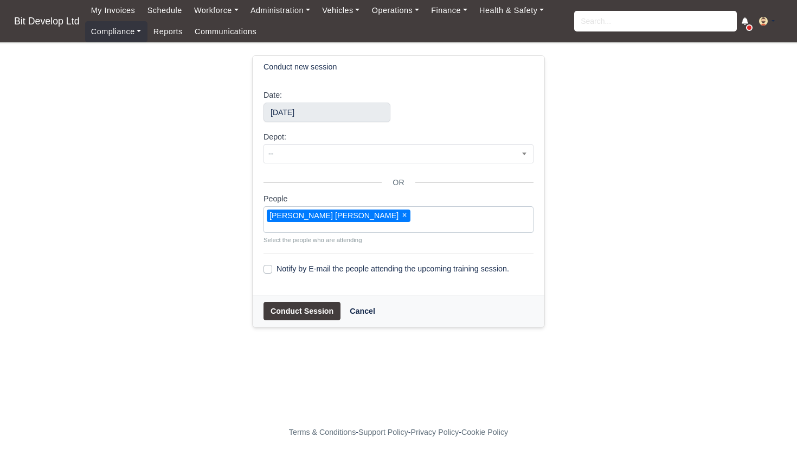
scroll to position [20, 0]
click at [311, 309] on button "Conduct Session" at bounding box center [302, 311] width 77 height 18
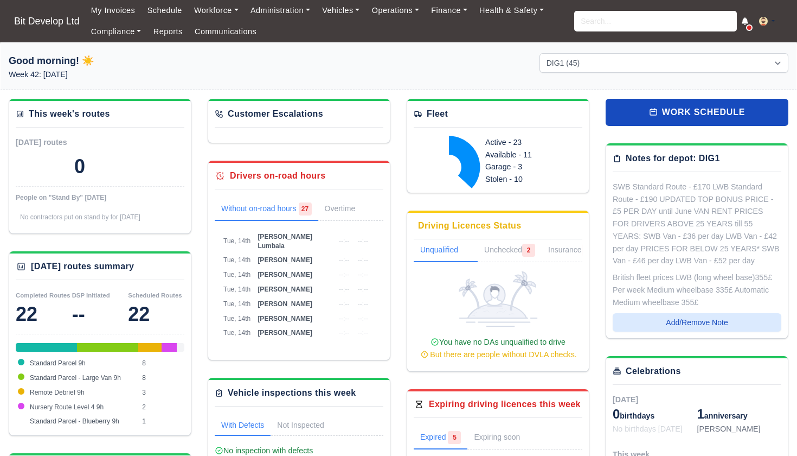
select select "2"
click at [610, 24] on input "search" at bounding box center [655, 21] width 163 height 21
type input "ALBERTO"
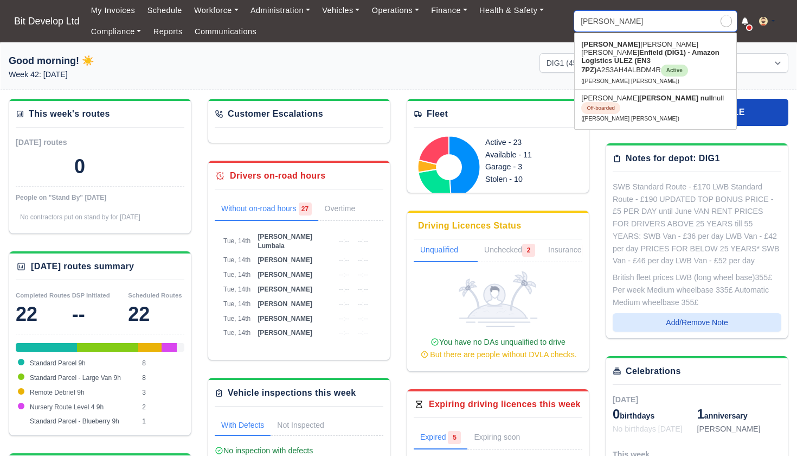
type input "ALBERTO Mendes Moreira"
click at [620, 56] on strong "Enfield (DIG1) - Amazon Logistics ULEZ (EN3 7PZ)" at bounding box center [650, 60] width 138 height 25
type input "Alberto Mendes Moreira"
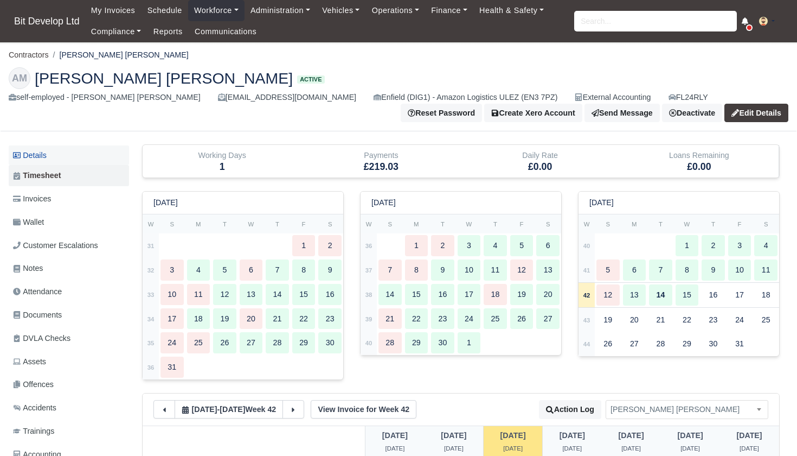
click at [55, 157] on link "Details" at bounding box center [69, 155] width 120 height 20
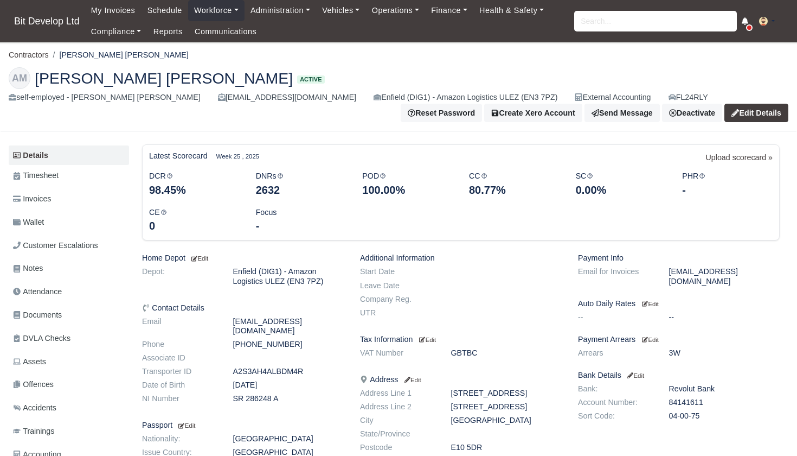
click at [758, 112] on link "Edit Details" at bounding box center [757, 113] width 64 height 18
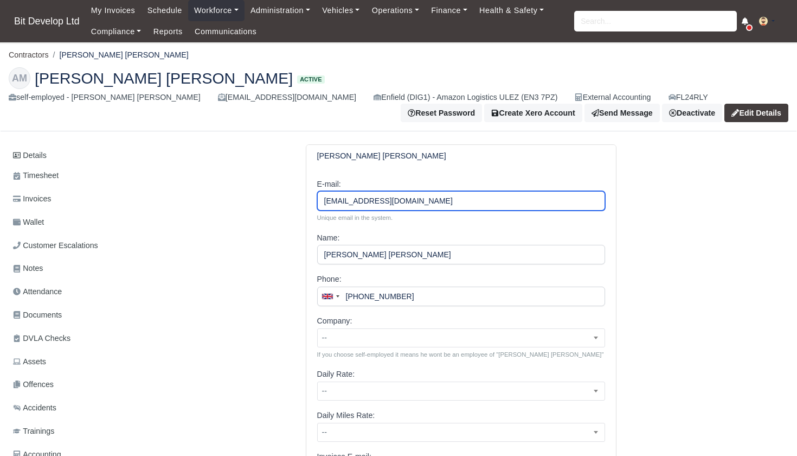
drag, startPoint x: 455, startPoint y: 200, endPoint x: 298, endPoint y: 200, distance: 157.3
type input "D"
type input "[EMAIL_ADDRESS][DOMAIN_NAME]"
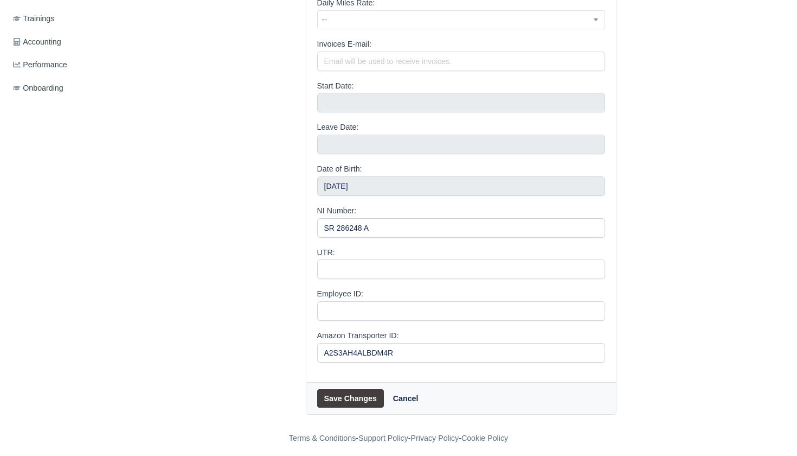
scroll to position [412, 0]
click at [356, 392] on button "Save Changes" at bounding box center [350, 398] width 67 height 18
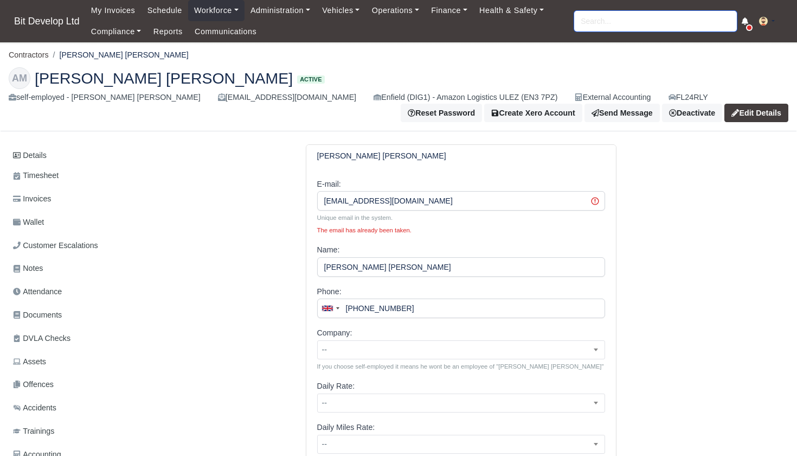
click at [627, 14] on input "search" at bounding box center [655, 21] width 163 height 21
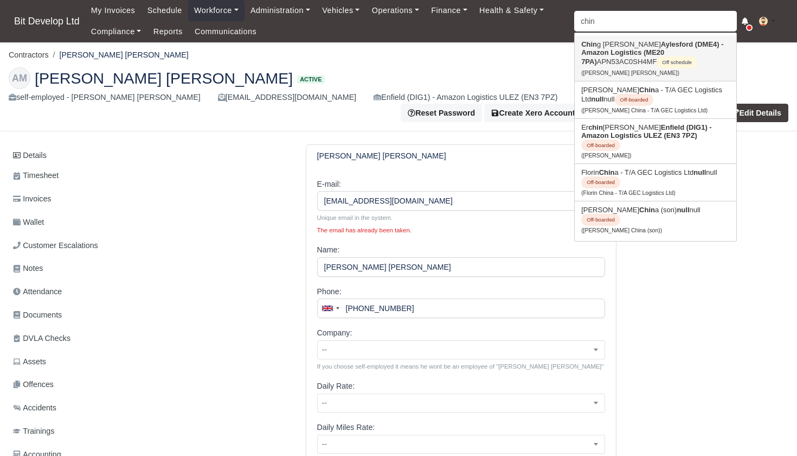
click at [646, 51] on strong "Aylesford (DME4) - Amazon Logistics (ME20 7PA)" at bounding box center [652, 52] width 142 height 25
type input "[PERSON_NAME] [PERSON_NAME]"
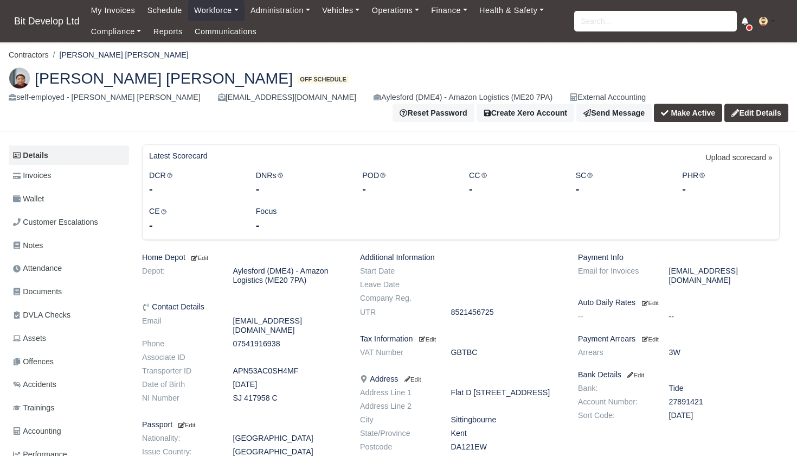
click at [771, 104] on link "Edit Details" at bounding box center [757, 113] width 64 height 18
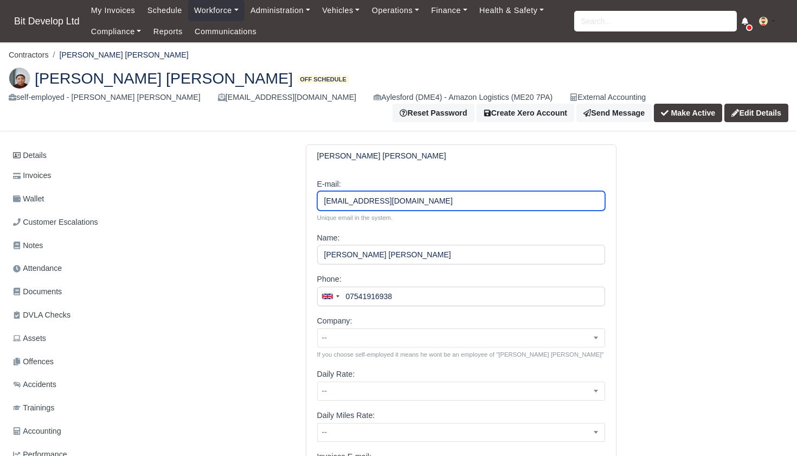
type input "[EMAIL_ADDRESS][DOMAIN_NAME]"
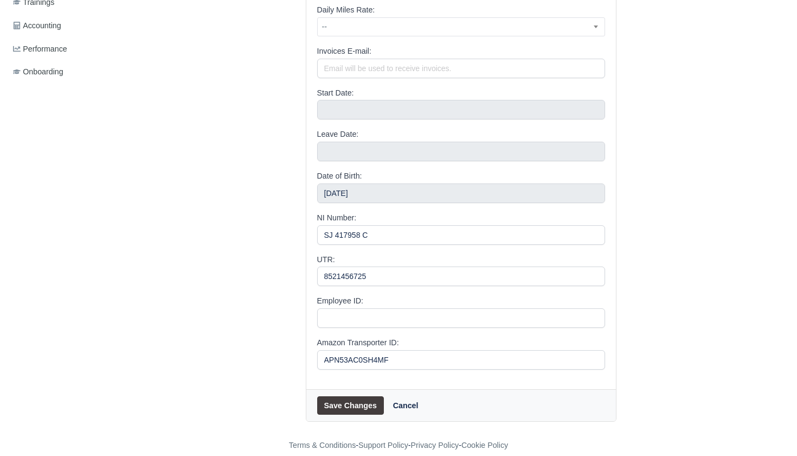
scroll to position [405, 0]
click at [348, 396] on button "Save Changes" at bounding box center [350, 405] width 67 height 18
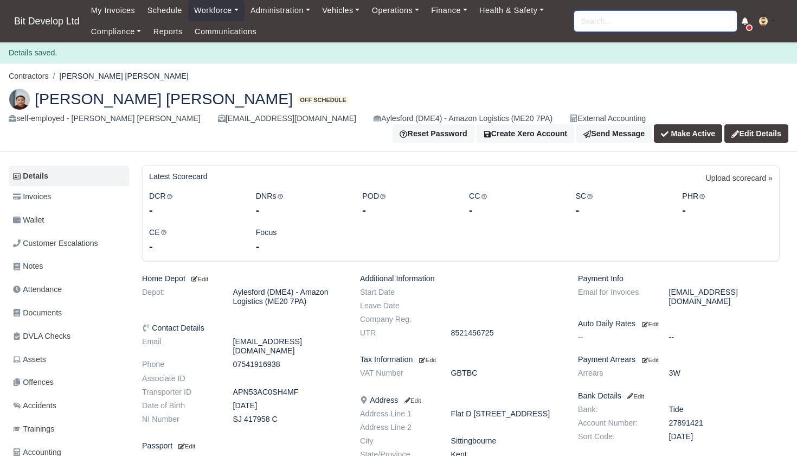
click at [617, 21] on input "search" at bounding box center [655, 21] width 163 height 21
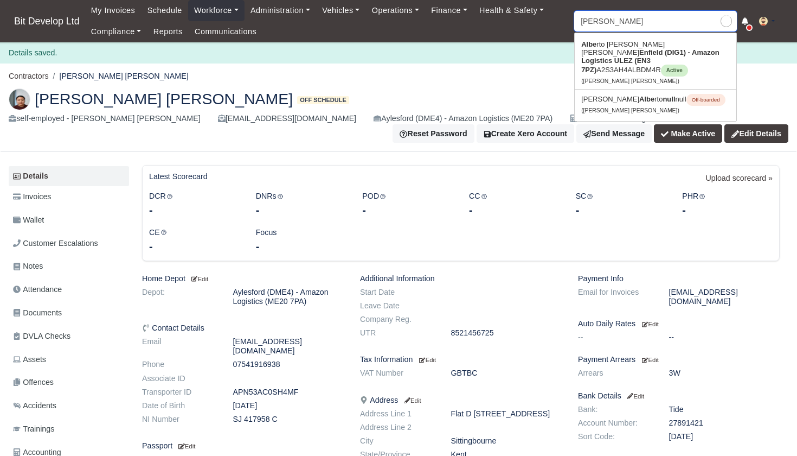
type input "alberto"
type input "alberto Mendes Moreira"
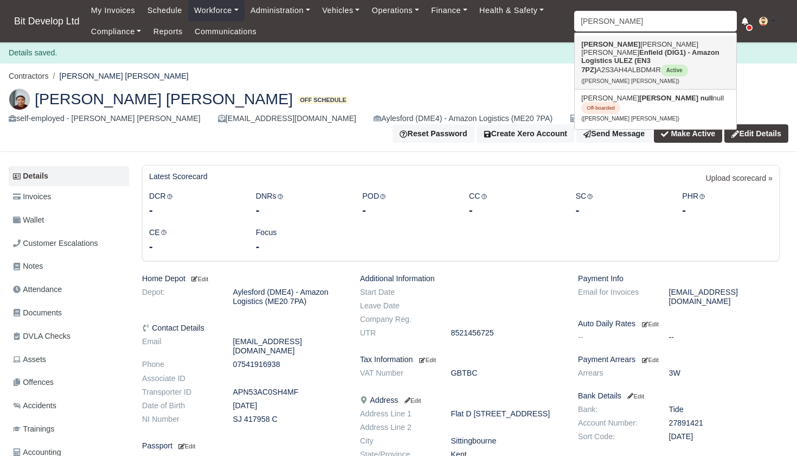
click at [617, 47] on link "Alberto Mendes Moreira Enfield (DIG1) - Amazon Logistics ULEZ (EN3 7PZ) A2S3AH4…" at bounding box center [656, 62] width 162 height 53
type input "Alberto Mendes Moreira"
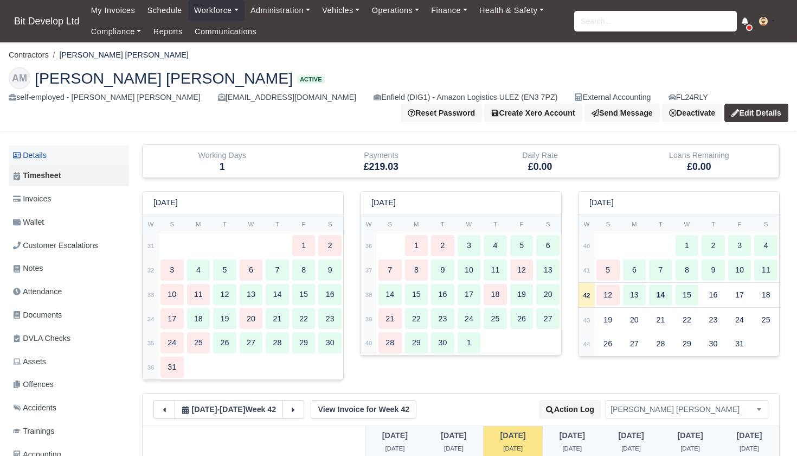
click at [39, 156] on link "Details" at bounding box center [69, 155] width 120 height 20
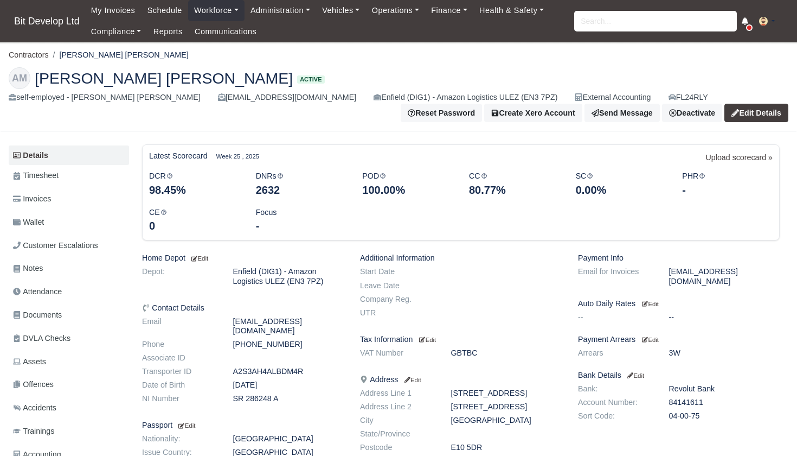
click at [754, 111] on link "Edit Details" at bounding box center [757, 113] width 64 height 18
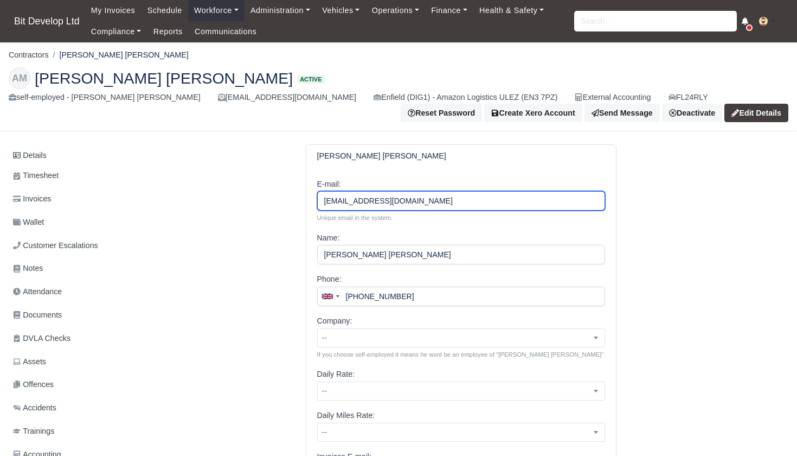
drag, startPoint x: 401, startPoint y: 203, endPoint x: 293, endPoint y: 203, distance: 107.9
type input "drive4job@gmail.com"
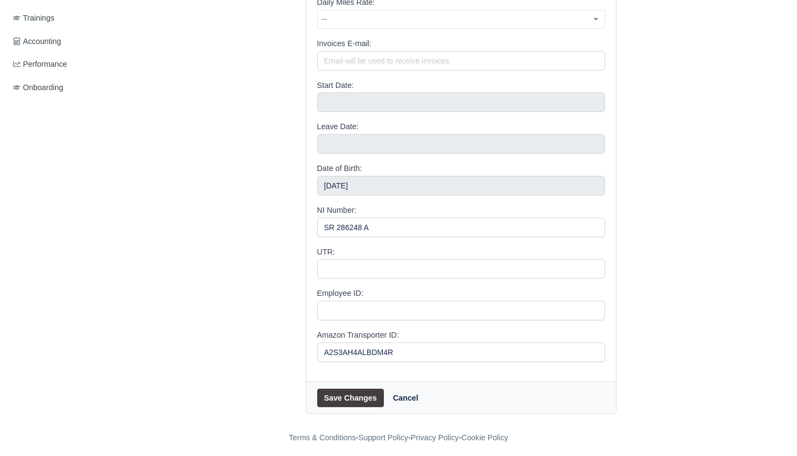
scroll to position [412, 0]
click at [343, 389] on button "Save Changes" at bounding box center [350, 398] width 67 height 18
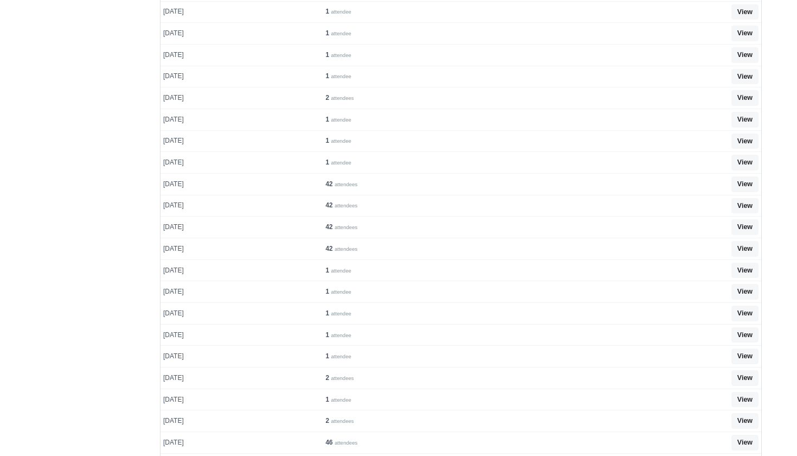
scroll to position [232, 0]
click at [744, 391] on link "View" at bounding box center [745, 399] width 27 height 16
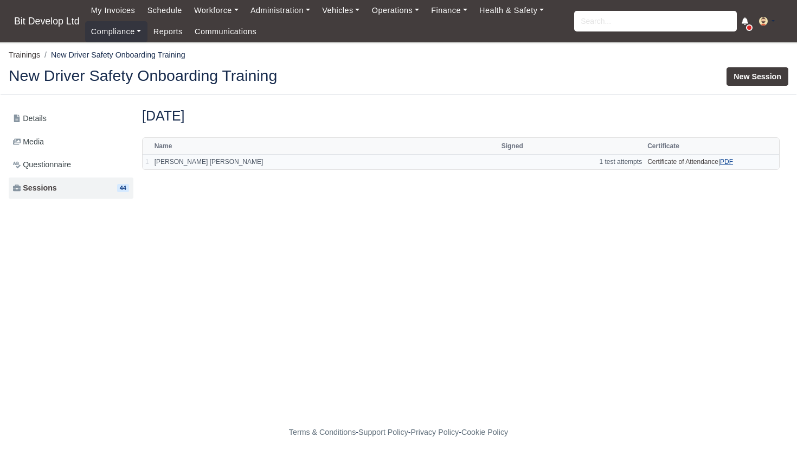
click at [728, 160] on link "PDF" at bounding box center [726, 162] width 13 height 8
click at [601, 29] on input "search" at bounding box center [655, 21] width 163 height 21
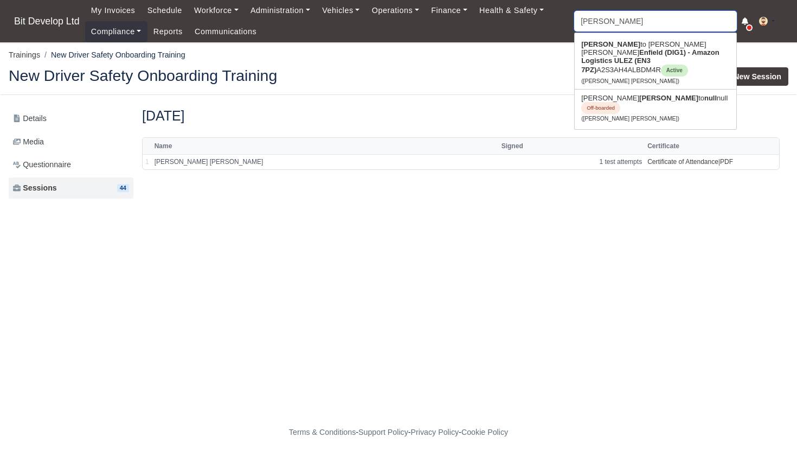
type input "[PERSON_NAME]"
type input "alberto Mendes Moreira"
click at [615, 57] on link "Alberto Mendes Moreira Enfield (DIG1) - Amazon Logistics ULEZ (EN3 7PZ) A2S3AH4…" at bounding box center [656, 62] width 162 height 53
type input "[PERSON_NAME] [PERSON_NAME]"
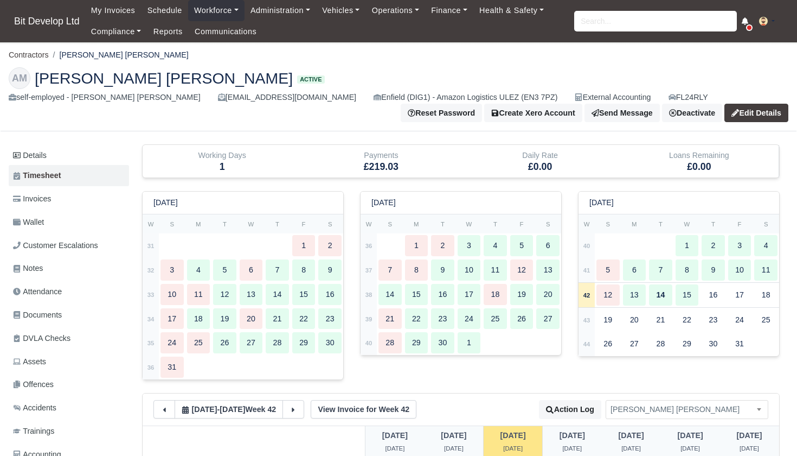
click at [743, 106] on link "Edit Details" at bounding box center [757, 113] width 64 height 18
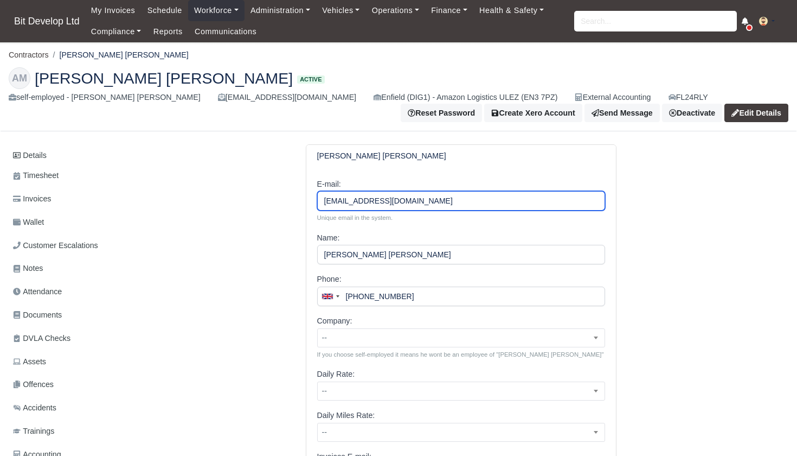
drag, startPoint x: 424, startPoint y: 203, endPoint x: 312, endPoint y: 203, distance: 111.7
type input "[EMAIL_ADDRESS][DOMAIN_NAME]"
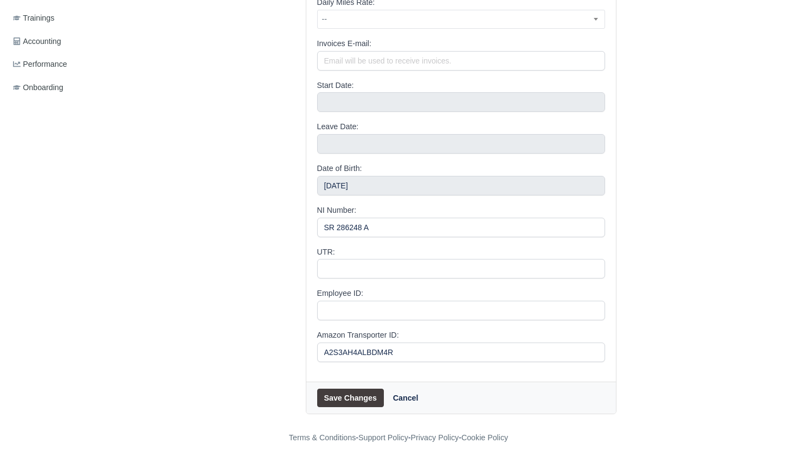
scroll to position [412, 0]
click at [352, 397] on button "Save Changes" at bounding box center [350, 398] width 67 height 18
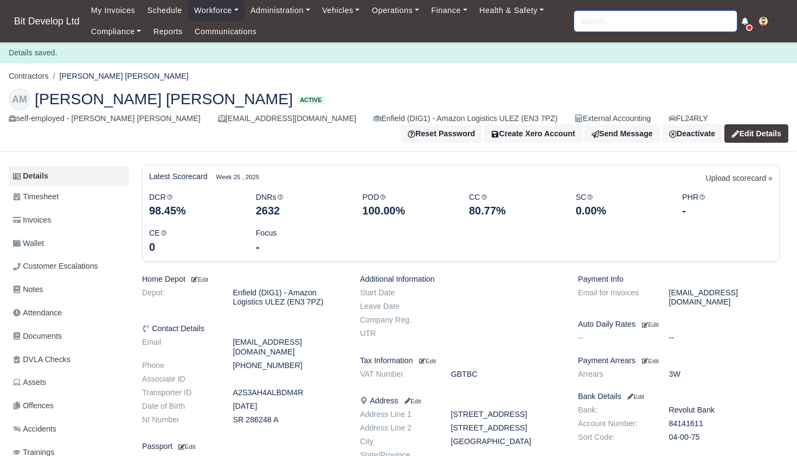
click at [635, 25] on input "search" at bounding box center [655, 21] width 163 height 21
click at [43, 446] on span "Trainings" at bounding box center [33, 452] width 41 height 12
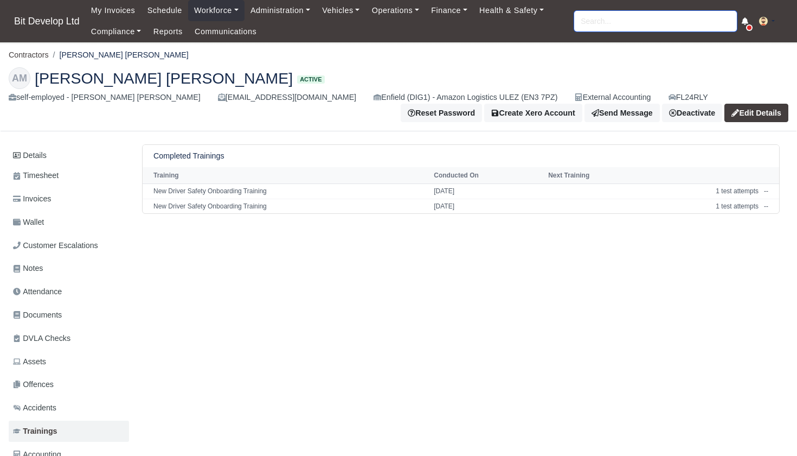
click at [612, 22] on input "search" at bounding box center [655, 21] width 163 height 21
click at [118, 36] on link "Compliance" at bounding box center [116, 31] width 62 height 21
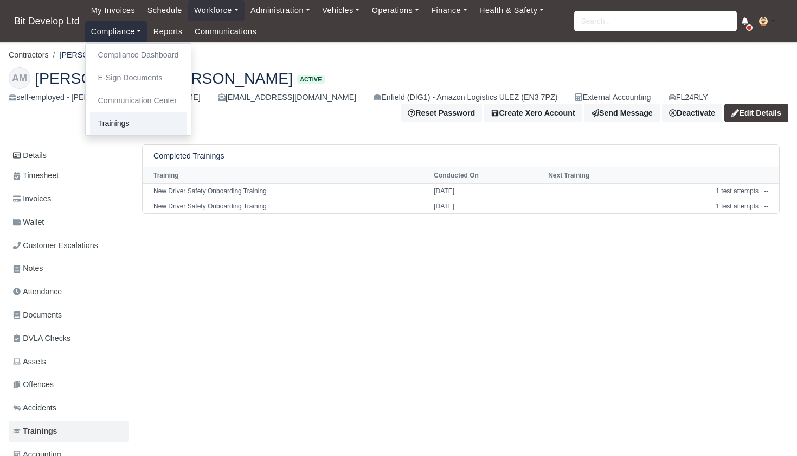
click at [127, 120] on link "Trainings" at bounding box center [138, 123] width 97 height 23
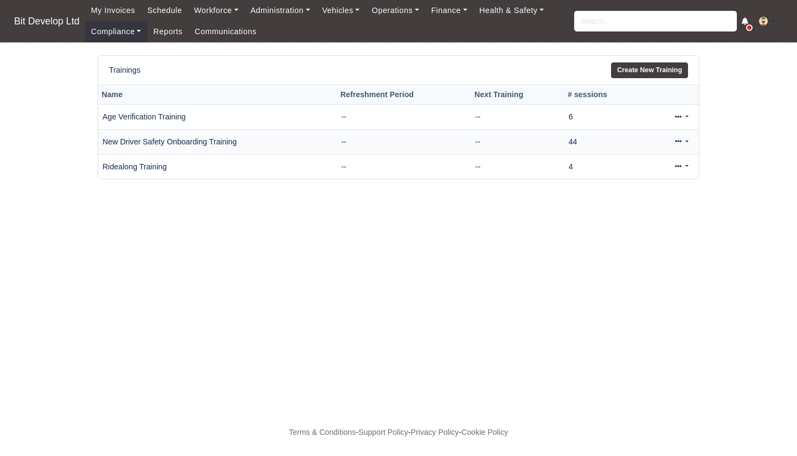
click at [682, 139] on link at bounding box center [681, 142] width 25 height 16
click at [638, 175] on link "View" at bounding box center [646, 176] width 97 height 17
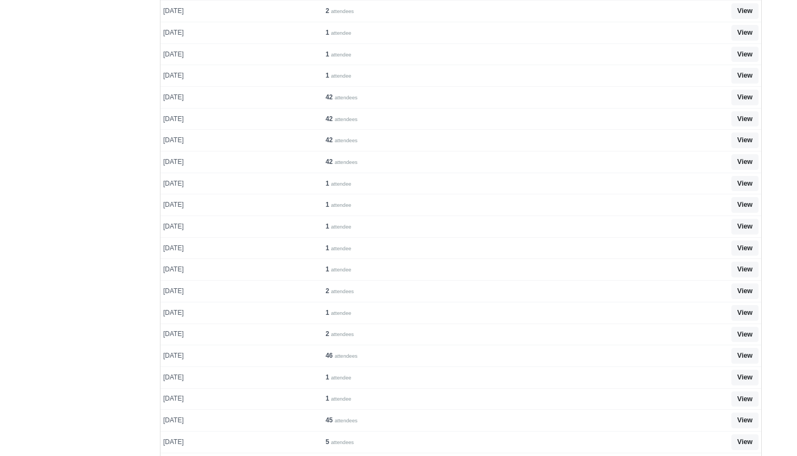
scroll to position [299, 0]
click at [746, 389] on link "View" at bounding box center [745, 397] width 27 height 16
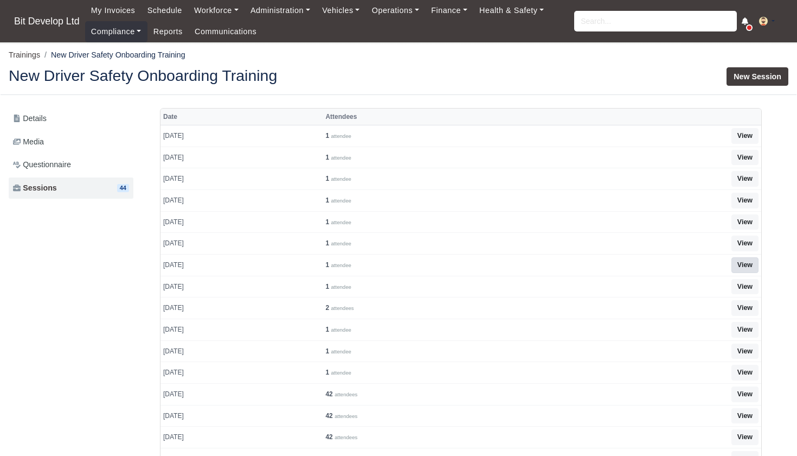
click at [751, 261] on link "View" at bounding box center [745, 265] width 27 height 16
click at [747, 281] on link "View" at bounding box center [745, 287] width 27 height 16
click at [748, 241] on link "View" at bounding box center [745, 243] width 27 height 16
